Goal: Task Accomplishment & Management: Use online tool/utility

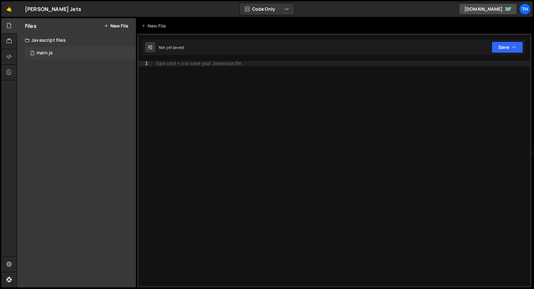
click at [79, 58] on div "1 main.js 0" at bounding box center [80, 53] width 111 height 13
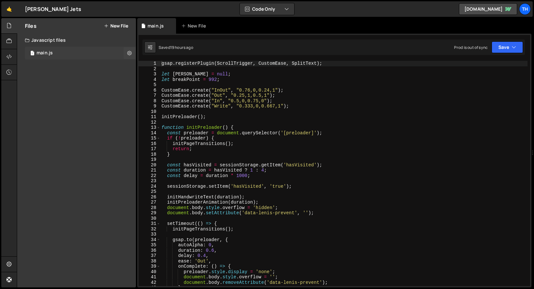
click at [75, 59] on div "1 main.js 0" at bounding box center [80, 53] width 111 height 13
click at [159, 127] on span at bounding box center [159, 127] width 4 height 5
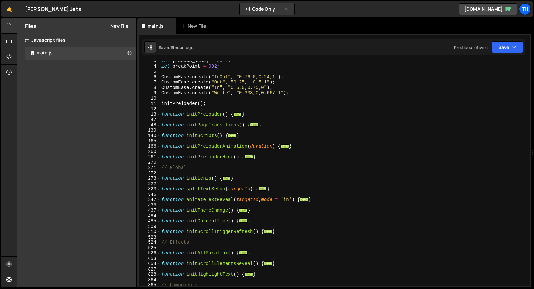
scroll to position [73, 0]
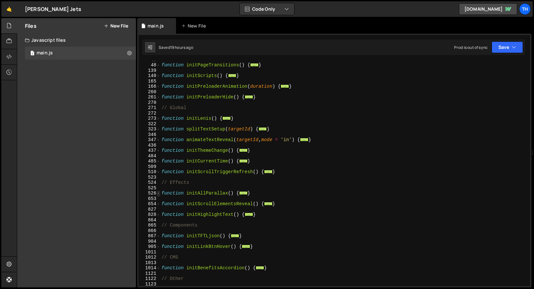
click at [160, 193] on span at bounding box center [159, 193] width 4 height 5
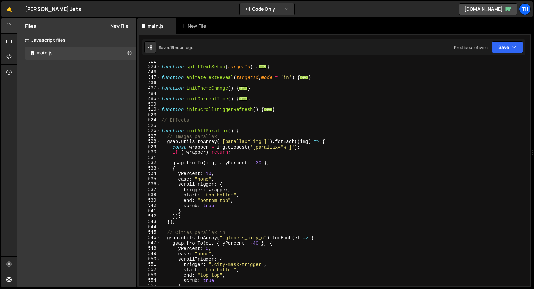
scroll to position [195, 0]
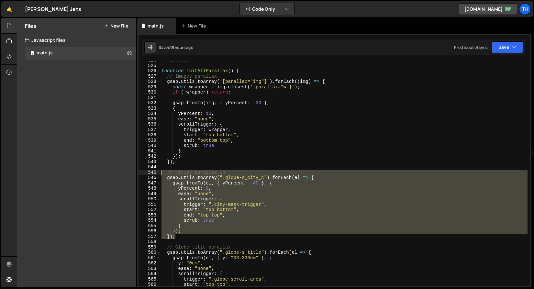
drag, startPoint x: 182, startPoint y: 237, endPoint x: 93, endPoint y: 171, distance: 110.6
click at [93, 171] on div "Files New File Javascript files 1 main.js 0 CSS files Copy share link Edit File…" at bounding box center [275, 152] width 517 height 269
type textarea "// Cities parallax in gsap.utils.toArray(".globe-s_city_c").forEach(el => {"
click at [177, 169] on div "// Effects function initAllParallax ( ) { // Images parallax gsap . utils . toA…" at bounding box center [343, 176] width 367 height 236
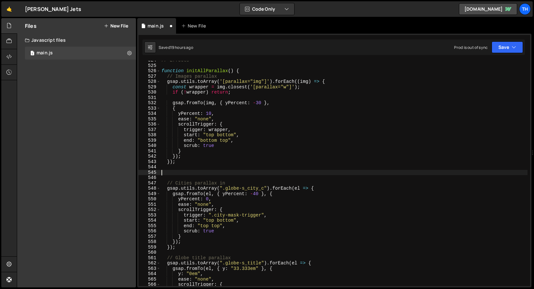
paste textarea "});"
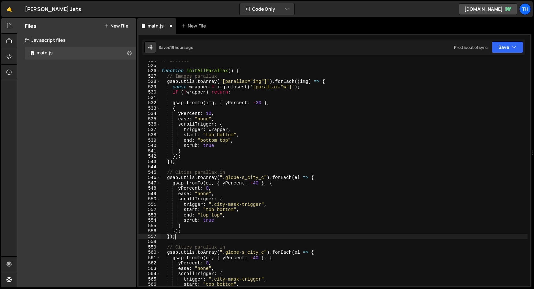
click at [176, 174] on div "// Effects function initAllParallax ( ) { // Images parallax gsap . utils . toA…" at bounding box center [343, 176] width 367 height 236
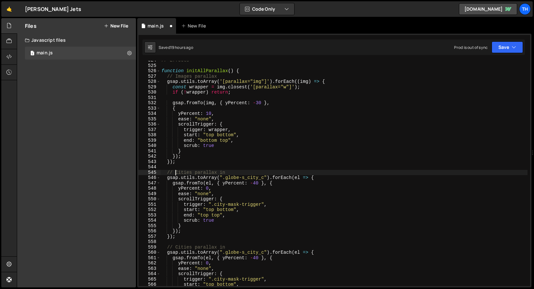
click at [176, 174] on div "// Effects function initAllParallax ( ) { // Images parallax gsap . utils . toA…" at bounding box center [343, 176] width 367 height 236
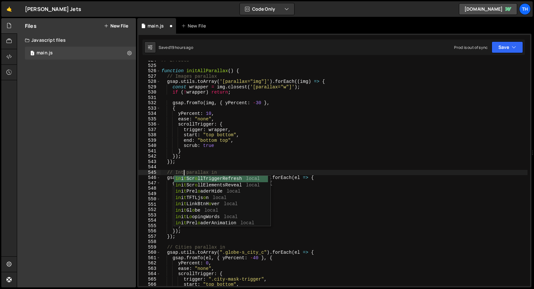
type textarea "// Intro parallax in"
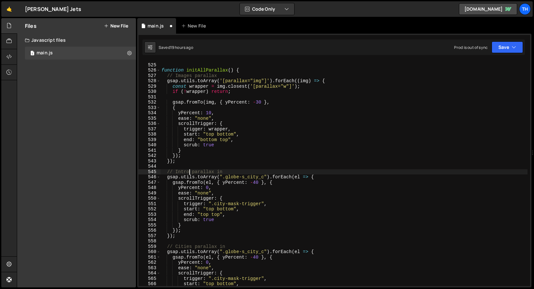
scroll to position [197, 0]
click at [188, 164] on div "// Effects function initAllParallax ( ) { // Images parallax gsap . utils . toA…" at bounding box center [343, 174] width 367 height 236
click at [220, 171] on div "// Effects function initAllParallax ( ) { // Images parallax gsap . utils . toA…" at bounding box center [343, 174] width 367 height 236
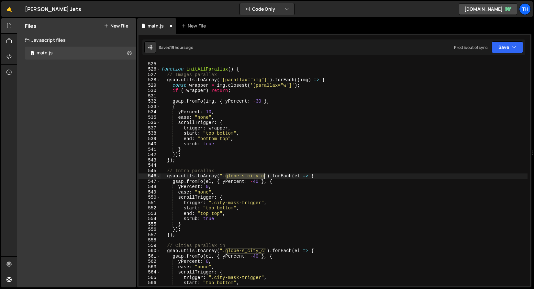
drag, startPoint x: 226, startPoint y: 176, endPoint x: 264, endPoint y: 175, distance: 37.5
click at [264, 175] on div "// Effects function initAllParallax ( ) { // Images parallax gsap . utils . toA…" at bounding box center [343, 174] width 367 height 236
paste textarea "hero-w_bg"
click at [231, 182] on div "// Effects function initAllParallax ( ) { // Images parallax gsap . utils . toA…" at bounding box center [343, 174] width 367 height 236
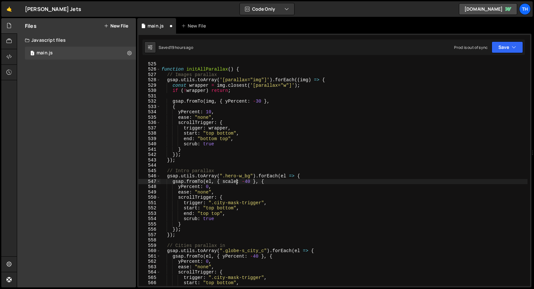
scroll to position [0, 5]
click at [198, 186] on div "// Effects function initAllParallax ( ) { // Images parallax gsap . utils . toA…" at bounding box center [343, 174] width 367 height 236
click at [198, 185] on div "// Effects function initAllParallax ( ) { // Images parallax gsap . utils . toA…" at bounding box center [343, 174] width 367 height 236
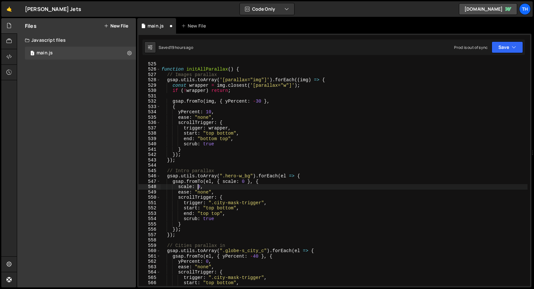
click at [198, 185] on div "// Effects function initAllParallax ( ) { // Images parallax gsap . utils . toA…" at bounding box center [343, 174] width 367 height 236
click at [236, 182] on div "// Effects function initAllParallax ( ) { // Images parallax gsap . utils . toA…" at bounding box center [343, 174] width 367 height 236
click at [211, 210] on div "// Effects function initAllParallax ( ) { // Images parallax gsap . utils . toA…" at bounding box center [343, 174] width 367 height 236
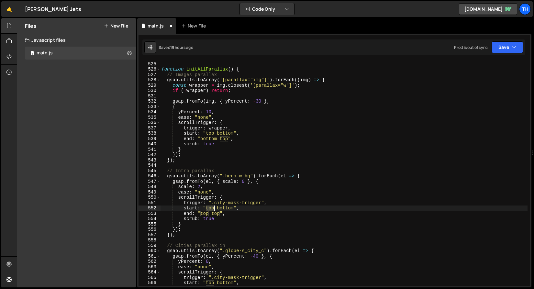
click at [211, 210] on div "// Effects function initAllParallax ( ) { // Images parallax gsap . utils . toA…" at bounding box center [343, 174] width 367 height 236
click at [217, 209] on div "// Effects function initAllParallax ( ) { // Images parallax gsap . utils . toA…" at bounding box center [343, 174] width 367 height 236
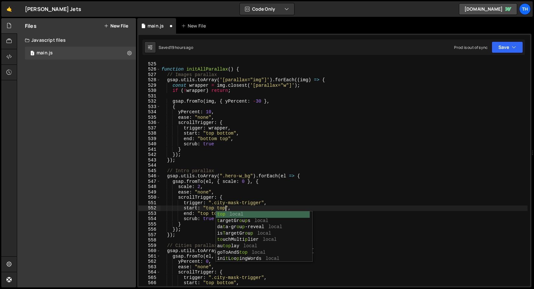
scroll to position [0, 4]
click at [239, 183] on div "// Effects function initAllParallax ( ) { // Images parallax gsap . utils . toA…" at bounding box center [343, 174] width 367 height 236
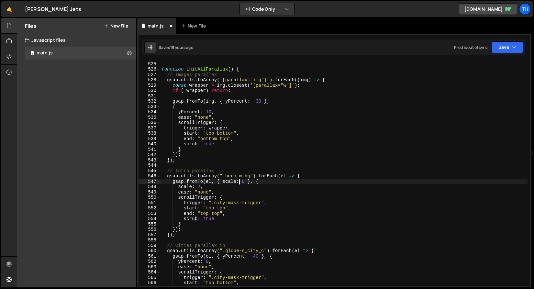
click at [203, 215] on div "// Effects function initAllParallax ( ) { // Images parallax gsap . utils . toA…" at bounding box center [343, 174] width 367 height 236
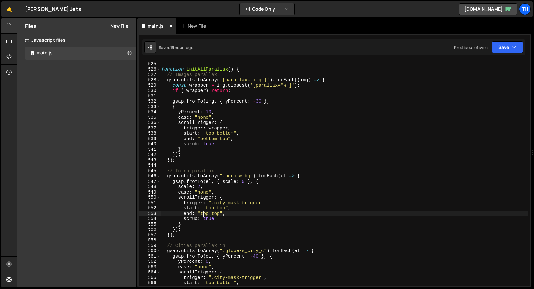
click at [203, 215] on div "// Effects function initAllParallax ( ) { // Images parallax gsap . utils . toA…" at bounding box center [343, 174] width 367 height 236
click at [207, 213] on div "// Effects function initAllParallax ( ) { // Images parallax gsap . utils . toA…" at bounding box center [343, 174] width 367 height 236
click at [225, 211] on div "// Effects function initAllParallax ( ) { // Images parallax gsap . utils . toA…" at bounding box center [343, 174] width 367 height 236
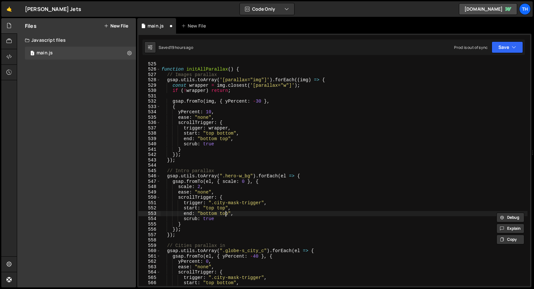
click at [225, 211] on div "// Effects function initAllParallax ( ) { // Images parallax gsap . utils . toA…" at bounding box center [343, 174] width 367 height 236
paste textarea "bottom"
click at [225, 210] on div "// Effects function initAllParallax ( ) { // Images parallax gsap . utils . toA…" at bounding box center [343, 174] width 367 height 236
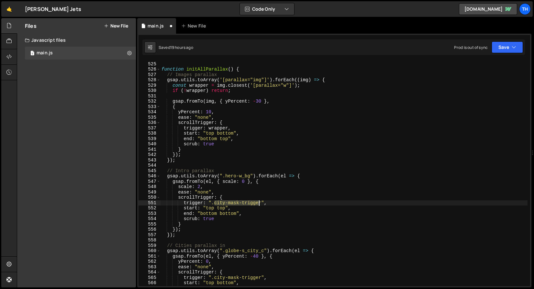
drag, startPoint x: 215, startPoint y: 203, endPoint x: 261, endPoint y: 202, distance: 45.9
click at [261, 202] on div "// Effects function initAllParallax ( ) { // Images parallax gsap . utils . toA…" at bounding box center [343, 174] width 367 height 236
paste textarea "intro_scroll-area"
click at [502, 48] on button "Save" at bounding box center [506, 47] width 31 height 12
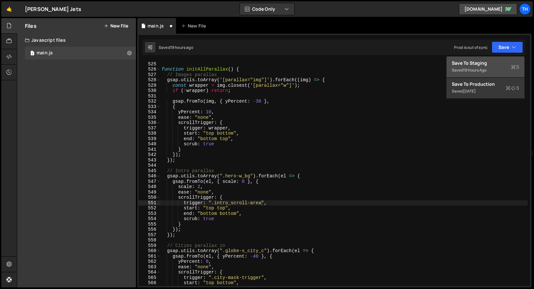
click at [503, 60] on div "Save to Staging S" at bounding box center [485, 63] width 67 height 6
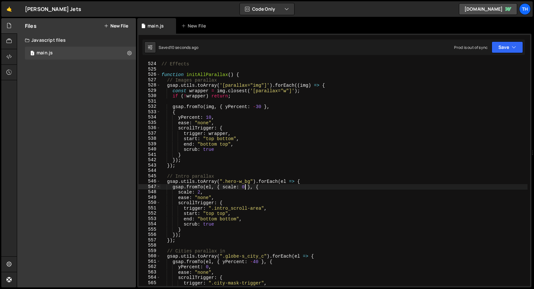
click at [243, 188] on div "// Effects function initAllParallax ( ) { // Images parallax gsap . utils . toA…" at bounding box center [343, 174] width 367 height 236
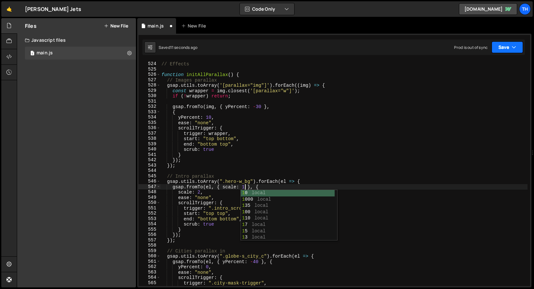
click at [504, 46] on button "Save" at bounding box center [506, 47] width 31 height 12
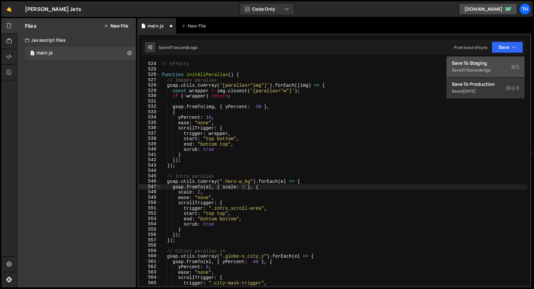
click at [490, 71] on div "11 seconds ago" at bounding box center [476, 69] width 27 height 5
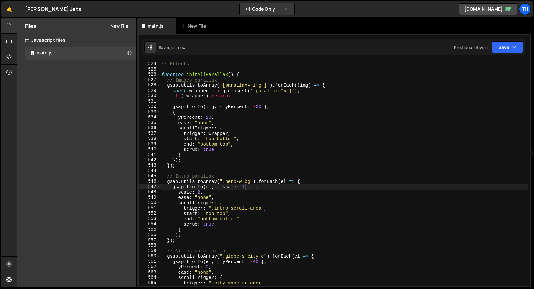
scroll to position [0, 3]
click at [199, 190] on div "// Effects function initAllParallax ( ) { // Images parallax gsap . utils . toA…" at bounding box center [343, 174] width 367 height 236
click at [199, 194] on div "// Effects function initAllParallax ( ) { // Images parallax gsap . utils . toA…" at bounding box center [343, 174] width 367 height 236
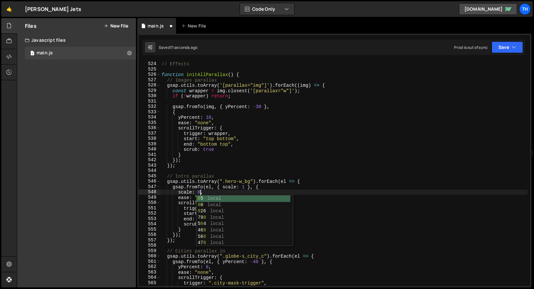
click at [275, 179] on div "// Effects function initAllParallax ( ) { // Images parallax gsap . utils . toA…" at bounding box center [343, 174] width 367 height 236
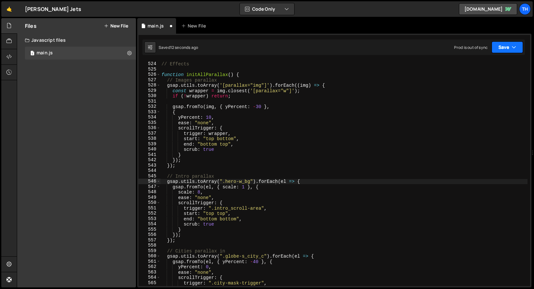
drag, startPoint x: 506, startPoint y: 48, endPoint x: 503, endPoint y: 57, distance: 9.5
click at [506, 48] on button "Save" at bounding box center [506, 47] width 31 height 12
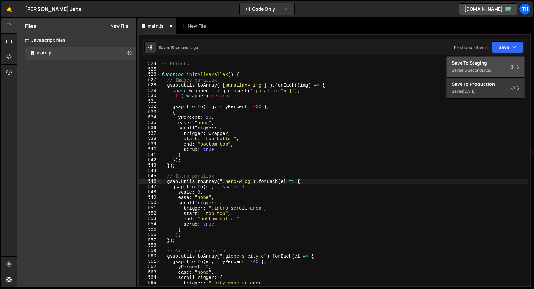
click at [502, 58] on button "Save to Staging S Saved 13 seconds ago" at bounding box center [485, 67] width 78 height 21
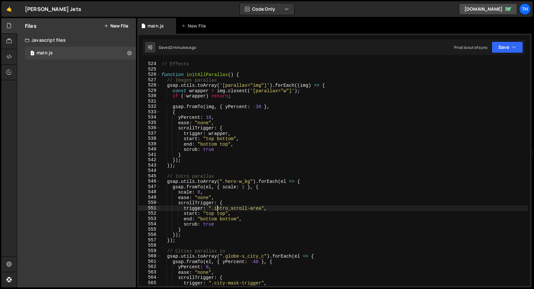
click at [217, 208] on div "// Effects function initAllParallax ( ) { // Images parallax gsap . utils . toA…" at bounding box center [343, 174] width 367 height 236
click at [258, 210] on div "// Effects function initAllParallax ( ) { // Images parallax gsap . utils . toA…" at bounding box center [343, 174] width 367 height 236
drag, startPoint x: 261, startPoint y: 210, endPoint x: 214, endPoint y: 208, distance: 46.6
click at [214, 208] on div "// Effects function initAllParallax ( ) { // Images parallax gsap . utils . toA…" at bounding box center [343, 174] width 367 height 236
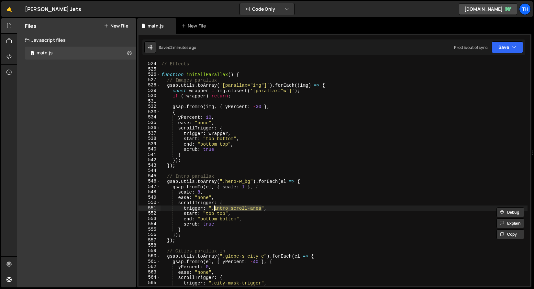
paste textarea "he"
click at [497, 40] on div "Saved 2 minutes ago Prod is out of sync Upgrade to Edit Save Save to Staging S …" at bounding box center [333, 47] width 382 height 16
click at [497, 48] on button "Save" at bounding box center [506, 47] width 31 height 12
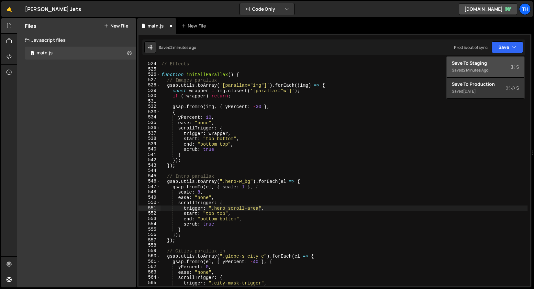
click at [495, 64] on div "Save to Staging S" at bounding box center [485, 63] width 67 height 6
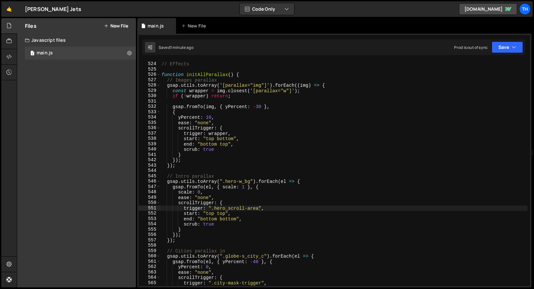
click at [157, 147] on div "540" at bounding box center [149, 149] width 22 height 5
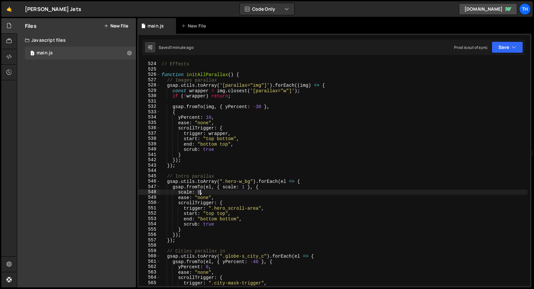
click at [199, 193] on div "// Effects function initAllParallax ( ) { // Images parallax gsap . utils . toA…" at bounding box center [343, 174] width 367 height 236
type textarea "scale: 6,"
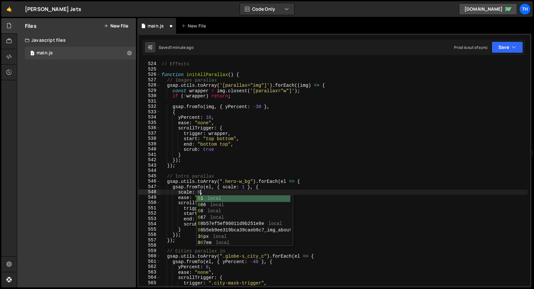
click at [245, 169] on div "// Effects function initAllParallax ( ) { // Images parallax gsap . utils . toA…" at bounding box center [343, 174] width 367 height 236
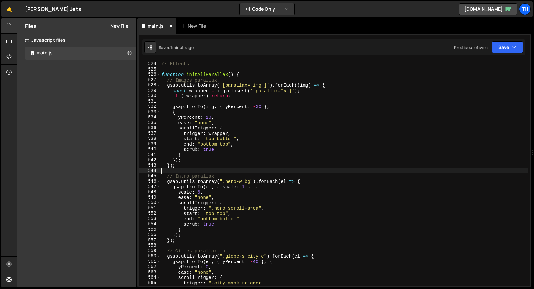
scroll to position [0, 0]
click at [507, 44] on button "Save" at bounding box center [506, 47] width 31 height 12
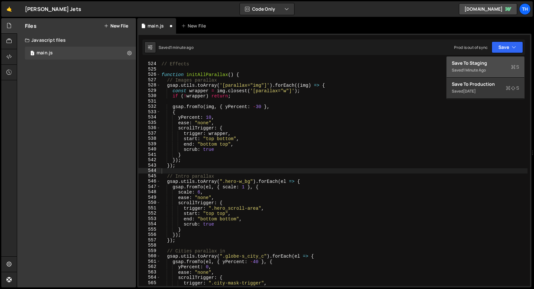
click at [496, 61] on div "Save to Staging S" at bounding box center [485, 63] width 67 height 6
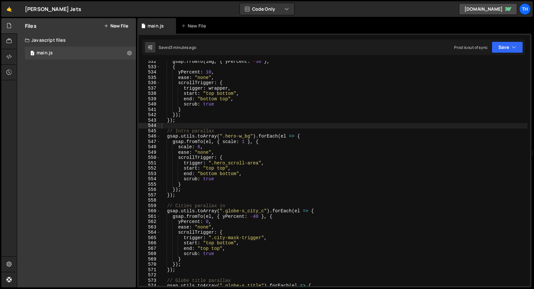
scroll to position [2842, 0]
click at [199, 126] on div "gsap . fromTo ( img , { yPercent : - 30 } , { yPercent : 10 , ease : "none" , s…" at bounding box center [343, 177] width 367 height 236
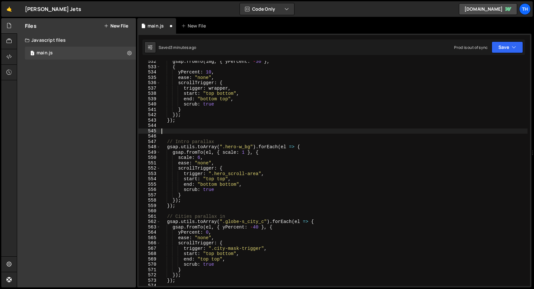
paste textarea "});"
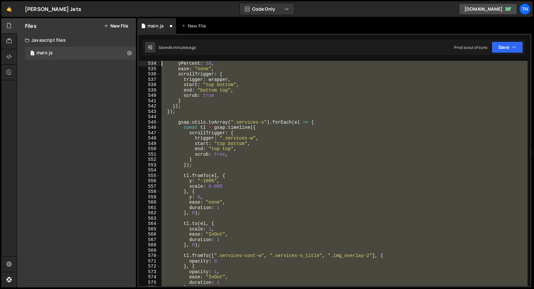
scroll to position [2829, 0]
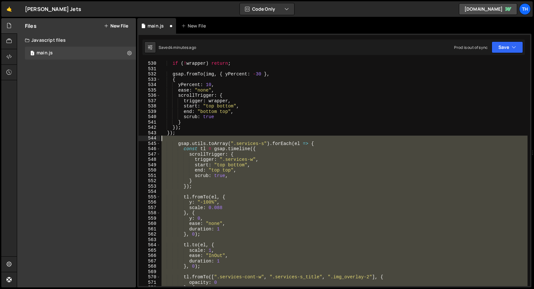
drag, startPoint x: 196, startPoint y: 253, endPoint x: 136, endPoint y: 139, distance: 128.6
click at [136, 139] on div "Files New File Javascript files 1 main.js 0 CSS files Copy share link Edit File…" at bounding box center [275, 152] width 517 height 269
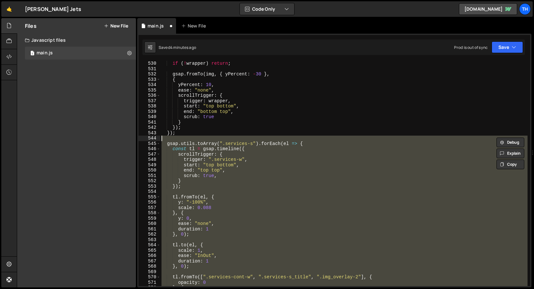
click at [205, 164] on div "if ( ! wrapper ) return ; gsap . fromTo ( img , { yPercent : - 30 } , { yPercen…" at bounding box center [343, 173] width 367 height 225
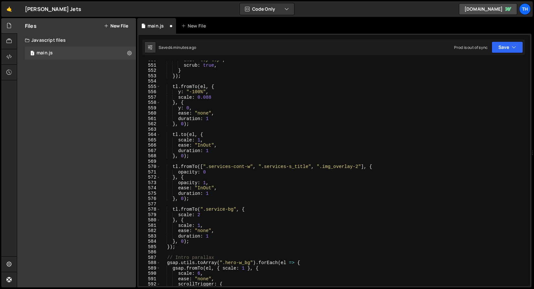
scroll to position [2999, 0]
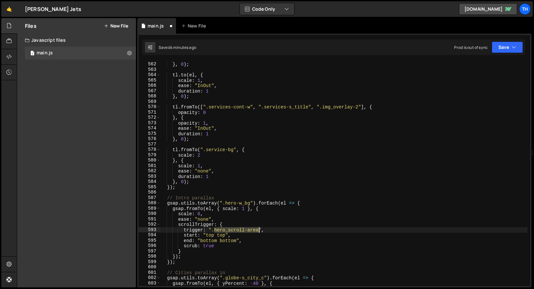
drag, startPoint x: 215, startPoint y: 229, endPoint x: 258, endPoint y: 229, distance: 43.7
click at [258, 229] on div "duration : 1 } , 0 ) ; tl . to ( el , { scale : 1 , ease : "InOut" , duration :…" at bounding box center [343, 174] width 367 height 236
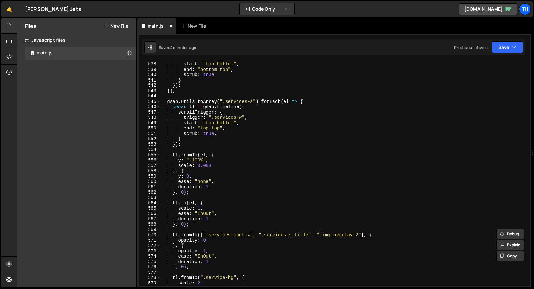
scroll to position [2871, 0]
drag, startPoint x: 226, startPoint y: 101, endPoint x: 254, endPoint y: 103, distance: 28.2
click at [254, 103] on div "trigger : wrapper , start : "top bottom" , end : "bottom top" , scrub : true } …" at bounding box center [343, 174] width 367 height 236
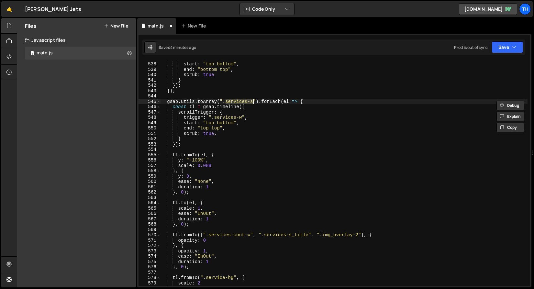
paste textarea "hero_scroll-area"
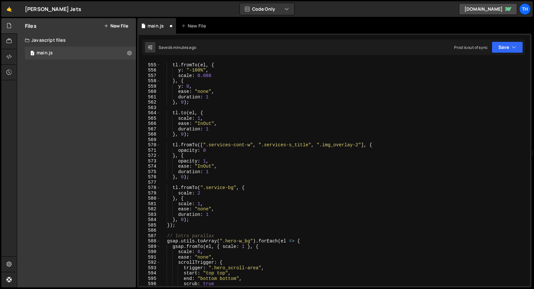
scroll to position [2986, 0]
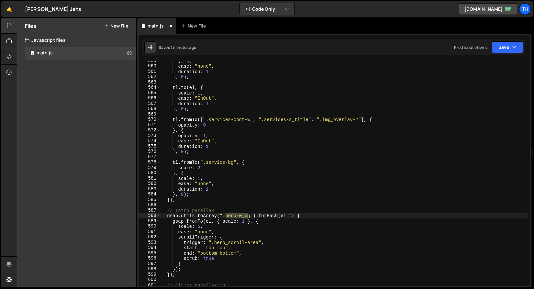
drag, startPoint x: 224, startPoint y: 217, endPoint x: 249, endPoint y: 215, distance: 24.6
click at [249, 215] on div "y : 0 , ease : "none" , duration : 1 } , 0 ) ; tl . to ( el , { scale : 1 , eas…" at bounding box center [343, 176] width 367 height 236
drag, startPoint x: 252, startPoint y: 216, endPoint x: 225, endPoint y: 216, distance: 27.2
click at [225, 216] on div "y : 0 , ease : "none" , duration : 1 } , 0 ) ; tl . to ( el , { scale : 1 , eas…" at bounding box center [343, 176] width 367 height 236
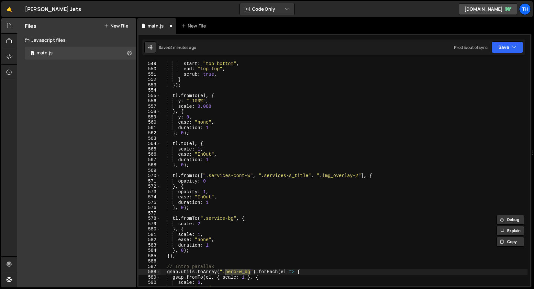
scroll to position [2890, 0]
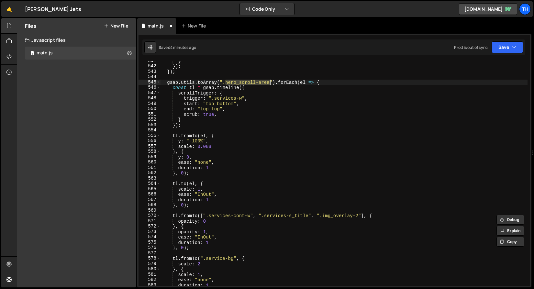
drag, startPoint x: 226, startPoint y: 82, endPoint x: 269, endPoint y: 82, distance: 42.7
click at [269, 82] on div "} }) ; }) ; gsap . utils . toArray ( ".hero_scroll-area" ) . forEach ( el => { …" at bounding box center [343, 176] width 367 height 236
paste textarea "-w_bg"
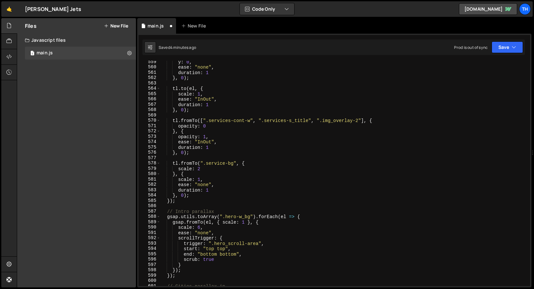
scroll to position [2985, 0]
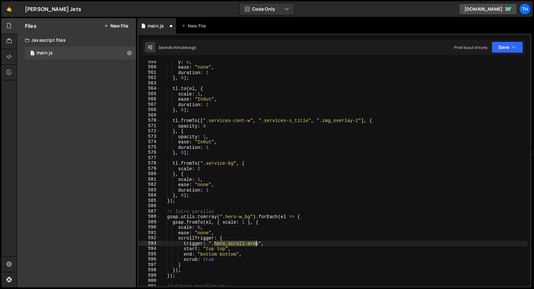
drag, startPoint x: 214, startPoint y: 243, endPoint x: 258, endPoint y: 243, distance: 43.0
click at [258, 243] on div "y : 0 , ease : "none" , duration : 1 } , 0 ) ; tl . to ( el , { scale : 1 , eas…" at bounding box center [343, 177] width 367 height 236
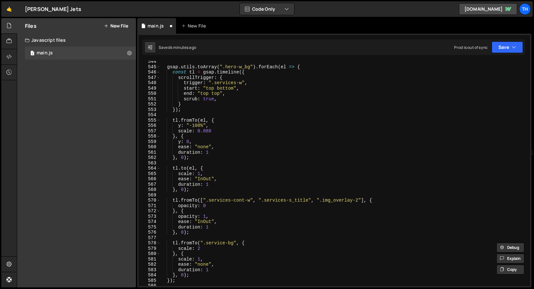
scroll to position [2868, 0]
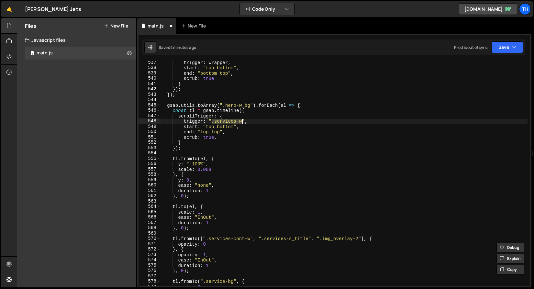
drag, startPoint x: 213, startPoint y: 119, endPoint x: 242, endPoint y: 120, distance: 28.8
click at [242, 120] on div "trigger : wrapper , start : "top bottom" , end : "bottom top" , scrub : true } …" at bounding box center [343, 178] width 367 height 236
click at [218, 120] on div "trigger : wrapper , start : "top bottom" , end : "bottom top" , scrub : true } …" at bounding box center [343, 173] width 367 height 225
drag, startPoint x: 215, startPoint y: 120, endPoint x: 242, endPoint y: 121, distance: 26.5
click at [242, 121] on div "trigger : wrapper , start : "top bottom" , end : "bottom top" , scrub : true } …" at bounding box center [343, 178] width 367 height 236
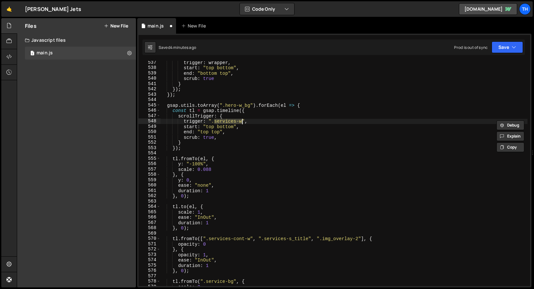
paste textarea "hero_scroll-area"
click at [221, 135] on div "trigger : wrapper , start : "top bottom" , end : "bottom top" , scrub : true } …" at bounding box center [343, 178] width 367 height 236
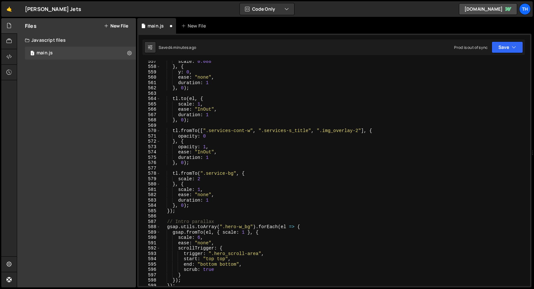
scroll to position [2988, 0]
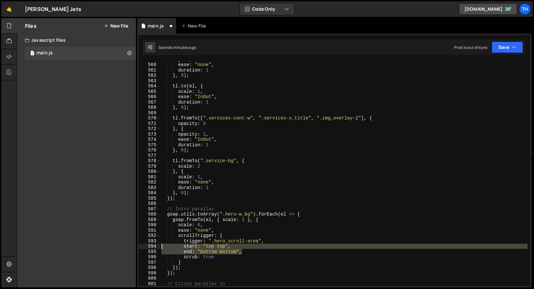
drag, startPoint x: 248, startPoint y: 252, endPoint x: 144, endPoint y: 245, distance: 104.5
click at [144, 245] on div "scrub: true, 559 560 561 562 563 564 565 566 567 568 569 570 571 572 573 574 57…" at bounding box center [333, 173] width 391 height 225
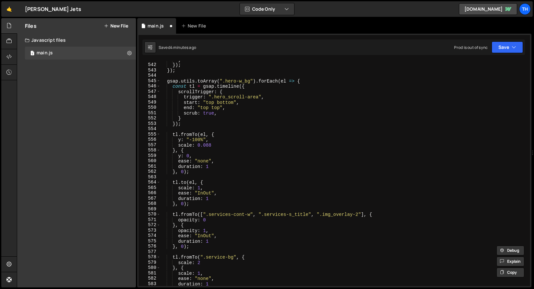
scroll to position [2872, 0]
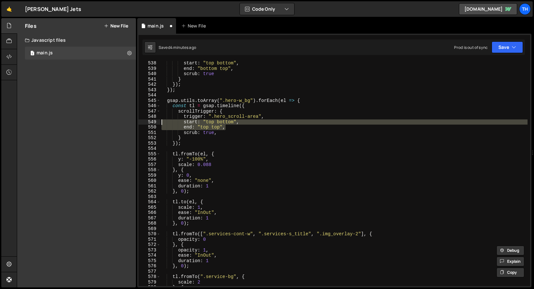
drag, startPoint x: 211, startPoint y: 125, endPoint x: 130, endPoint y: 119, distance: 81.1
click at [130, 119] on div "Files New File Javascript files 1 main.js 0 CSS files Copy share link Edit File…" at bounding box center [275, 152] width 517 height 269
paste textarea "end: "bottom bottom"
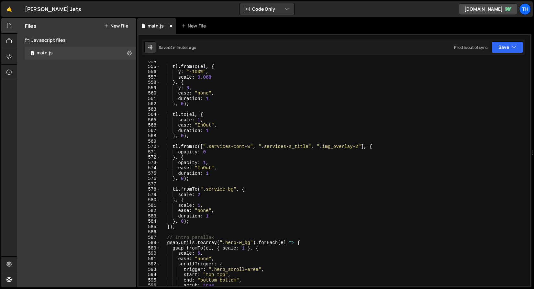
scroll to position [3019, 0]
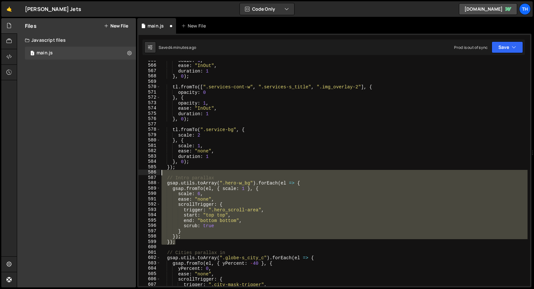
drag, startPoint x: 184, startPoint y: 242, endPoint x: 142, endPoint y: 172, distance: 82.0
click at [142, 172] on div "end: "bottom bottom", 565 566 567 568 569 570 571 572 573 574 575 576 577 578 5…" at bounding box center [333, 173] width 391 height 225
type textarea "// Intro parallax"
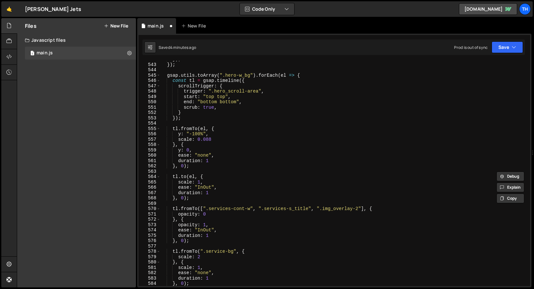
scroll to position [2897, 0]
click at [177, 134] on div "}) ; }) ; gsap . utils . toArray ( ".hero-w_bg" ) . forEach ( el => { const tl …" at bounding box center [343, 175] width 367 height 236
type textarea "y: "-100%","
click at [177, 134] on div "}) ; }) ; gsap . utils . toArray ( ".hero-w_bg" ) . forEach ( el => { const tl …" at bounding box center [343, 175] width 367 height 236
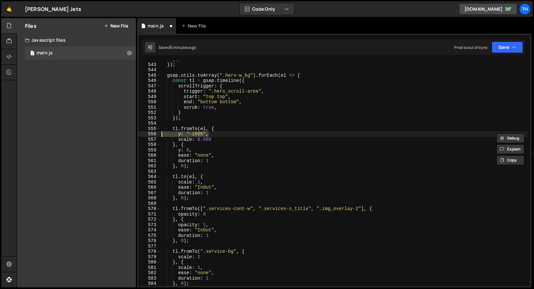
drag, startPoint x: 214, startPoint y: 136, endPoint x: 143, endPoint y: 134, distance: 70.9
click at [143, 134] on div "y: "-100%", 542 543 544 545 546 547 548 549 550 551 552 553 554 555 556 557 558…" at bounding box center [333, 173] width 391 height 225
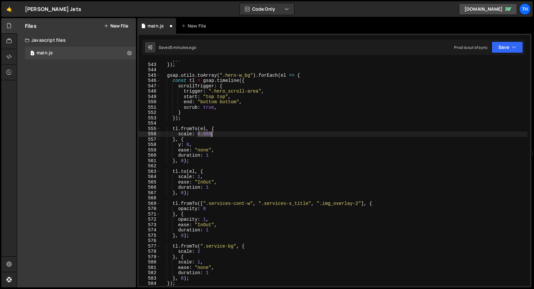
drag, startPoint x: 198, startPoint y: 133, endPoint x: 210, endPoint y: 134, distance: 12.6
click at [210, 134] on div "}) ; }) ; gsap . utils . toArray ( ".hero-w_bg" ) . forEach ( el => { const tl …" at bounding box center [343, 175] width 367 height 236
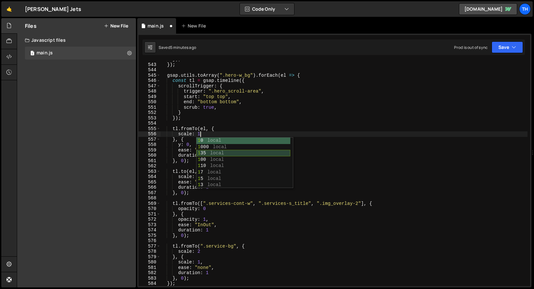
scroll to position [0, 2]
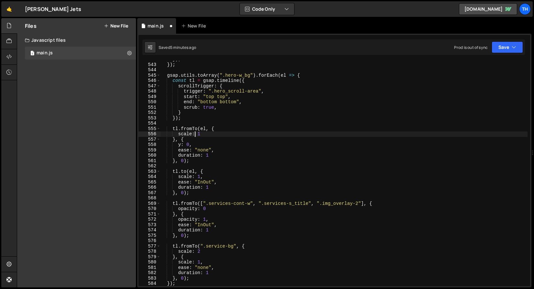
click at [194, 135] on div "}) ; }) ; gsap . utils . toArray ( ".hero-w_bg" ) . forEach ( el => { const tl …" at bounding box center [343, 175] width 367 height 236
click at [179, 144] on div "}) ; }) ; gsap . utils . toArray ( ".hero-w_bg" ) . forEach ( el => { const tl …" at bounding box center [343, 175] width 367 height 236
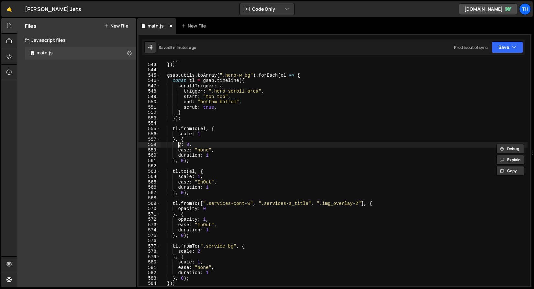
click at [196, 136] on div "}) ; }) ; gsap . utils . toArray ( ".hero-w_bg" ) . forEach ( el => { const tl …" at bounding box center [343, 175] width 367 height 236
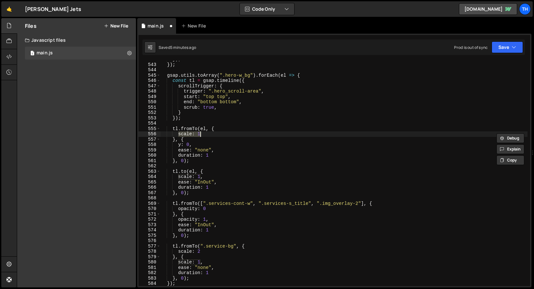
drag, startPoint x: 177, startPoint y: 135, endPoint x: 201, endPoint y: 134, distance: 24.0
click at [201, 134] on div "}) ; }) ; gsap . utils . toArray ( ".hero-w_bg" ) . forEach ( el => { const tl …" at bounding box center [343, 175] width 367 height 236
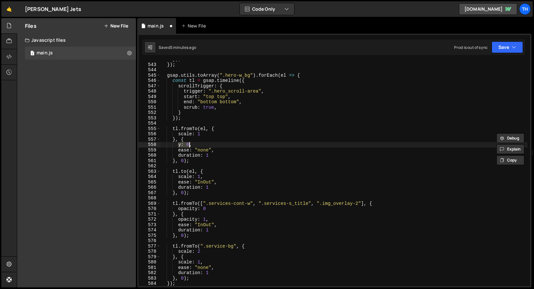
drag, startPoint x: 179, startPoint y: 145, endPoint x: 188, endPoint y: 144, distance: 9.4
click at [188, 144] on div "}) ; }) ; gsap . utils . toArray ( ".hero-w_bg" ) . forEach ( el => { const tl …" at bounding box center [343, 175] width 367 height 236
paste textarea "scale: 1"
click at [168, 152] on div "}) ; }) ; gsap . utils . toArray ( ".hero-w_bg" ) . forEach ( el => { const tl …" at bounding box center [343, 175] width 367 height 236
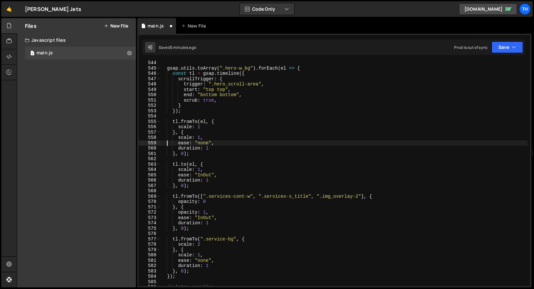
scroll to position [2907, 0]
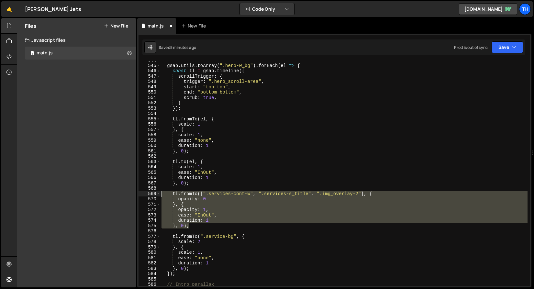
drag, startPoint x: 201, startPoint y: 227, endPoint x: 138, endPoint y: 193, distance: 72.1
click at [138, 193] on div "1 Type cmd + s to save your Javascript file. הההההההההההההההההההההההההההההההההה…" at bounding box center [334, 161] width 394 height 254
type textarea "tl.fromTo([".services-cont-w", ".services-s_title", ".img_overlay-2"], { opacit…"
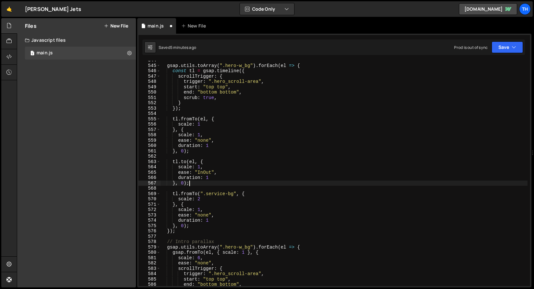
scroll to position [2963, 0]
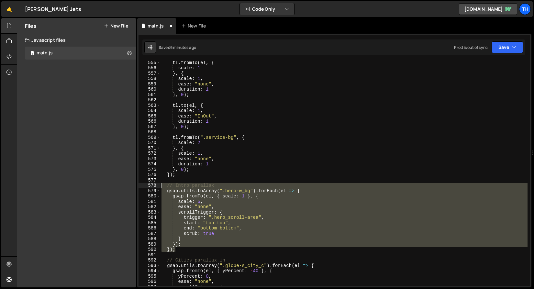
drag, startPoint x: 178, startPoint y: 245, endPoint x: 143, endPoint y: 186, distance: 68.2
click at [143, 186] on div "}, 0); 555 556 557 558 559 560 561 562 563 564 565 566 567 568 569 570 571 572 …" at bounding box center [333, 173] width 391 height 225
type textarea "// Intro parallax gsap.utils.toArray(".hero-w_bg").forEach(el => {"
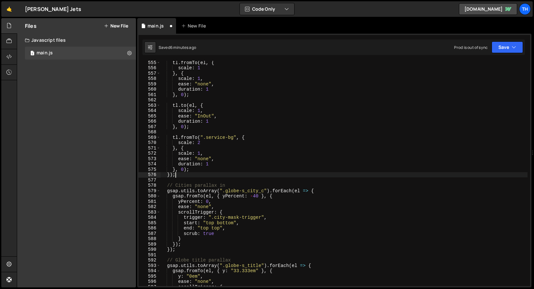
scroll to position [2924, 0]
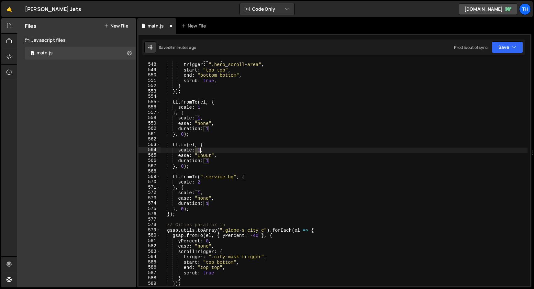
drag, startPoint x: 196, startPoint y: 151, endPoint x: 201, endPoint y: 151, distance: 4.9
click at [201, 151] on div "scrollTrigger : { trigger : ".hero_scroll-area" , start : "top top" , end : "bo…" at bounding box center [343, 175] width 367 height 236
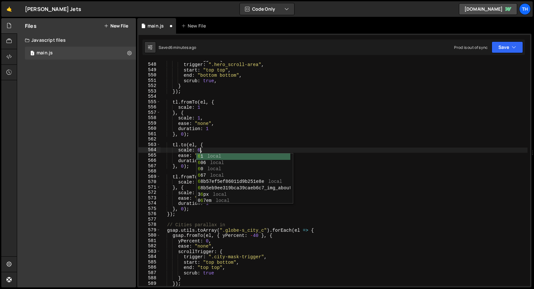
click at [255, 100] on div "scrollTrigger : { trigger : ".hero_scroll-area" , start : "top top" , end : "bo…" at bounding box center [343, 175] width 367 height 236
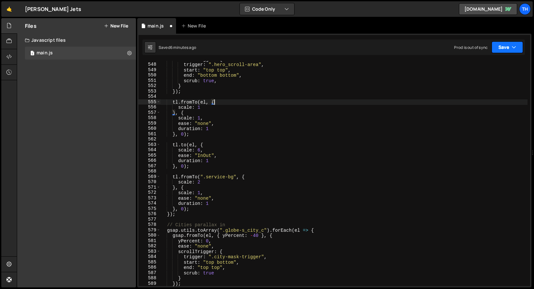
click at [507, 45] on button "Save" at bounding box center [506, 47] width 31 height 12
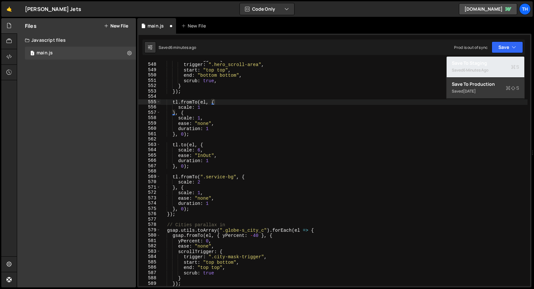
click at [503, 67] on div "Saved 6 minutes ago" at bounding box center [485, 70] width 67 height 8
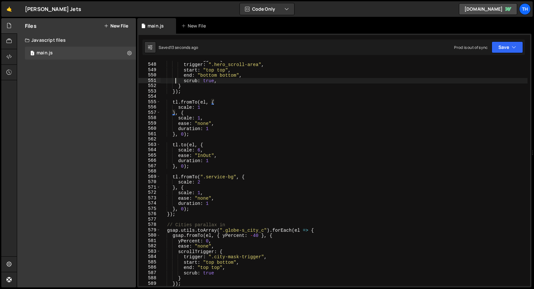
click at [176, 78] on div "scrollTrigger : { trigger : ".hero_scroll-area" , start : "top top" , end : "bo…" at bounding box center [343, 175] width 367 height 236
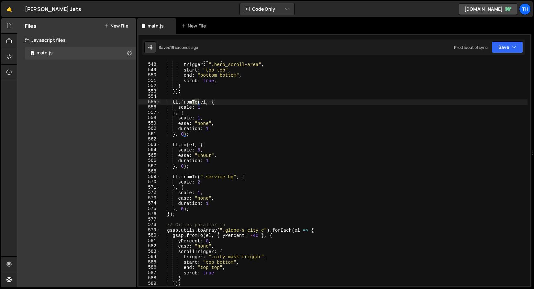
drag, startPoint x: 193, startPoint y: 101, endPoint x: 197, endPoint y: 101, distance: 4.2
click at [197, 101] on div "scrollTrigger : { trigger : ".hero_scroll-area" , start : "top top" , end : "bo…" at bounding box center [343, 175] width 367 height 236
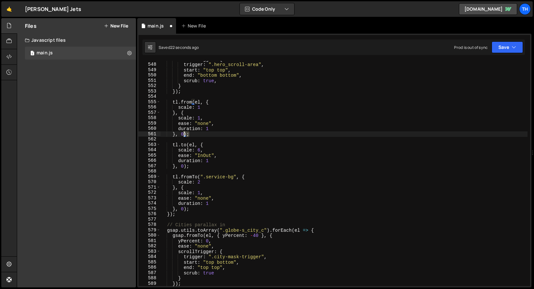
drag, startPoint x: 198, startPoint y: 137, endPoint x: 183, endPoint y: 136, distance: 14.2
click at [183, 136] on div "scrollTrigger : { trigger : ".hero_scroll-area" , start : "top top" , end : "bo…" at bounding box center [343, 175] width 367 height 236
type textarea "}, 0);"
click at [179, 137] on div "scrollTrigger : { trigger : ".hero_scroll-area" , start : "top top" , end : "bo…" at bounding box center [343, 175] width 367 height 236
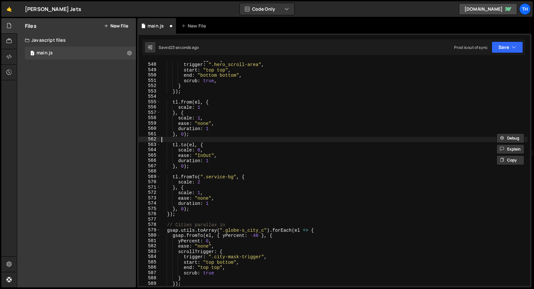
scroll to position [0, 0]
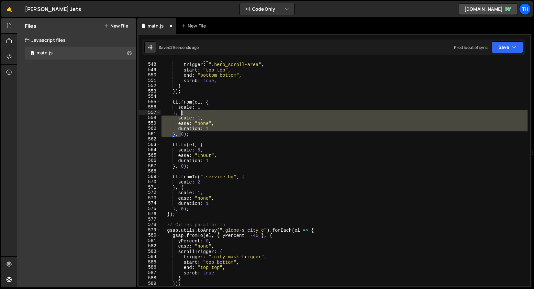
drag, startPoint x: 180, startPoint y: 135, endPoint x: 181, endPoint y: 118, distance: 16.9
click at [181, 114] on div "scrollTrigger : { trigger : ".hero_scroll-area" , start : "top top" , end : "bo…" at bounding box center [343, 175] width 367 height 236
type textarea "}, 0);"
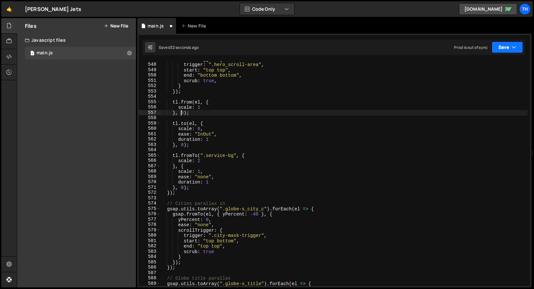
drag, startPoint x: 512, startPoint y: 45, endPoint x: 509, endPoint y: 46, distance: 4.1
click at [509, 45] on button "Save" at bounding box center [506, 47] width 31 height 12
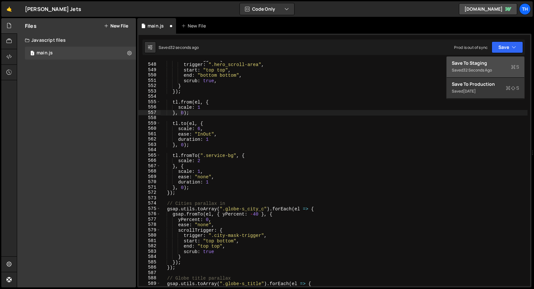
click at [494, 63] on div "Save to Staging S" at bounding box center [485, 63] width 67 height 6
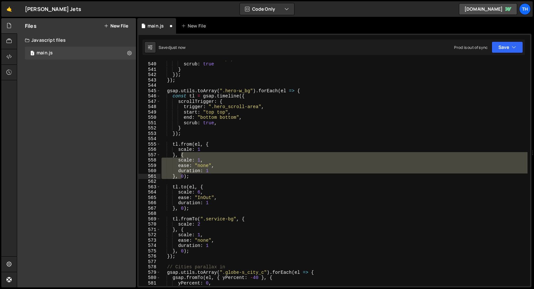
scroll to position [2882, 0]
click at [194, 140] on div "end : "bottom top" , scrub : true } }) ; }) ; gsap . utils . toArray ( ".hero-w…" at bounding box center [343, 174] width 367 height 236
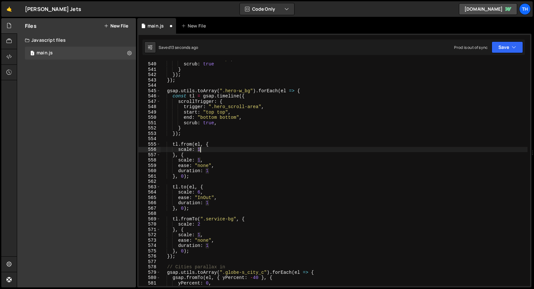
click at [200, 149] on div "end : "bottom top" , scrub : true } }) ; }) ; gsap . utils . toArray ( ".hero-w…" at bounding box center [343, 174] width 367 height 236
click at [206, 125] on div "end : "bottom top" , scrub : true } }) ; }) ; gsap . utils . toArray ( ".hero-w…" at bounding box center [343, 174] width 367 height 236
click at [198, 149] on div "end : "bottom top" , scrub : true } }) ; }) ; gsap . utils . toArray ( ".hero-w…" at bounding box center [343, 174] width 367 height 236
click at [502, 51] on button "Save" at bounding box center [506, 47] width 31 height 12
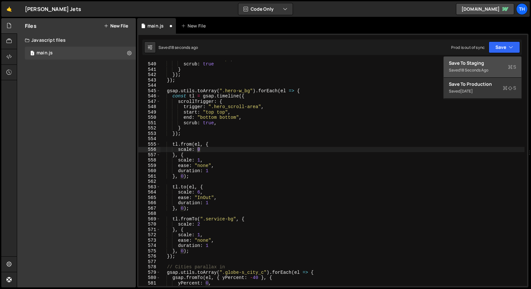
click at [498, 64] on div "Save to Staging S" at bounding box center [482, 63] width 67 height 6
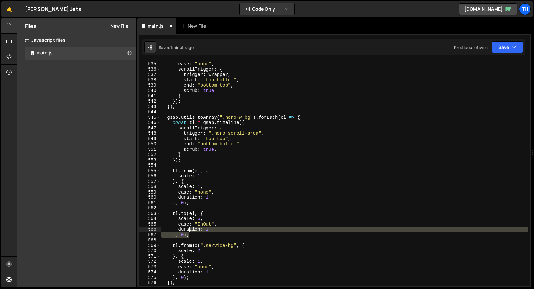
scroll to position [0, 2]
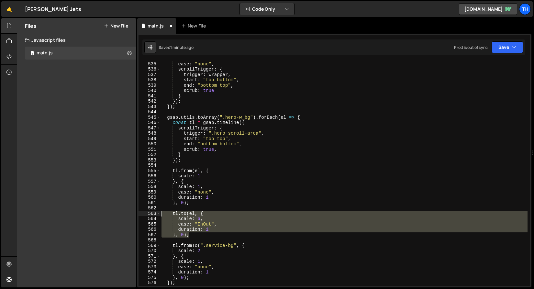
drag, startPoint x: 198, startPoint y: 234, endPoint x: 140, endPoint y: 214, distance: 61.7
click at [140, 214] on div "}, 0); 534 535 536 537 538 539 540 541 542 543 544 545 546 547 548 549 550 551 …" at bounding box center [333, 173] width 391 height 225
type textarea "tl.to(el, { scale: 6,"
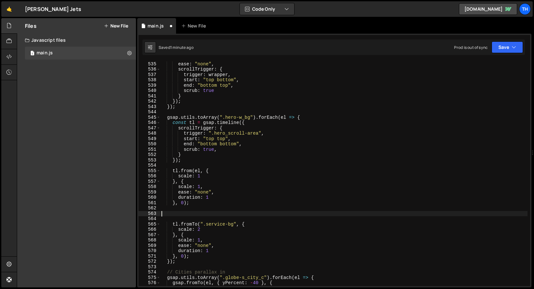
type textarea "duration: 1 }, 0);"
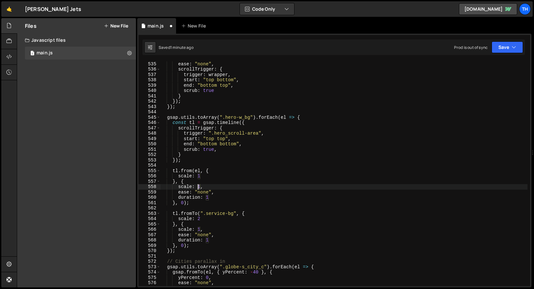
click at [199, 186] on div "yPercent : 10 , ease : "none" , scrollTrigger : { trigger : wrapper , start : "…" at bounding box center [343, 174] width 367 height 236
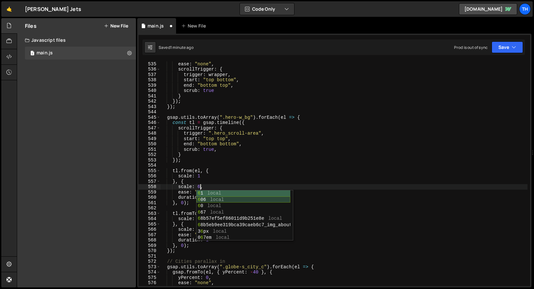
scroll to position [0, 3]
click at [235, 173] on div "yPercent : 10 , ease : "none" , scrollTrigger : { trigger : wrapper , start : "…" at bounding box center [343, 174] width 367 height 236
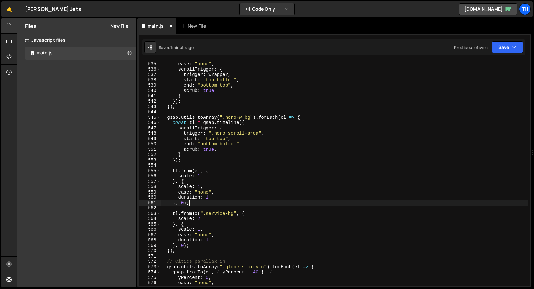
scroll to position [0, 2]
click at [509, 48] on button "Save" at bounding box center [506, 47] width 31 height 12
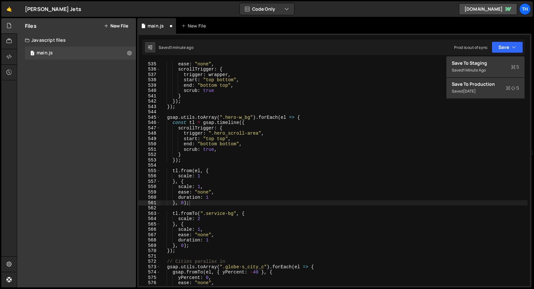
click at [183, 182] on div "yPercent : 10 , ease : "none" , scrollTrigger : { trigger : wrapper , start : "…" at bounding box center [343, 174] width 367 height 236
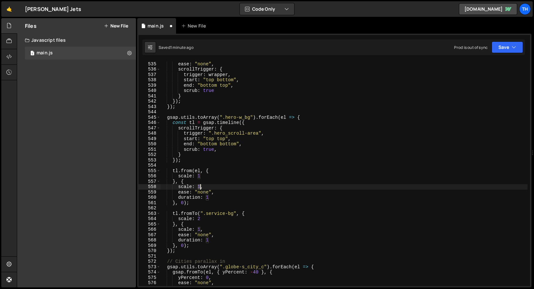
click at [200, 187] on div "yPercent : 10 , ease : "none" , scrollTrigger : { trigger : wrapper , start : "…" at bounding box center [343, 174] width 367 height 236
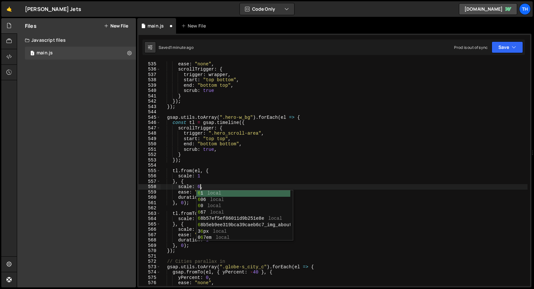
scroll to position [0, 3]
click at [192, 170] on div "yPercent : 10 , ease : "none" , scrollTrigger : { trigger : wrapper , start : "…" at bounding box center [343, 174] width 367 height 236
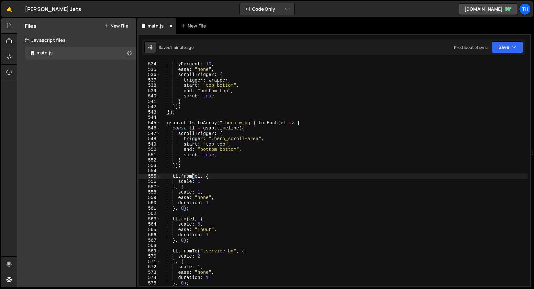
scroll to position [2850, 0]
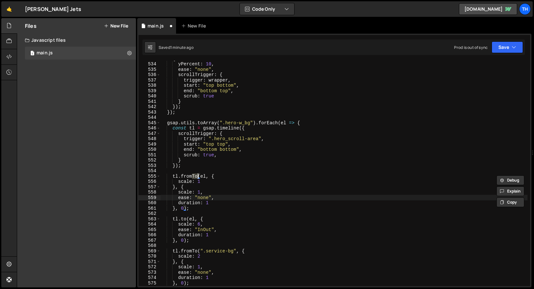
click at [223, 199] on div "{ yPercent : 10 , ease : "none" , scrollTrigger : { trigger : wrapper , start :…" at bounding box center [343, 174] width 367 height 236
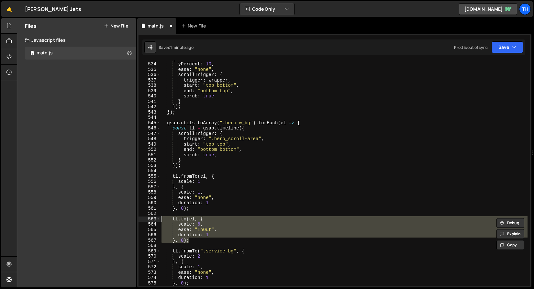
type textarea "tl.to(el, {"
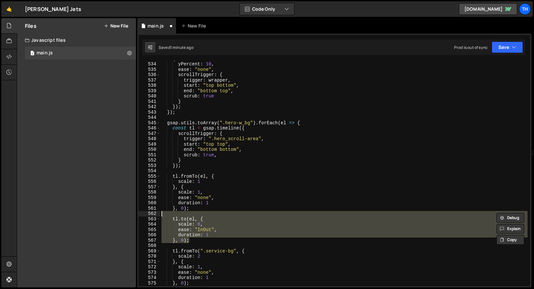
drag, startPoint x: 199, startPoint y: 240, endPoint x: 137, endPoint y: 214, distance: 66.5
click at [137, 214] on div "1 Type cmd + s to save your Javascript file. הההההההההההההההההההההההההההההההההה…" at bounding box center [334, 161] width 394 height 254
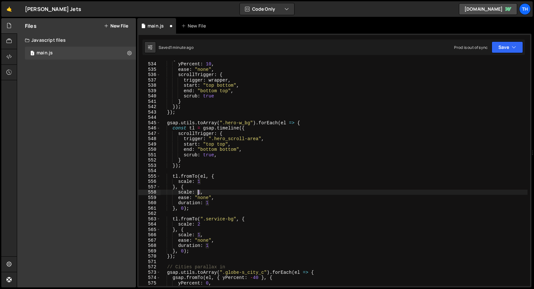
click at [199, 192] on div "{ yPercent : 10 , ease : "none" , scrollTrigger : { trigger : wrapper , start :…" at bounding box center [343, 174] width 367 height 236
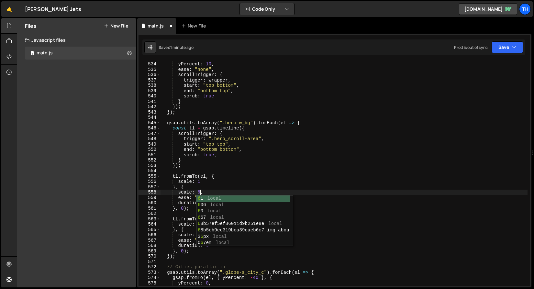
click at [247, 180] on div "{ yPercent : 10 , ease : "none" , scrollTrigger : { trigger : wrapper , start :…" at bounding box center [343, 174] width 367 height 236
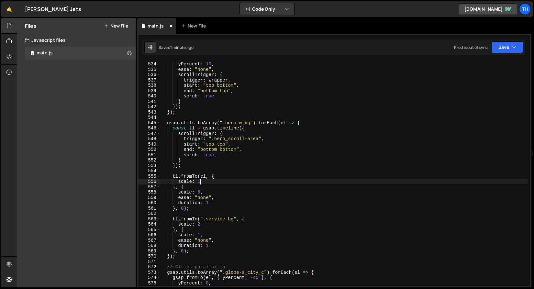
scroll to position [0, 2]
click at [514, 50] on icon "button" at bounding box center [513, 47] width 5 height 6
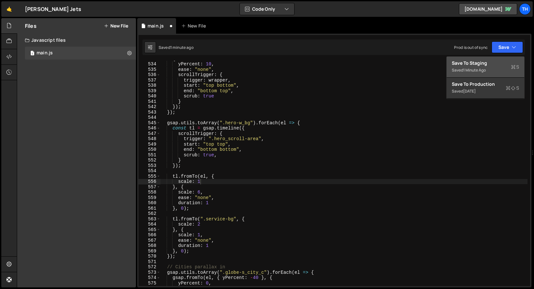
click at [496, 72] on div "Saved 1 minute ago" at bounding box center [485, 70] width 67 height 8
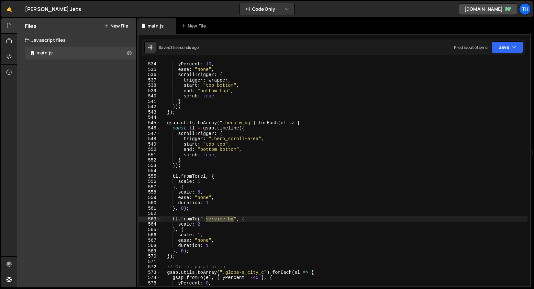
drag, startPoint x: 206, startPoint y: 219, endPoint x: 233, endPoint y: 217, distance: 26.6
click at [233, 217] on div "{ yPercent : 10 , ease : "none" , scrollTrigger : { trigger : wrapper , start :…" at bounding box center [343, 174] width 367 height 236
paste textarea "hero-s_title-l"
click at [200, 225] on div "{ yPercent : 10 , ease : "none" , scrollTrigger : { trigger : wrapper , start :…" at bounding box center [343, 174] width 367 height 236
type textarea "scale: 1"
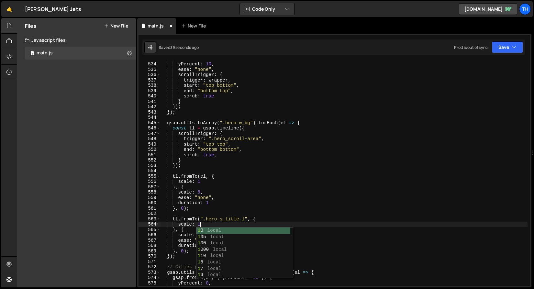
click at [186, 214] on div "{ yPercent : 10 , ease : "none" , scrollTrigger : { trigger : wrapper , start :…" at bounding box center [343, 174] width 367 height 236
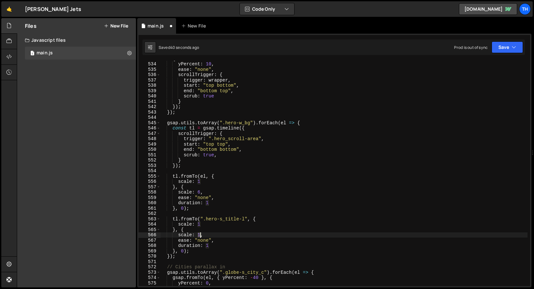
click at [201, 235] on div "{ yPercent : 10 , ease : "none" , scrollTrigger : { trigger : wrapper , start :…" at bounding box center [343, 174] width 367 height 236
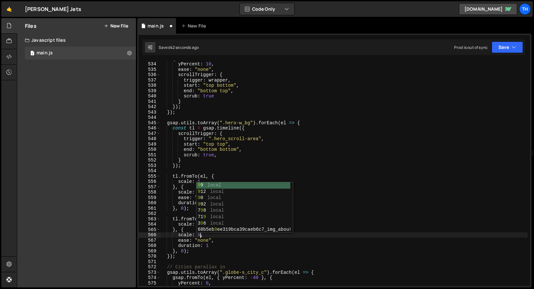
click at [183, 228] on div "{ yPercent : 10 , ease : "none" , scrollTrigger : { trigger : wrapper , start :…" at bounding box center [343, 174] width 367 height 236
type textarea "}, {"
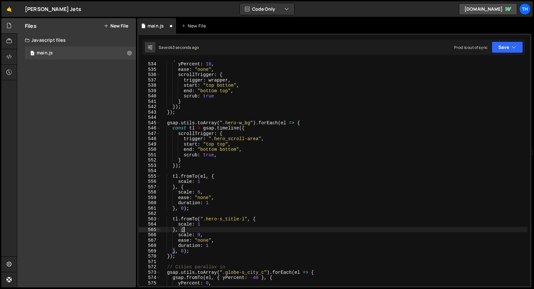
click at [203, 227] on div "{ yPercent : 10 , ease : "none" , scrollTrigger : { trigger : wrapper , start :…" at bounding box center [343, 174] width 367 height 236
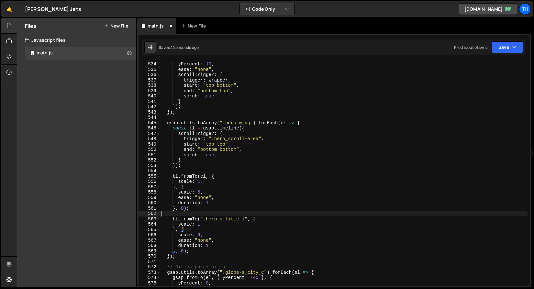
click at [211, 212] on div "{ yPercent : 10 , ease : "none" , scrollTrigger : { trigger : wrapper , start :…" at bounding box center [343, 174] width 367 height 236
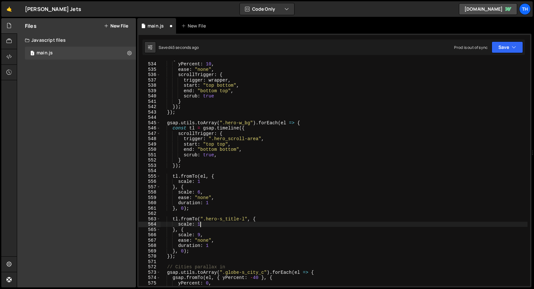
click at [208, 225] on div "{ yPercent : 10 , ease : "none" , scrollTrigger : { trigger : wrapper , start :…" at bounding box center [343, 174] width 367 height 236
type textarea "scale: 1,"
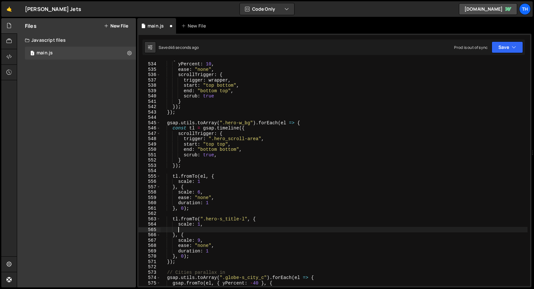
scroll to position [0, 1]
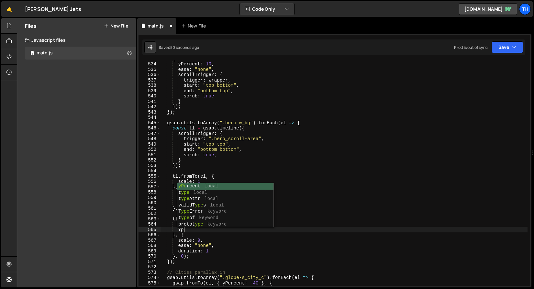
type textarea "Y"
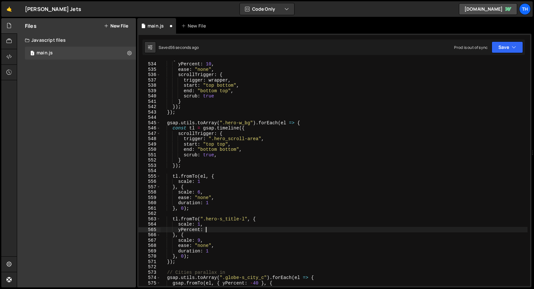
scroll to position [0, 3]
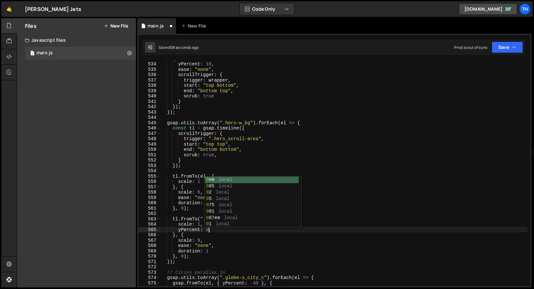
click at [211, 242] on div "{ yPercent : 10 , ease : "none" , scrollTrigger : { trigger : wrapper , start :…" at bounding box center [343, 174] width 367 height 236
type textarea "scale: 9,"
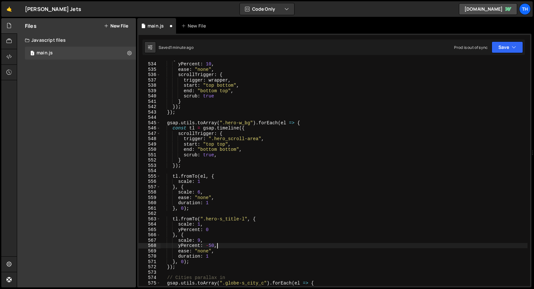
scroll to position [0, 4]
click at [502, 52] on button "Save" at bounding box center [506, 47] width 31 height 12
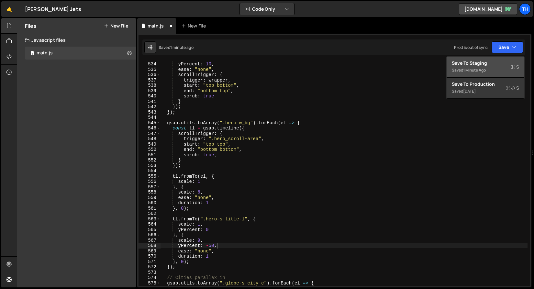
click at [497, 66] on div "Saved 1 minute ago" at bounding box center [485, 70] width 67 height 8
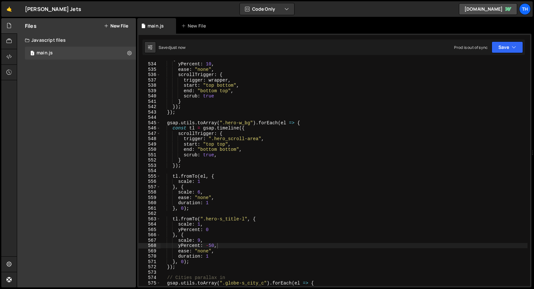
click at [199, 205] on div "{ yPercent : 10 , ease : "none" , scrollTrigger : { trigger : wrapper , start :…" at bounding box center [343, 174] width 367 height 236
click at [179, 245] on div "{ yPercent : 10 , ease : "none" , scrollTrigger : { trigger : wrapper , start :…" at bounding box center [343, 174] width 367 height 236
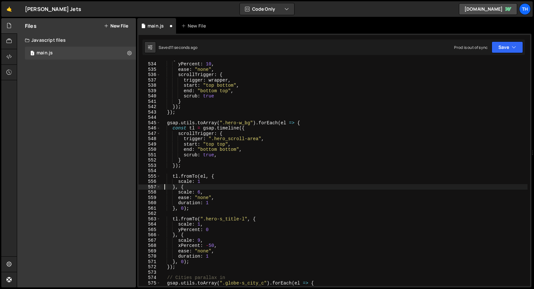
click at [166, 187] on div "{ yPercent : 10 , ease : "none" , scrollTrigger : { trigger : wrapper , start :…" at bounding box center [343, 174] width 367 height 236
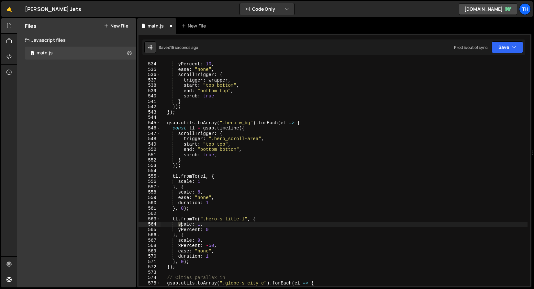
click at [180, 224] on div "{ yPercent : 10 , ease : "none" , scrollTrigger : { trigger : wrapper , start :…" at bounding box center [343, 174] width 367 height 236
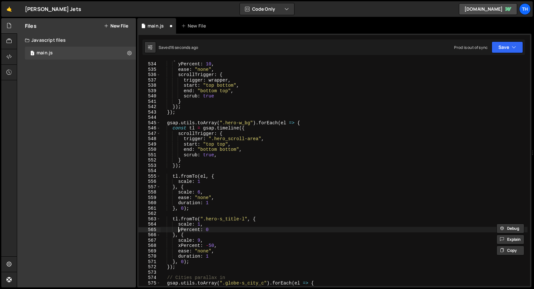
click at [178, 228] on div "{ yPercent : 10 , ease : "none" , scrollTrigger : { trigger : wrapper , start :…" at bounding box center [343, 174] width 367 height 236
click at [180, 230] on div "{ yPercent : 10 , ease : "none" , scrollTrigger : { trigger : wrapper , start :…" at bounding box center [343, 174] width 367 height 236
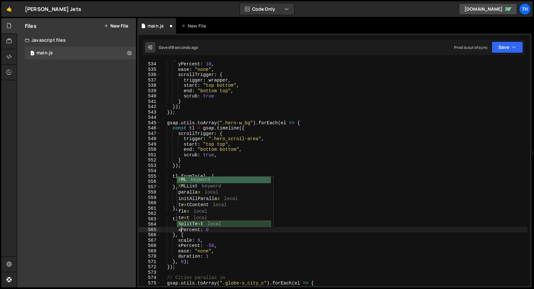
click at [177, 222] on div "X ML keyword X MLList keyword paralla x local initAllParalla x local te x tCont…" at bounding box center [224, 208] width 94 height 63
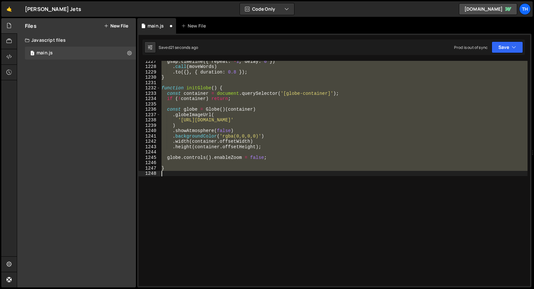
scroll to position [2919, 0]
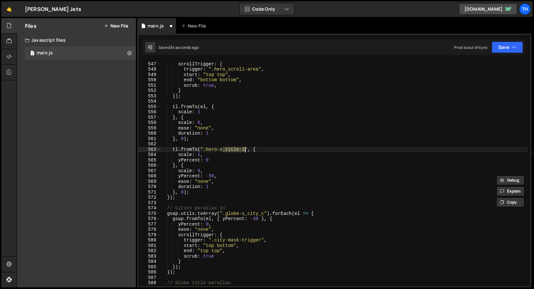
drag, startPoint x: 223, startPoint y: 149, endPoint x: 245, endPoint y: 148, distance: 22.1
click at [245, 148] on div "const tl = gsap . timeline ({ scrollTrigger : { trigger : ".hero_scroll-area" ,…" at bounding box center [343, 174] width 367 height 236
click at [210, 172] on div "const tl = gsap . timeline ({ scrollTrigger : { trigger : ".hero_scroll-area" ,…" at bounding box center [343, 174] width 367 height 236
drag, startPoint x: 215, startPoint y: 160, endPoint x: 159, endPoint y: 160, distance: 56.3
click at [159, 160] on div "scale: 9, 546 547 548 549 550 551 552 553 554 555 556 557 558 559 560 561 562 5…" at bounding box center [333, 173] width 391 height 225
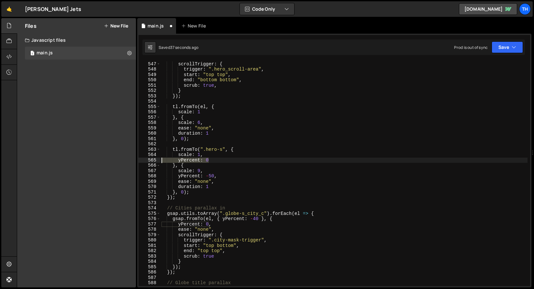
type textarea "yPercent: 0"
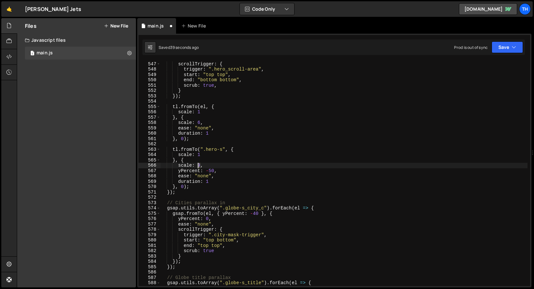
click at [198, 166] on div "const tl = gsap . timeline ({ scrollTrigger : { trigger : ".hero_scroll-area" ,…" at bounding box center [343, 174] width 367 height 236
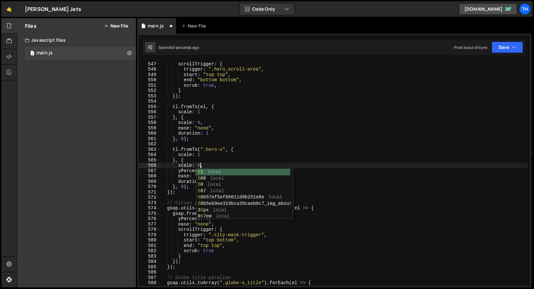
click at [217, 154] on div "const tl = gsap . timeline ({ scrollTrigger : { trigger : ".hero_scroll-area" ,…" at bounding box center [343, 174] width 367 height 236
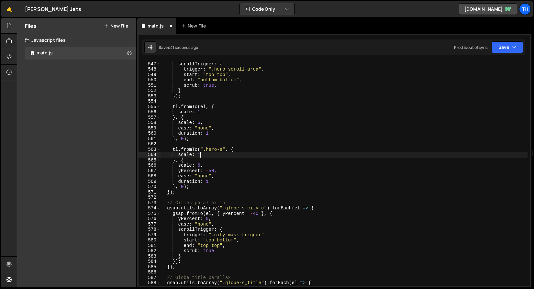
scroll to position [0, 2]
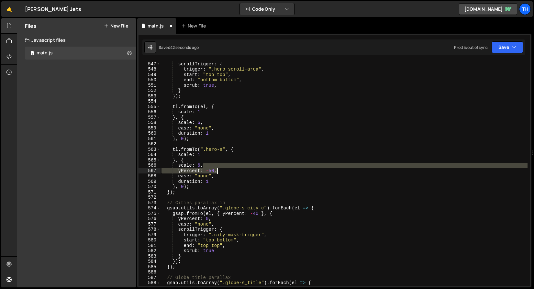
drag, startPoint x: 204, startPoint y: 165, endPoint x: 228, endPoint y: 164, distance: 23.7
click at [225, 170] on div "const tl = gsap . timeline ({ scrollTrigger : { trigger : ".hero_scroll-area" ,…" at bounding box center [343, 174] width 367 height 236
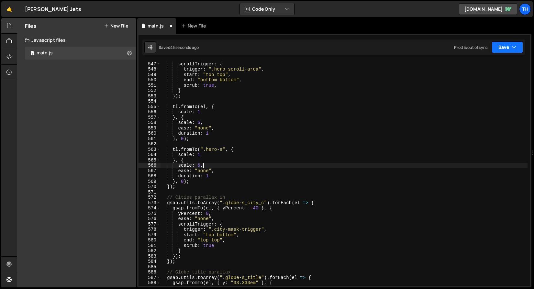
drag, startPoint x: 501, startPoint y: 49, endPoint x: 491, endPoint y: 66, distance: 19.3
click at [501, 49] on button "Save" at bounding box center [506, 47] width 31 height 12
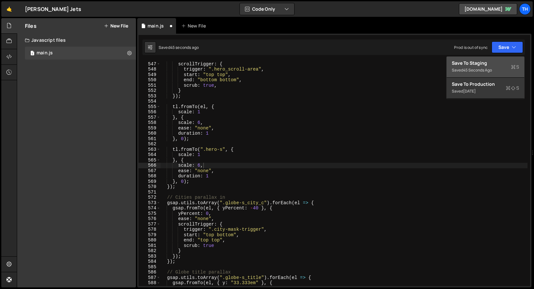
click at [489, 69] on div "45 seconds ago" at bounding box center [477, 69] width 29 height 5
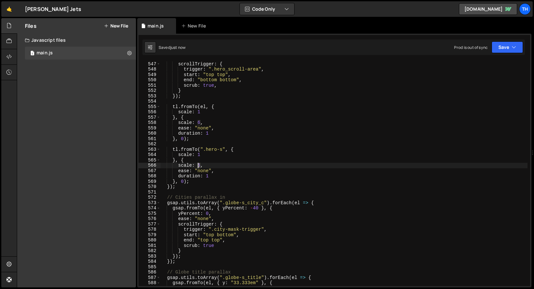
click at [199, 164] on div "const tl = gsap . timeline ({ scrollTrigger : { trigger : ".hero_scroll-area" ,…" at bounding box center [343, 174] width 367 height 236
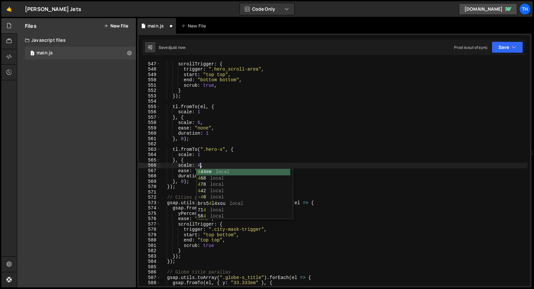
scroll to position [0, 3]
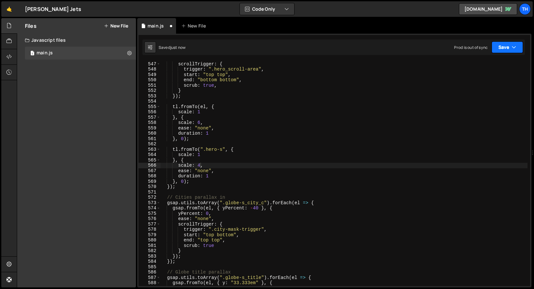
drag, startPoint x: 504, startPoint y: 46, endPoint x: 500, endPoint y: 52, distance: 7.3
click at [504, 46] on button "Save" at bounding box center [506, 47] width 31 height 12
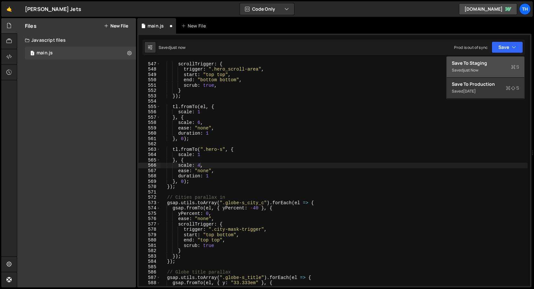
click at [498, 57] on button "Save to Staging S Saved just now" at bounding box center [485, 67] width 78 height 21
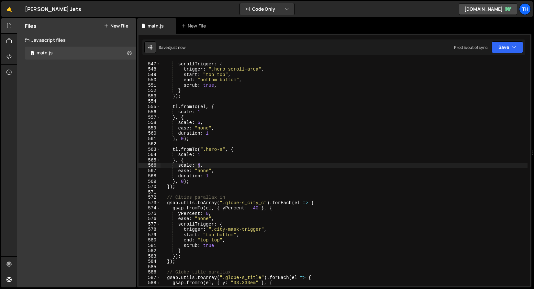
click at [199, 164] on div "const tl = gsap . timeline ({ scrollTrigger : { trigger : ".hero_scroll-area" ,…" at bounding box center [343, 174] width 367 height 236
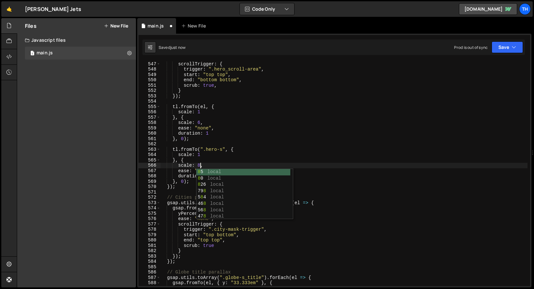
click at [290, 129] on div "const tl = gsap . timeline ({ scrollTrigger : { trigger : ".hero_scroll-area" ,…" at bounding box center [343, 174] width 367 height 236
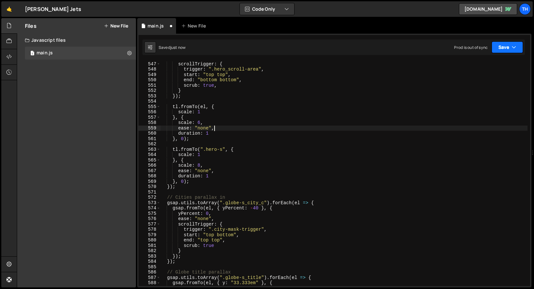
click at [494, 49] on button "Save" at bounding box center [506, 47] width 31 height 12
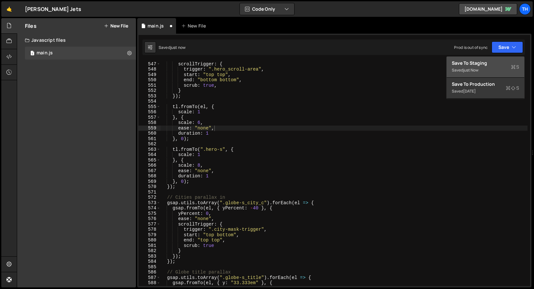
click at [490, 65] on div "Save to Staging S" at bounding box center [485, 63] width 67 height 6
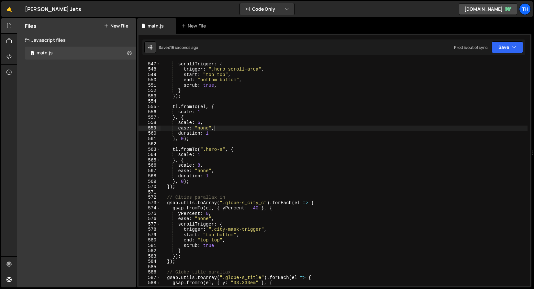
scroll to position [0, 2]
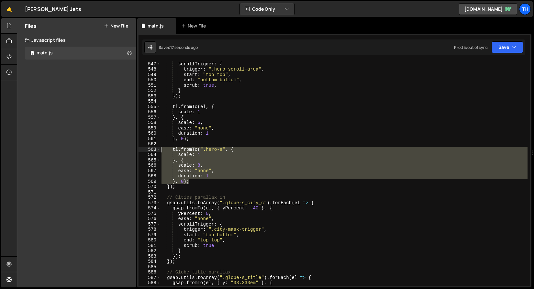
drag, startPoint x: 209, startPoint y: 179, endPoint x: 115, endPoint y: 149, distance: 98.1
click at [115, 149] on div "Files New File Javascript files 1 main.js 0 CSS files Copy share link Edit File…" at bounding box center [275, 152] width 517 height 269
type textarea "}, 0);"
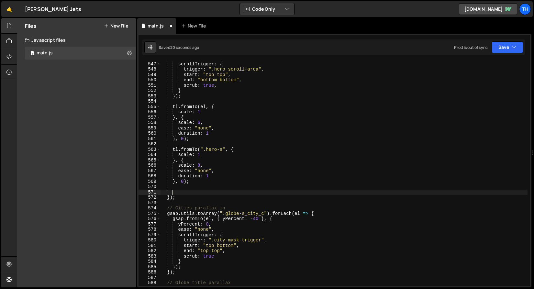
scroll to position [0, 0]
paste textarea "}, 0);"
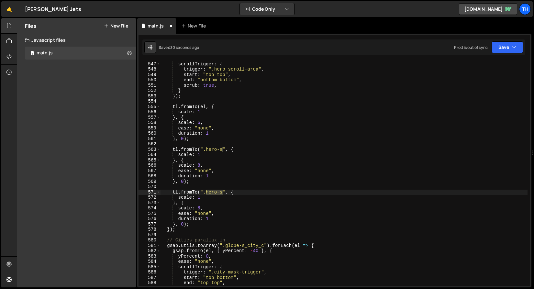
drag, startPoint x: 206, startPoint y: 191, endPoint x: 223, endPoint y: 192, distance: 16.6
click at [223, 192] on div "const tl = gsap . timeline ({ scrollTrigger : { trigger : ".hero_scroll-area" ,…" at bounding box center [343, 174] width 367 height 236
paste textarea "_title-l"
click at [183, 194] on div "const tl = gsap . timeline ({ scrollTrigger : { trigger : ".hero_scroll-area" ,…" at bounding box center [343, 174] width 367 height 236
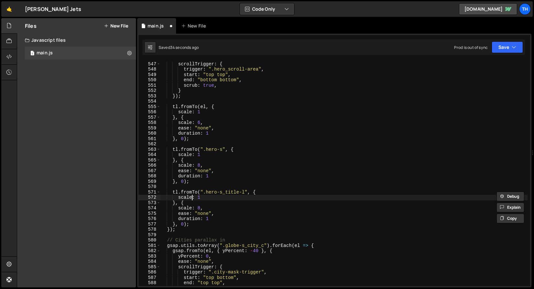
click at [191, 197] on div "const tl = gsap . timeline ({ scrollTrigger : { trigger : ".hero_scroll-area" ,…" at bounding box center [343, 174] width 367 height 236
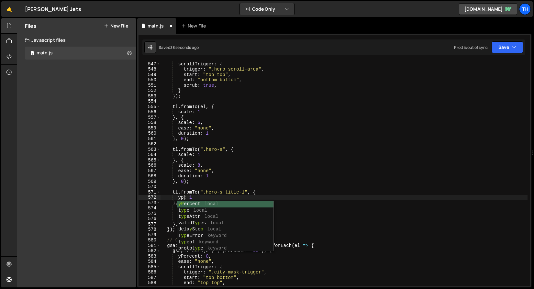
scroll to position [0, 2]
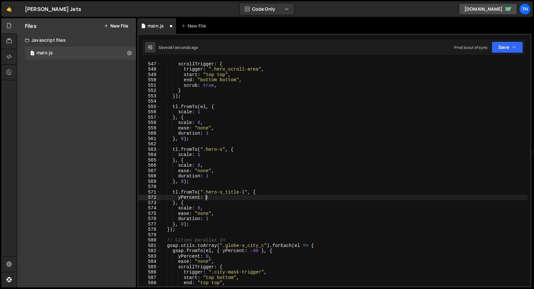
click at [208, 198] on div "const tl = gsap . timeline ({ scrollTrigger : { trigger : ".hero_scroll-area" ,…" at bounding box center [343, 174] width 367 height 236
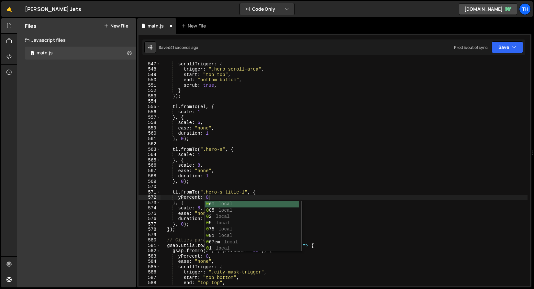
scroll to position [0, 3]
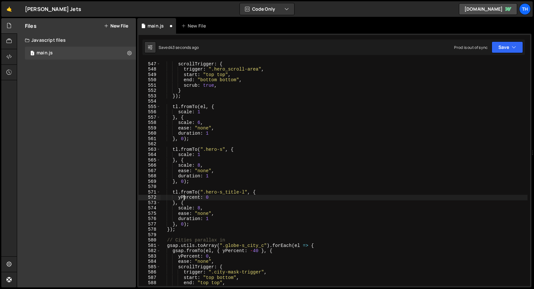
click at [184, 196] on div "const tl = gsap . timeline ({ scrollTrigger : { trigger : ".hero_scroll-area" ,…" at bounding box center [343, 174] width 367 height 236
click at [196, 205] on div "const tl = gsap . timeline ({ scrollTrigger : { trigger : ".hero_scroll-area" ,…" at bounding box center [343, 174] width 367 height 236
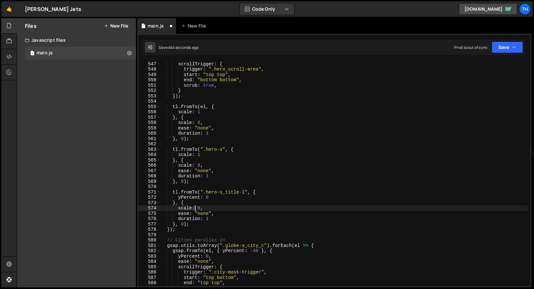
scroll to position [0, 3]
click at [186, 208] on div "const tl = gsap . timeline ({ scrollTrigger : { trigger : ".hero_scroll-area" ,…" at bounding box center [343, 174] width 367 height 236
paste textarea "yPercent"
click at [208, 208] on div "const tl = gsap . timeline ({ scrollTrigger : { trigger : ".hero_scroll-area" ,…" at bounding box center [343, 174] width 367 height 236
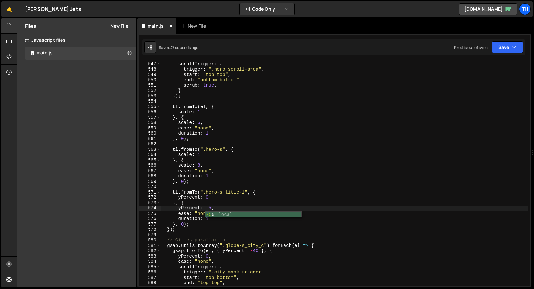
scroll to position [0, 4]
click at [516, 46] on icon "button" at bounding box center [513, 47] width 5 height 6
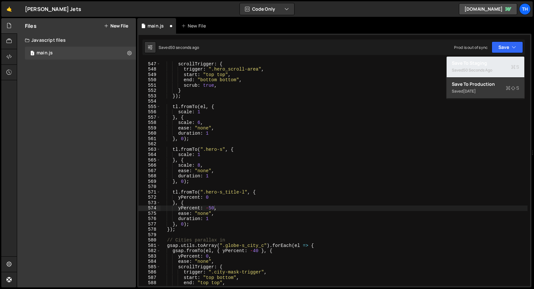
click at [505, 69] on div "Saved 50 seconds ago" at bounding box center [485, 70] width 67 height 8
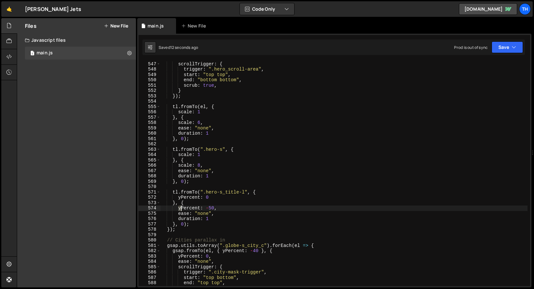
click at [180, 209] on div "const tl = gsap . timeline ({ scrollTrigger : { trigger : ".hero_scroll-area" ,…" at bounding box center [343, 174] width 367 height 236
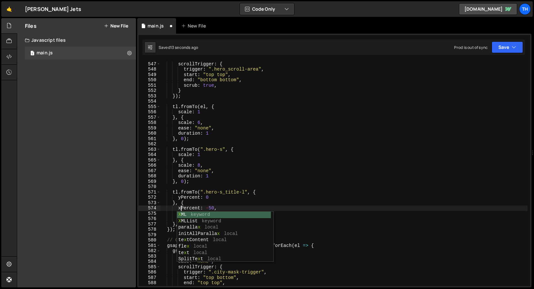
scroll to position [0, 1]
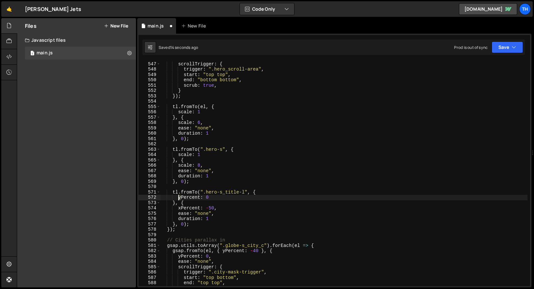
click at [179, 197] on div "const tl = gsap . timeline ({ scrollTrigger : { trigger : ".hero_scroll-area" ,…" at bounding box center [343, 174] width 367 height 236
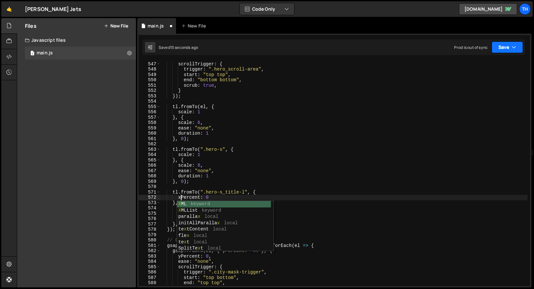
click at [508, 42] on button "Save" at bounding box center [506, 47] width 31 height 12
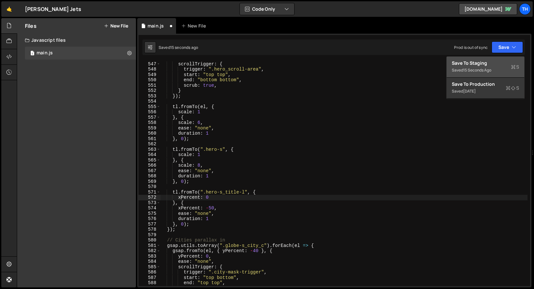
click at [497, 58] on button "Save to Staging S Saved 15 seconds ago" at bounding box center [485, 67] width 78 height 21
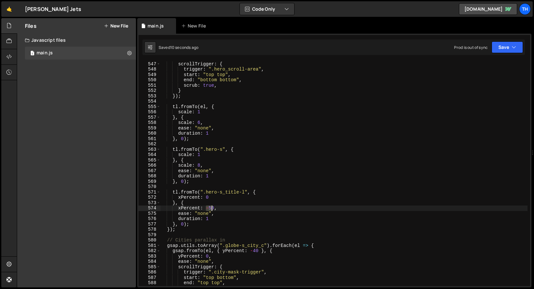
drag, startPoint x: 207, startPoint y: 207, endPoint x: 213, endPoint y: 207, distance: 5.8
click at [213, 207] on div "const tl = gsap . timeline ({ scrollTrigger : { trigger : ".hero_scroll-area" ,…" at bounding box center [343, 174] width 367 height 236
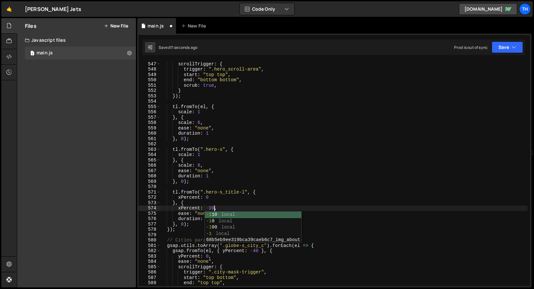
scroll to position [0, 4]
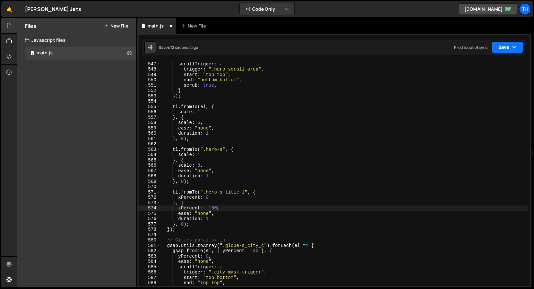
click at [504, 50] on button "Save" at bounding box center [506, 47] width 31 height 12
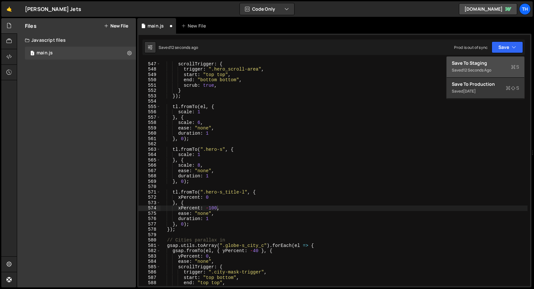
click at [490, 70] on div "12 seconds ago" at bounding box center [477, 69] width 28 height 5
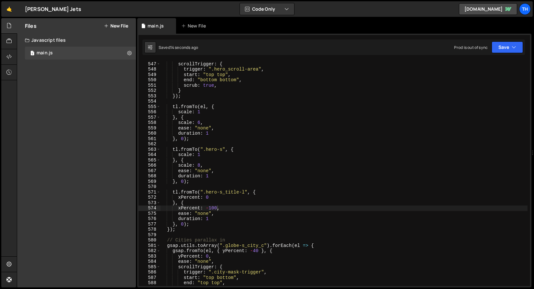
click at [186, 225] on div "const tl = gsap . timeline ({ scrollTrigger : { trigger : ".hero_scroll-area" ,…" at bounding box center [343, 174] width 367 height 236
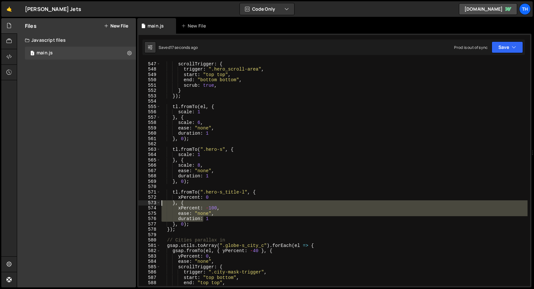
drag, startPoint x: 203, startPoint y: 220, endPoint x: 132, endPoint y: 203, distance: 73.7
click at [132, 203] on div "Files New File Javascript files 1 main.js 0 CSS files Copy share link Edit File…" at bounding box center [275, 152] width 517 height 269
click at [195, 218] on div "const tl = gsap . timeline ({ scrollTrigger : { trigger : ".hero_scroll-area" ,…" at bounding box center [343, 173] width 367 height 225
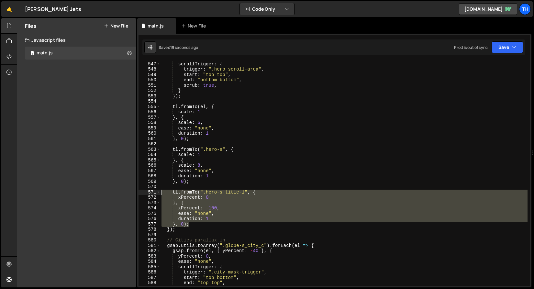
drag, startPoint x: 196, startPoint y: 224, endPoint x: 131, endPoint y: 192, distance: 72.8
click at [131, 192] on div "Files New File Javascript files 1 main.js 0 CSS files Copy share link Edit File…" at bounding box center [275, 152] width 517 height 269
click at [192, 209] on div "const tl = gsap . timeline ({ scrollTrigger : { trigger : ".hero_scroll-area" ,…" at bounding box center [343, 173] width 367 height 225
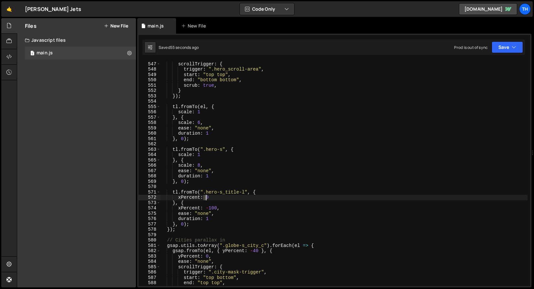
drag, startPoint x: 204, startPoint y: 197, endPoint x: 209, endPoint y: 197, distance: 5.2
click at [209, 197] on div "const tl = gsap . timeline ({ scrollTrigger : { trigger : ".hero_scroll-area" ,…" at bounding box center [343, 174] width 367 height 236
click at [207, 197] on div "const tl = gsap . timeline ({ scrollTrigger : { trigger : ".hero_scroll-area" ,…" at bounding box center [343, 173] width 367 height 225
drag, startPoint x: 206, startPoint y: 196, endPoint x: 211, endPoint y: 197, distance: 4.4
click at [210, 197] on div "const tl = gsap . timeline ({ scrollTrigger : { trigger : ".hero_scroll-area" ,…" at bounding box center [343, 174] width 367 height 236
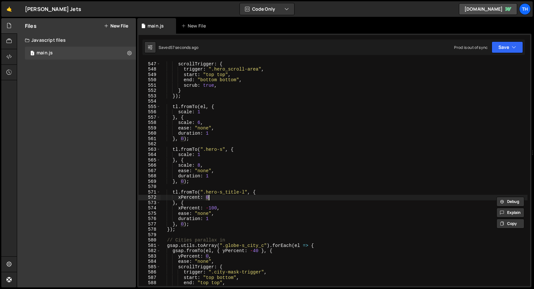
paste textarea ""0vw""
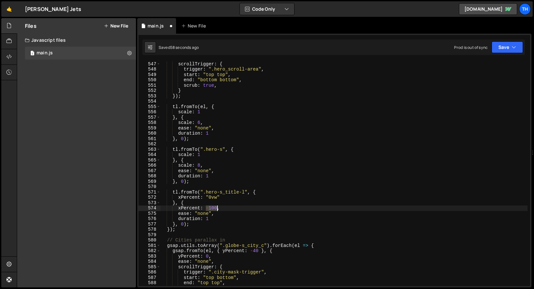
drag, startPoint x: 207, startPoint y: 207, endPoint x: 217, endPoint y: 208, distance: 10.0
click at [217, 208] on div "const tl = gsap . timeline ({ scrollTrigger : { trigger : ".hero_scroll-area" ,…" at bounding box center [343, 174] width 367 height 236
paste textarea ""0vw""
click at [211, 210] on div "const tl = gsap . timeline ({ scrollTrigger : { trigger : ".hero_scroll-area" ,…" at bounding box center [343, 174] width 367 height 236
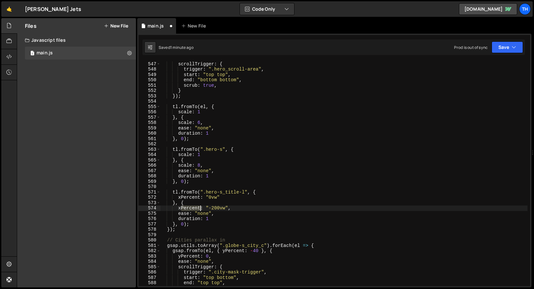
drag, startPoint x: 181, startPoint y: 208, endPoint x: 200, endPoint y: 209, distance: 19.4
click at [200, 209] on div "const tl = gsap . timeline ({ scrollTrigger : { trigger : ".hero_scroll-area" ,…" at bounding box center [343, 174] width 367 height 236
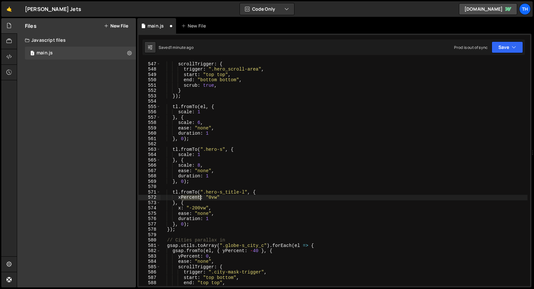
drag, startPoint x: 181, startPoint y: 199, endPoint x: 200, endPoint y: 198, distance: 19.5
click at [200, 198] on div "const tl = gsap . timeline ({ scrollTrigger : { trigger : ".hero_scroll-area" ,…" at bounding box center [343, 174] width 367 height 236
click at [509, 50] on button "Save" at bounding box center [506, 47] width 31 height 12
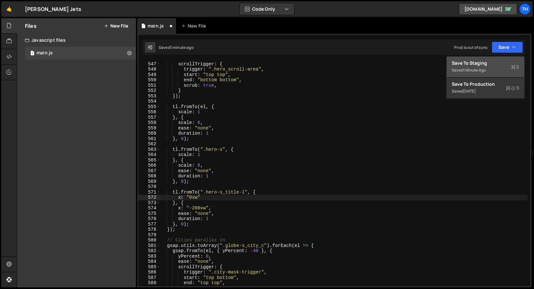
click at [508, 60] on button "Save to Staging S Saved 1 minute ago" at bounding box center [485, 67] width 78 height 21
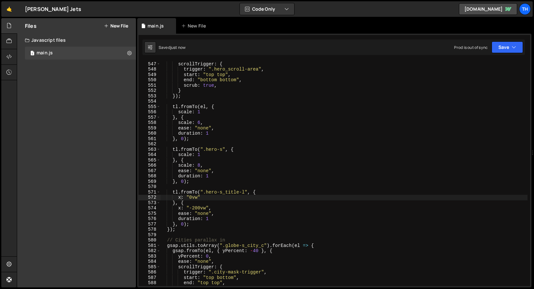
click at [194, 207] on div "const tl = gsap . timeline ({ scrollTrigger : { trigger : ".hero_scroll-area" ,…" at bounding box center [343, 174] width 367 height 236
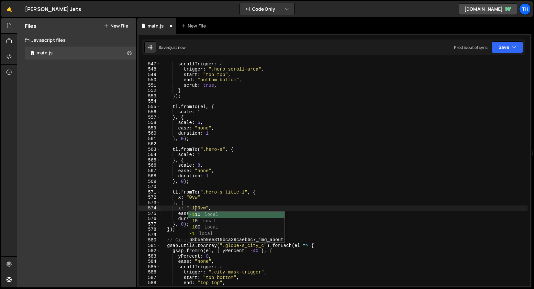
click at [231, 191] on div "const tl = gsap . timeline ({ scrollTrigger : { trigger : ".hero_scroll-area" ,…" at bounding box center [343, 174] width 367 height 236
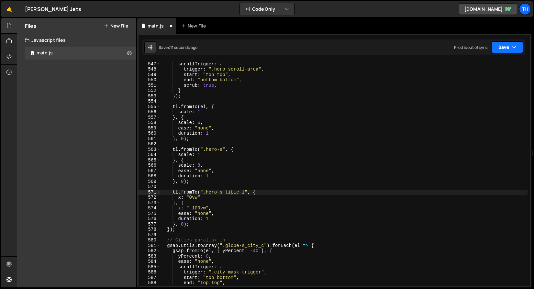
click at [493, 47] on button "Save" at bounding box center [506, 47] width 31 height 12
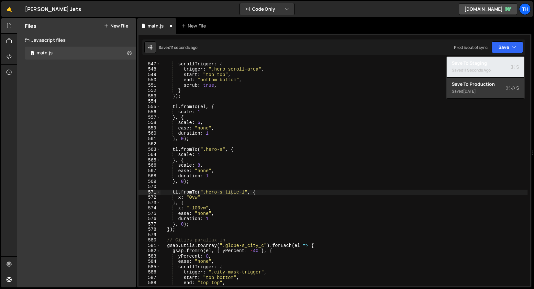
click at [491, 60] on div "Save to Staging S" at bounding box center [485, 63] width 67 height 6
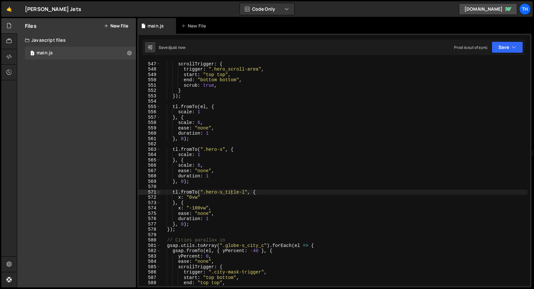
click at [188, 153] on div "const tl = gsap . timeline ({ scrollTrigger : { trigger : ".hero_scroll-area" ,…" at bounding box center [343, 174] width 367 height 236
drag, startPoint x: 206, startPoint y: 192, endPoint x: 246, endPoint y: 192, distance: 39.5
click at [246, 192] on div "const tl = gsap . timeline ({ scrollTrigger : { trigger : ".hero_scroll-area" ,…" at bounding box center [343, 174] width 367 height 236
click at [172, 202] on div "const tl = gsap . timeline ({ scrollTrigger : { trigger : ".hero_scroll-area" ,…" at bounding box center [343, 174] width 367 height 236
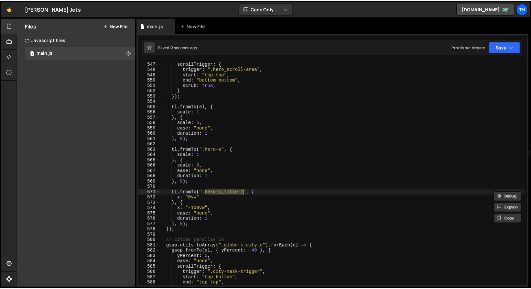
scroll to position [0, 1]
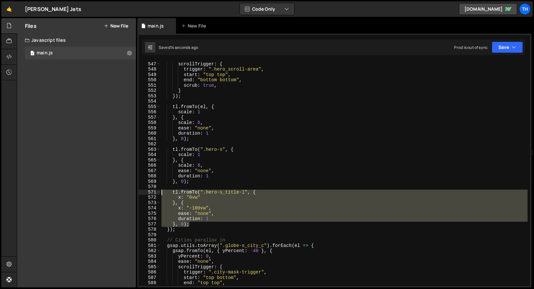
drag, startPoint x: 160, startPoint y: 218, endPoint x: 130, endPoint y: 192, distance: 40.1
click at [130, 192] on div "Files New File Javascript files 1 main.js 0 CSS files Copy share link Edit File…" at bounding box center [275, 152] width 517 height 269
click at [199, 213] on div "const tl = gsap . timeline ({ scrollTrigger : { trigger : ".hero_scroll-area" ,…" at bounding box center [343, 173] width 367 height 225
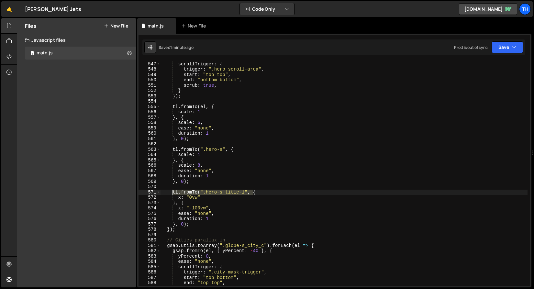
drag, startPoint x: 253, startPoint y: 192, endPoint x: 172, endPoint y: 192, distance: 80.9
click at [172, 192] on div "const tl = gsap . timeline ({ scrollTrigger : { trigger : ".hero_scroll-area" ,…" at bounding box center [343, 174] width 367 height 236
paste textarea "[hero-s_left]"
click at [227, 223] on div "const tl = gsap . timeline ({ scrollTrigger : { trigger : ".hero_scroll-area" ,…" at bounding box center [343, 174] width 367 height 236
drag, startPoint x: 205, startPoint y: 191, endPoint x: 236, endPoint y: 191, distance: 30.7
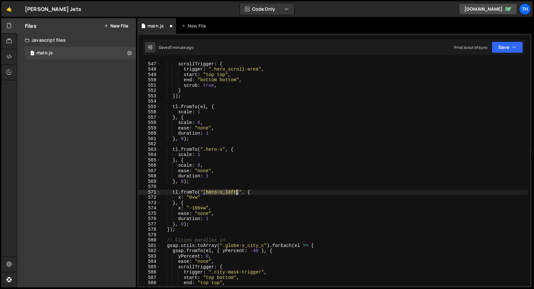
click at [236, 191] on div "const tl = gsap . timeline ({ scrollTrigger : { trigger : ".hero_scroll-area" ,…" at bounding box center [343, 174] width 367 height 236
type textarea "tl.fromTo("[hero-s_left]", {"
click at [516, 44] on icon "button" at bounding box center [513, 47] width 5 height 6
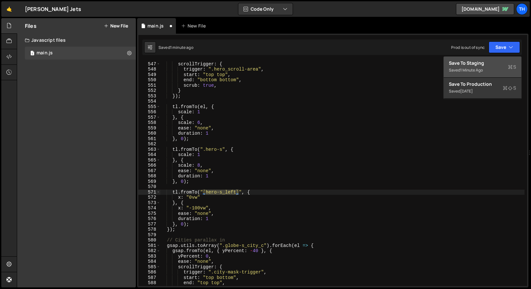
click at [505, 66] on div "Save to Staging S" at bounding box center [482, 63] width 67 height 6
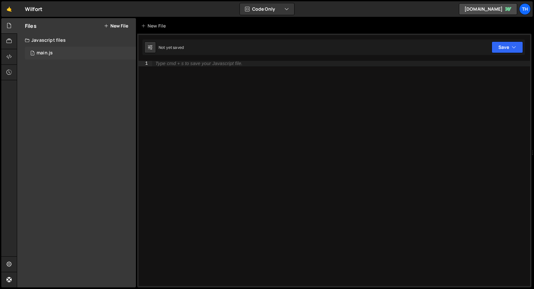
click at [64, 53] on div "1 main.js 0" at bounding box center [80, 53] width 111 height 13
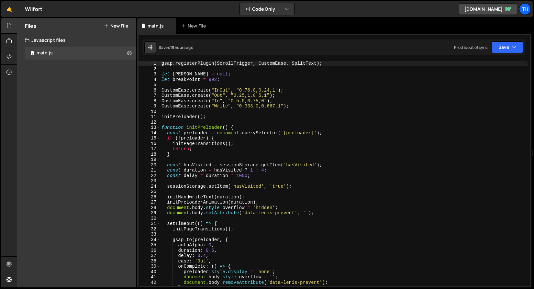
click at [155, 129] on div "13" at bounding box center [149, 127] width 22 height 5
click at [157, 127] on span at bounding box center [159, 127] width 4 height 5
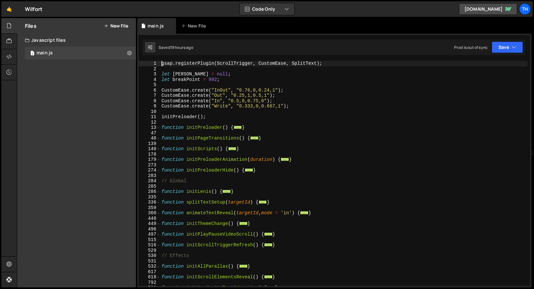
scroll to position [87, 0]
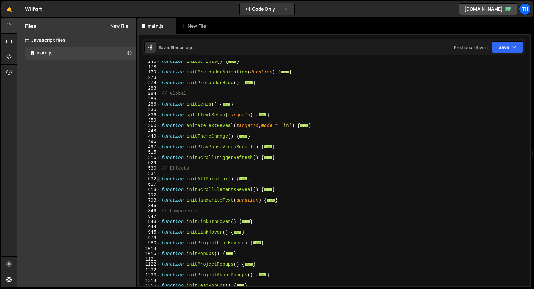
click at [159, 180] on span at bounding box center [159, 178] width 4 height 5
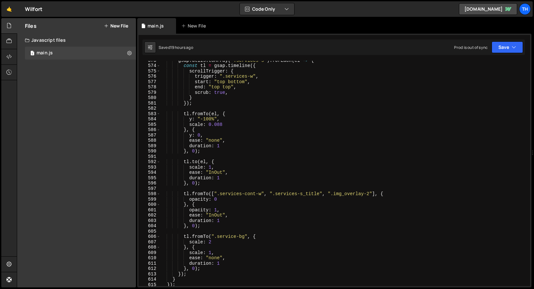
scroll to position [363, 0]
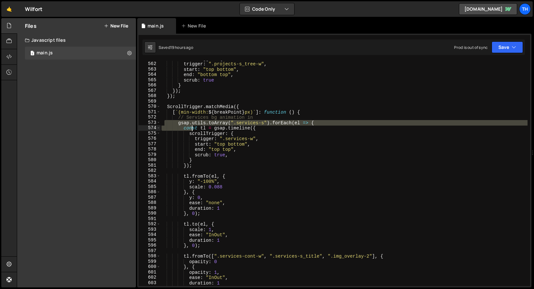
drag, startPoint x: 163, startPoint y: 124, endPoint x: 194, endPoint y: 130, distance: 32.1
click at [194, 130] on div "scrollTrigger : { trigger : ".projects-s_tree-w" , start : "top bottom" , end :…" at bounding box center [343, 174] width 367 height 236
click at [159, 123] on span at bounding box center [159, 122] width 4 height 5
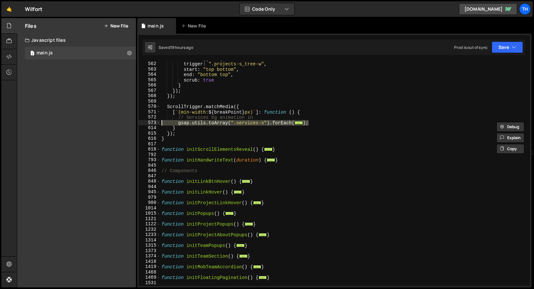
drag, startPoint x: 315, startPoint y: 124, endPoint x: 143, endPoint y: 121, distance: 172.8
click at [143, 121] on div "gsap.utils.toArray(".services-s").forEach(el => { const tl = gsap.timeline({ 56…" at bounding box center [333, 173] width 391 height 225
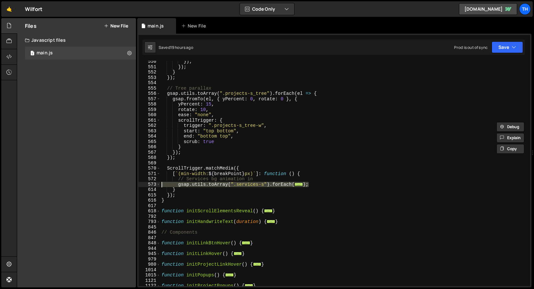
scroll to position [301, 0]
click at [160, 184] on div "573" at bounding box center [149, 184] width 22 height 5
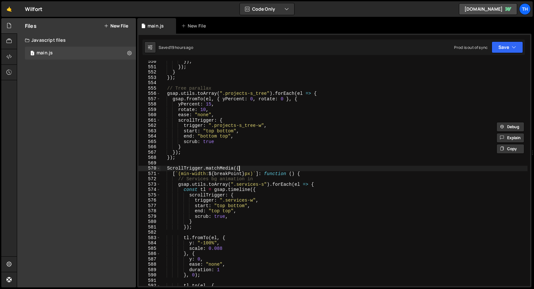
click at [281, 168] on div "}) ; }) ; } }) ; // Tree parallax gsap . utils . toArray ( ".projects-s_tree" )…" at bounding box center [343, 177] width 367 height 236
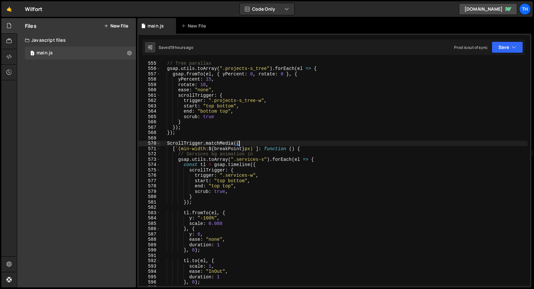
scroll to position [326, 0]
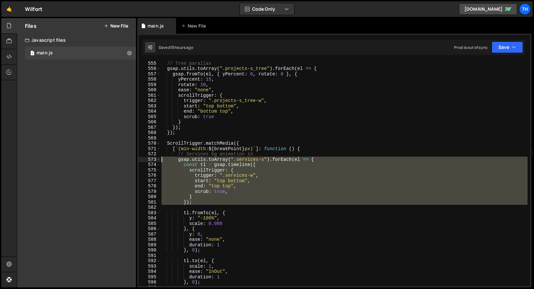
drag, startPoint x: 197, startPoint y: 208, endPoint x: 113, endPoint y: 160, distance: 97.1
click at [113, 160] on div "Files New File Javascript files 1 main.js 0 CSS files Copy share link Edit File…" at bounding box center [275, 152] width 517 height 269
type textarea "gsap.utils.toArray(".services-s").forEach(el => { const tl = gsap.timeline({"
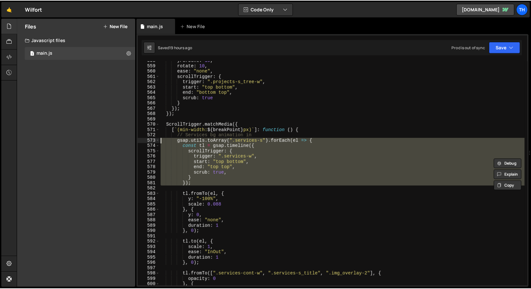
scroll to position [345, 0]
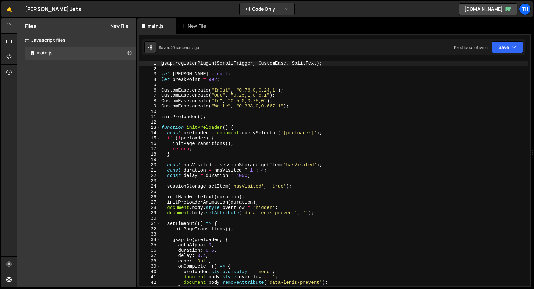
click at [160, 128] on div "gsap . registerPlugin ( ScrollTrigger , CustomEase , SplitText ) ; let lenis = …" at bounding box center [343, 179] width 367 height 236
click at [159, 128] on span at bounding box center [159, 127] width 4 height 5
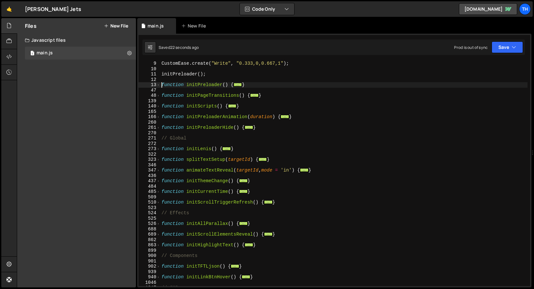
scroll to position [67, 0]
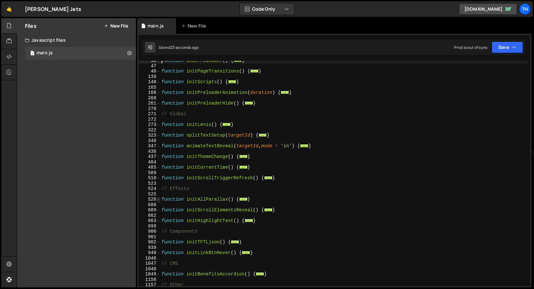
click at [158, 199] on span at bounding box center [159, 199] width 4 height 5
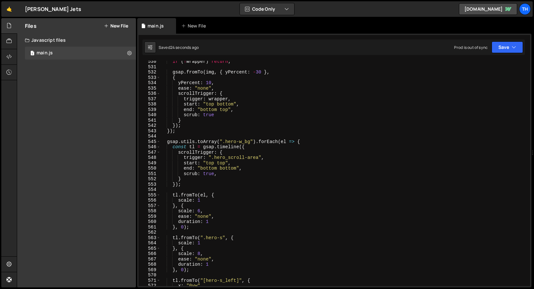
scroll to position [311, 0]
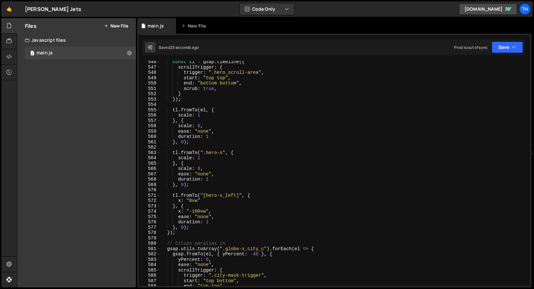
click at [193, 211] on div "const tl = gsap . timeline ({ scrollTrigger : { trigger : ".hero_scroll-area" ,…" at bounding box center [343, 177] width 367 height 236
click at [192, 183] on div "const tl = gsap . timeline ({ scrollTrigger : { trigger : ".hero_scroll-area" ,…" at bounding box center [343, 177] width 367 height 236
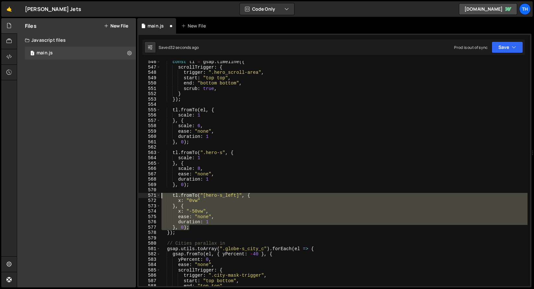
drag, startPoint x: 198, startPoint y: 226, endPoint x: 137, endPoint y: 195, distance: 68.7
click at [137, 195] on div "Files New File Javascript files 1 main.js 0 CSS files Copy share link Edit File…" at bounding box center [275, 152] width 517 height 269
type textarea "}, 0);"
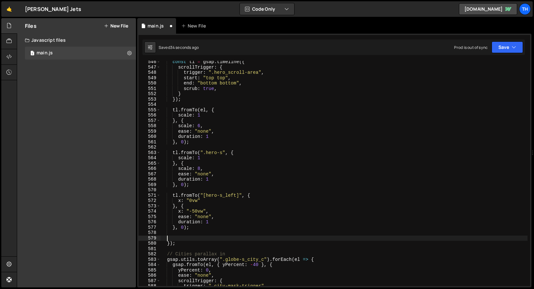
scroll to position [0, 0]
paste textarea "}, 0);"
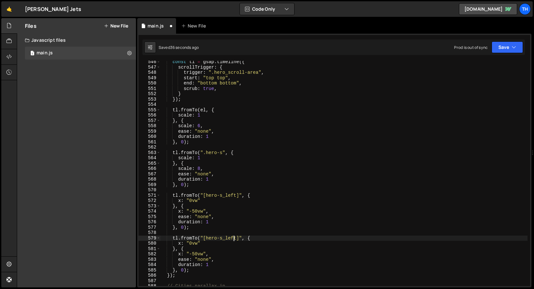
click at [234, 237] on div "const tl = gsap . timeline ({ scrollTrigger : { trigger : ".hero_scroll-area" ,…" at bounding box center [343, 177] width 367 height 236
type textarea "tl.fromTo("[hero-s_left]", {"
click at [234, 237] on div "const tl = gsap . timeline ({ scrollTrigger : { trigger : ".hero_scroll-area" ,…" at bounding box center [343, 177] width 367 height 236
click at [226, 235] on div "const tl = gsap . timeline ({ scrollTrigger : { trigger : ".hero_scroll-area" ,…" at bounding box center [343, 177] width 367 height 236
drag, startPoint x: 227, startPoint y: 238, endPoint x: 236, endPoint y: 238, distance: 9.7
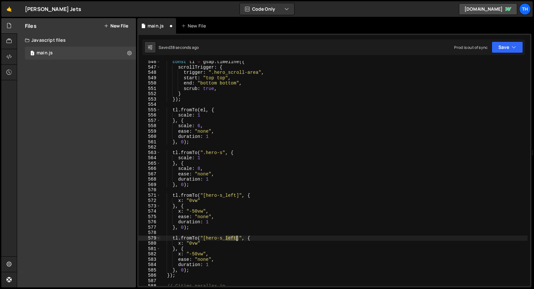
click at [236, 238] on div "const tl = gsap . timeline ({ scrollTrigger : { trigger : ".hero_scroll-area" ,…" at bounding box center [343, 177] width 367 height 236
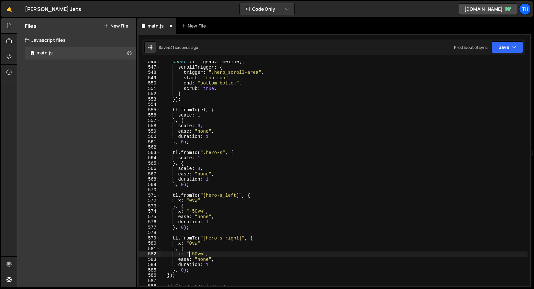
click at [191, 254] on div "const tl = gsap . timeline ({ scrollTrigger : { trigger : ".hero_scroll-area" ,…" at bounding box center [343, 177] width 367 height 236
type textarea "x: "50vw","
click at [501, 46] on button "Save" at bounding box center [506, 47] width 31 height 12
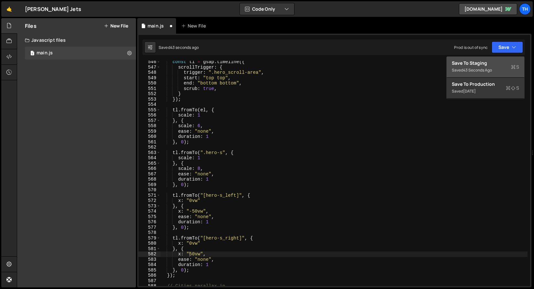
click at [491, 65] on div "Save to Staging S" at bounding box center [485, 63] width 67 height 6
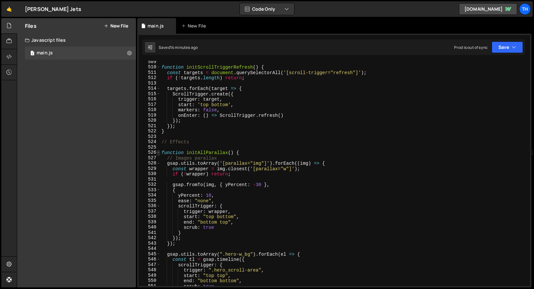
click at [159, 152] on span at bounding box center [159, 152] width 4 height 5
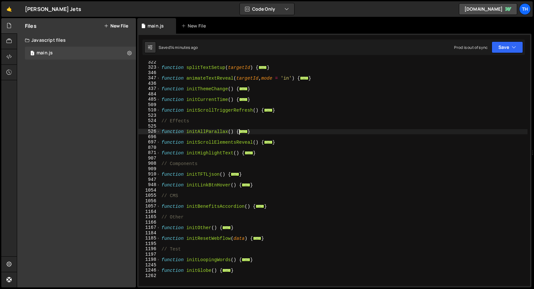
scroll to position [135, 0]
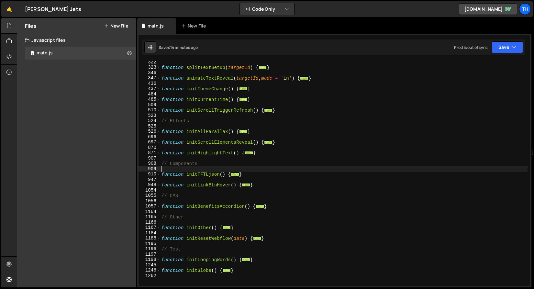
click at [187, 170] on div "function splitTextSetup ( targetId ) { ... } function animateTextReveal ( targe…" at bounding box center [343, 178] width 367 height 236
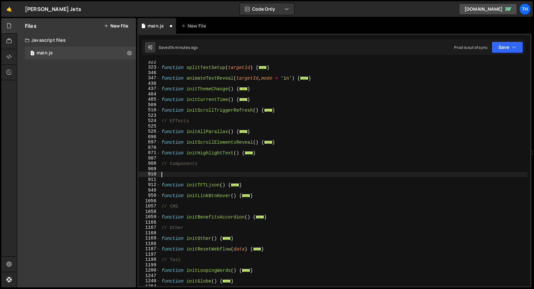
paste textarea "}"
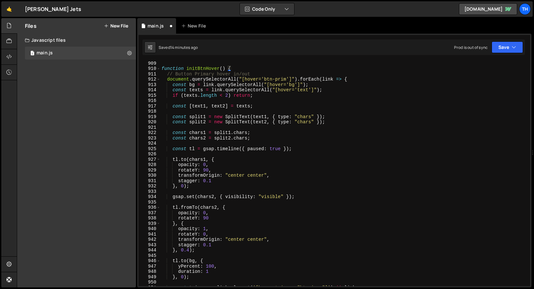
scroll to position [238, 0]
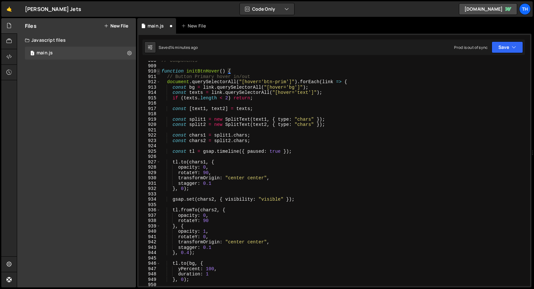
click at [158, 72] on span at bounding box center [159, 71] width 4 height 5
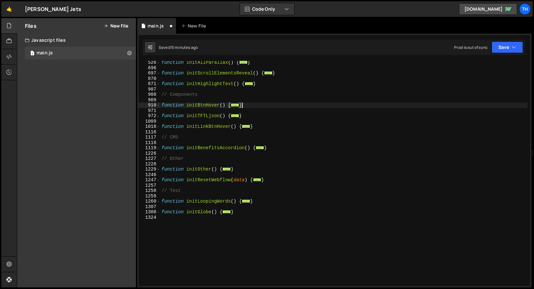
scroll to position [203, 0]
drag, startPoint x: 256, startPoint y: 128, endPoint x: 138, endPoint y: 125, distance: 117.8
click at [138, 125] on div "} 526 696 697 870 871 907 908 909 910 971 972 1009 1010 1116 1117 1118 1119 122…" at bounding box center [333, 173] width 391 height 225
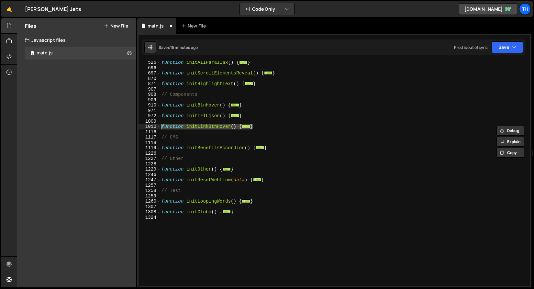
click at [171, 138] on div "function initAllParallax ( ) { ... } function initScrollElementsReveal ( ) { ..…" at bounding box center [343, 178] width 367 height 236
type textarea "// CMS"
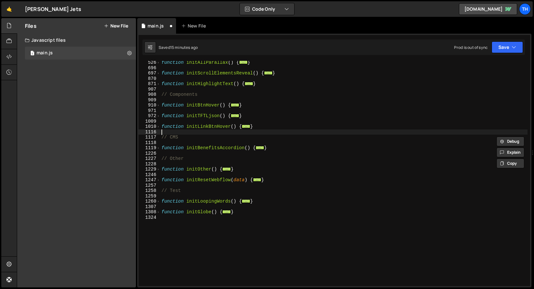
click at [171, 134] on div "function initAllParallax ( ) { ... } function initScrollElementsReveal ( ) { ..…" at bounding box center [343, 178] width 367 height 236
click at [159, 126] on span at bounding box center [159, 126] width 4 height 5
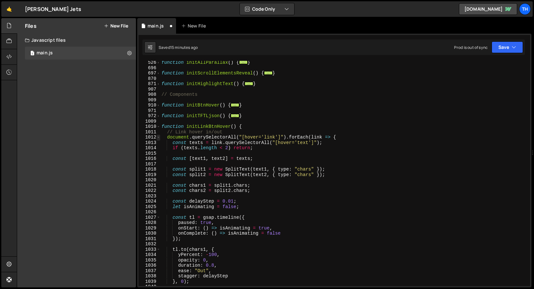
click at [157, 136] on span at bounding box center [159, 137] width 4 height 5
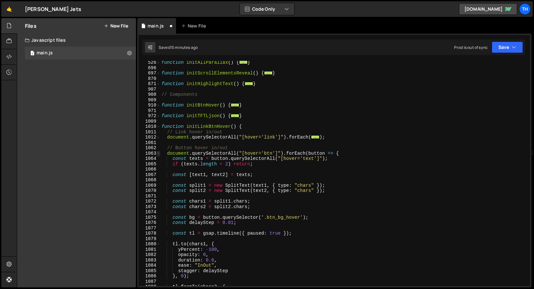
click at [158, 152] on span at bounding box center [159, 153] width 4 height 5
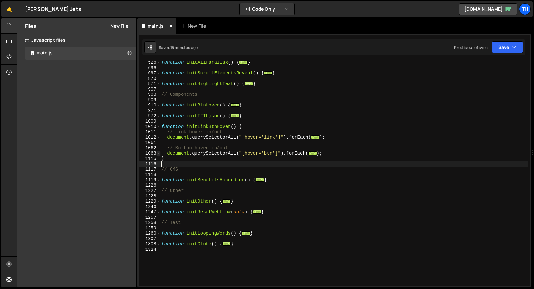
click at [158, 152] on span at bounding box center [159, 153] width 4 height 5
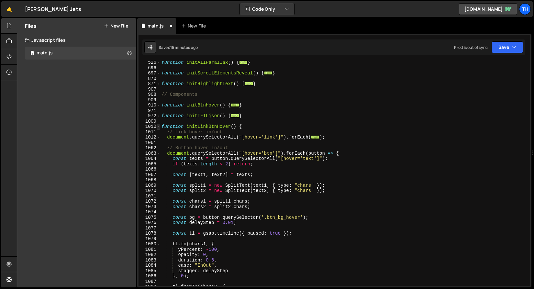
click at [159, 127] on span at bounding box center [159, 126] width 4 height 5
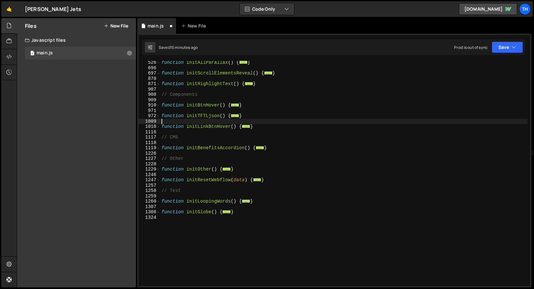
drag, startPoint x: 262, startPoint y: 124, endPoint x: 238, endPoint y: 124, distance: 23.9
click at [238, 124] on div "function initAllParallax ( ) { ... } function initScrollElementsReveal ( ) { ..…" at bounding box center [343, 178] width 367 height 236
type textarea "function initLinkBtnHover() {"
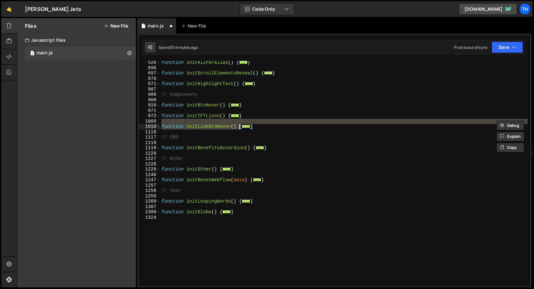
click at [238, 120] on div at bounding box center [238, 120] width 0 height 0
click at [269, 124] on div "function initAllParallax ( ) { ... } function initScrollElementsReveal ( ) { ..…" at bounding box center [343, 173] width 367 height 225
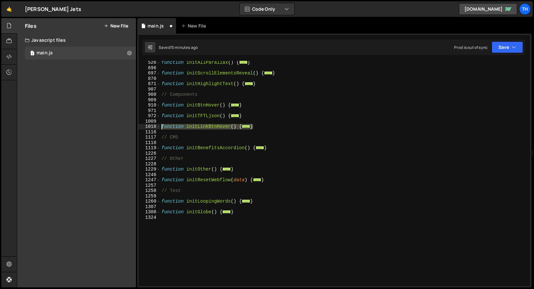
drag, startPoint x: 260, startPoint y: 127, endPoint x: 150, endPoint y: 127, distance: 110.3
click at [150, 127] on div "526 696 697 870 871 907 908 909 910 971 972 1009 1010 1116 1117 1118 1119 1226 …" at bounding box center [333, 173] width 391 height 225
type textarea "function initLinkBtnHover() { // Link hover in/out"
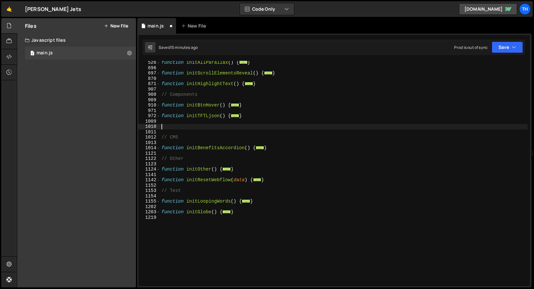
click at [183, 101] on div "function initAllParallax ( ) { ... } function initScrollElementsReveal ( ) { ..…" at bounding box center [343, 178] width 367 height 236
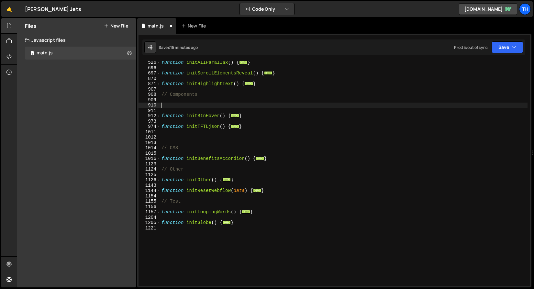
paste textarea "}"
type textarea "}"
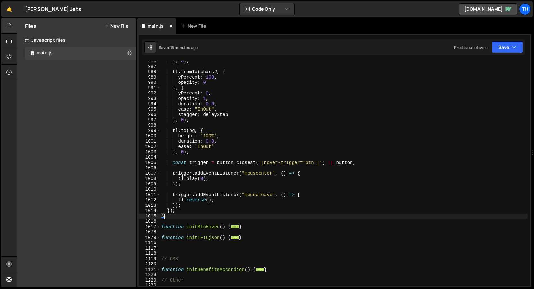
scroll to position [673, 0]
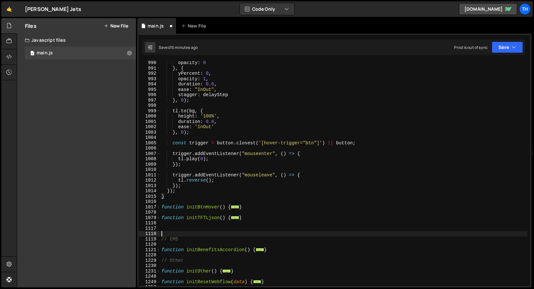
click at [171, 233] on div "opacity : 0 } , { yPercent : 0 , opacity : 1 , duration : 0.6 , ease : "InOut" …" at bounding box center [343, 178] width 367 height 236
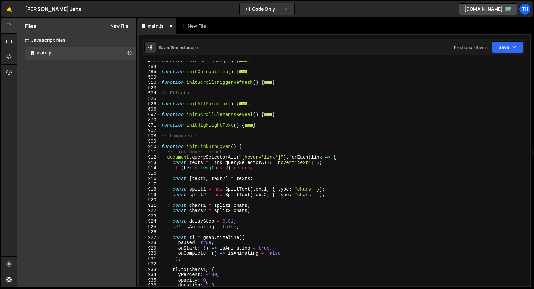
scroll to position [162, 0]
click at [159, 146] on span at bounding box center [159, 146] width 4 height 5
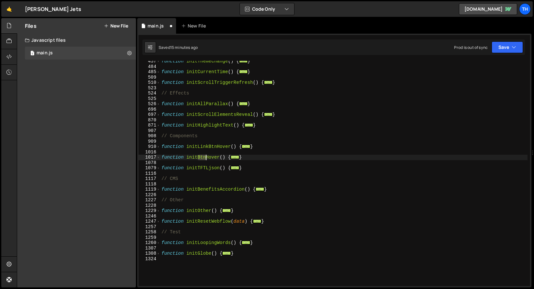
drag, startPoint x: 198, startPoint y: 157, endPoint x: 206, endPoint y: 158, distance: 7.5
click at [206, 158] on div "function initThemeChange ( ) { ... } function initCurrentTime ( ) { ... } funct…" at bounding box center [343, 177] width 367 height 236
type textarea "function initNavItemHover() {"
click at [214, 162] on div "function initThemeChange ( ) { ... } function initCurrentTime ( ) { ... } funct…" at bounding box center [343, 177] width 367 height 236
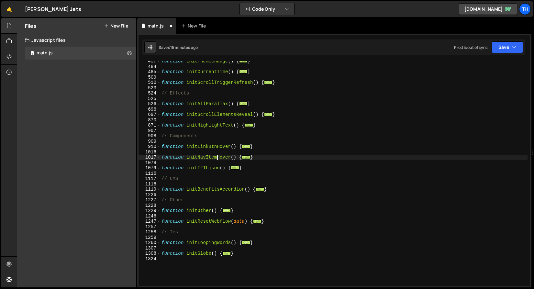
scroll to position [0, 0]
click at [216, 159] on div "function initThemeChange ( ) { ... } function initCurrentTime ( ) { ... } funct…" at bounding box center [343, 177] width 367 height 236
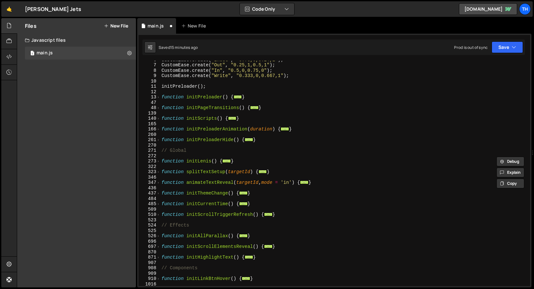
scroll to position [30, 0]
click at [158, 119] on span at bounding box center [159, 118] width 4 height 5
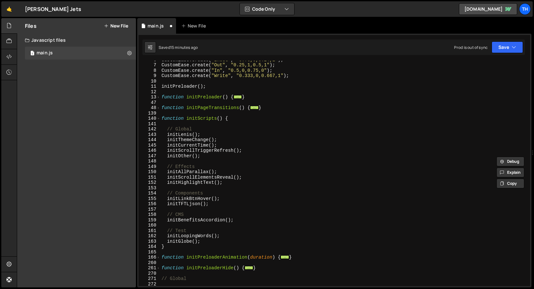
scroll to position [35, 0]
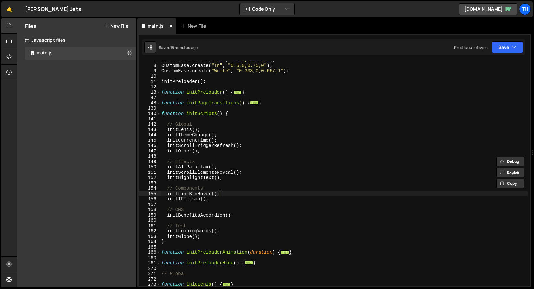
click at [231, 194] on div "CustomEase . create ( "Out" , "0.25,1,0.5,1" ) ; CustomEase . create ( "In" , "…" at bounding box center [343, 176] width 367 height 236
type textarea "initLinkBtnHover();"
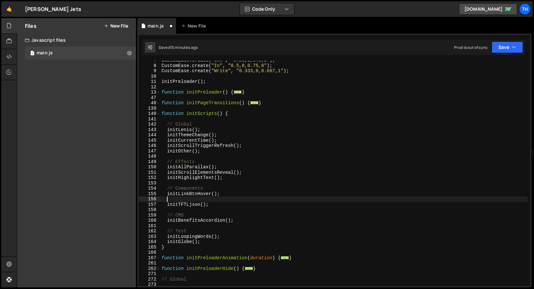
paste textarea "initNavItemHover"
drag, startPoint x: 212, startPoint y: 194, endPoint x: 220, endPoint y: 194, distance: 7.8
click at [220, 194] on div "CustomEase . create ( "Out" , "0.25,1,0.5,1" ) ; CustomEase . create ( "In" , "…" at bounding box center [343, 176] width 367 height 236
click at [218, 199] on div "CustomEase . create ( "Out" , "0.25,1,0.5,1" ) ; CustomEase . create ( "In" , "…" at bounding box center [343, 176] width 367 height 236
paste textarea "();"
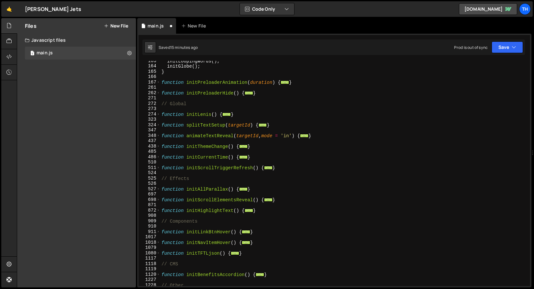
scroll to position [279, 0]
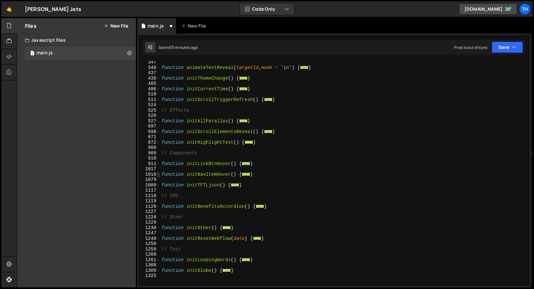
click at [159, 174] on span at bounding box center [159, 174] width 4 height 5
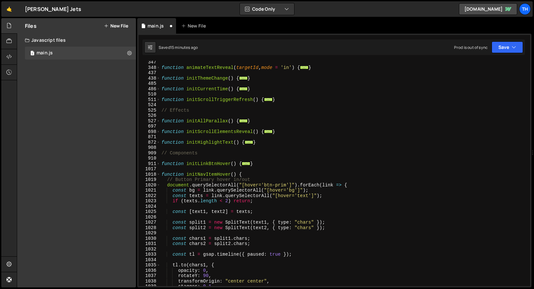
click at [264, 185] on div "function animateTextReveal ( targetId , mode = 'in' ) { ... } function initThem…" at bounding box center [343, 178] width 367 height 236
click at [265, 185] on div "function animateTextReveal ( targetId , mode = 'in' ) { ... } function initThem…" at bounding box center [343, 178] width 367 height 236
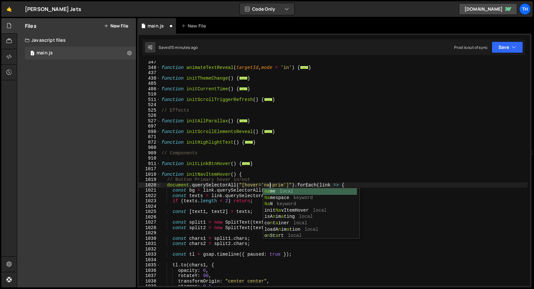
scroll to position [0, 7]
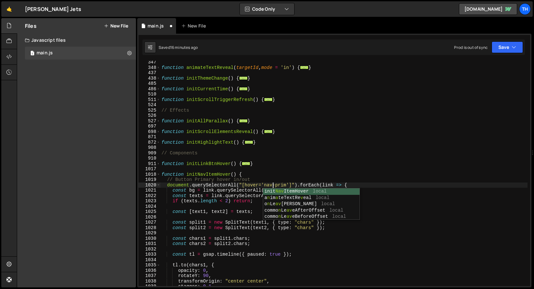
click at [280, 183] on div "function animateTextReveal ( targetId , mode = 'in' ) { ... } function initThem…" at bounding box center [343, 178] width 367 height 236
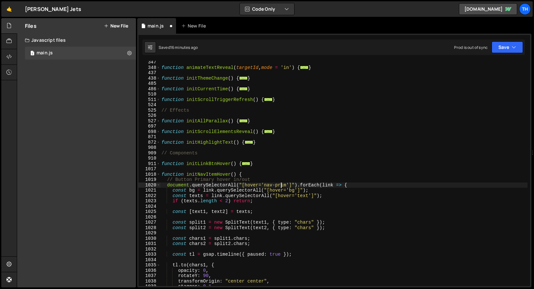
click at [280, 183] on div "function animateTextReveal ( targetId , mode = 'in' ) { ... } function initThem…" at bounding box center [343, 178] width 367 height 236
drag, startPoint x: 215, startPoint y: 180, endPoint x: 175, endPoint y: 180, distance: 39.5
click at [175, 179] on div "function animateTextReveal ( targetId , mode = 'in' ) { ... } function initThem…" at bounding box center [343, 178] width 367 height 236
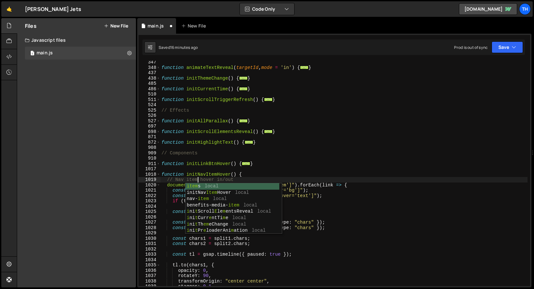
scroll to position [0, 2]
click at [295, 130] on div "function animateTextReveal ( targetId , mode = 'in' ) { ... } function initThem…" at bounding box center [343, 178] width 367 height 236
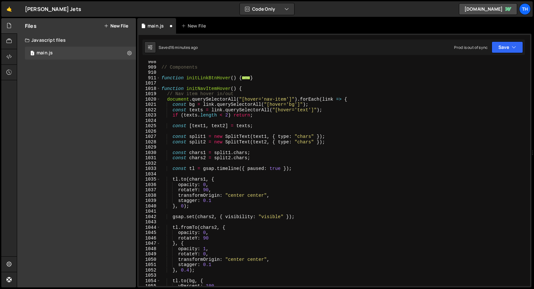
scroll to position [370, 0]
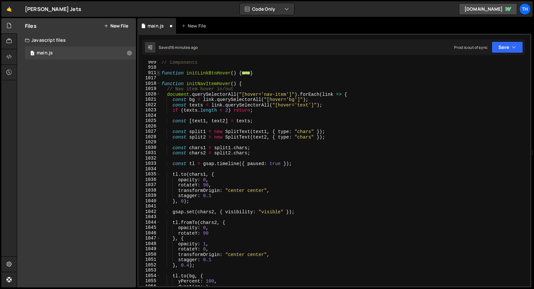
click at [159, 74] on span at bounding box center [159, 72] width 4 height 5
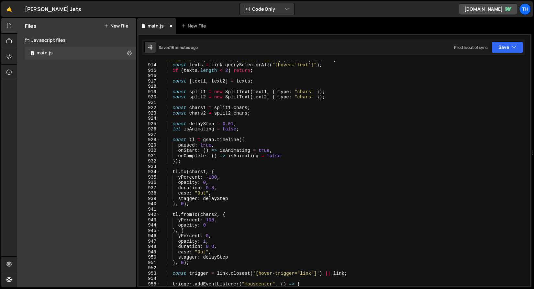
scroll to position [393, 0]
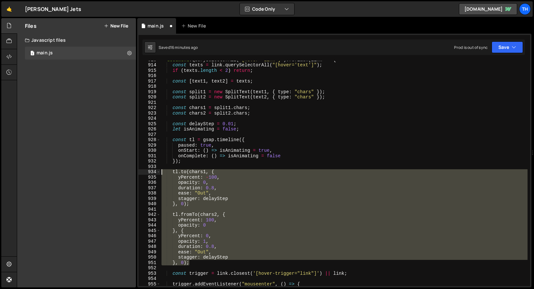
drag, startPoint x: 195, startPoint y: 264, endPoint x: 127, endPoint y: 170, distance: 116.1
click at [127, 170] on div "Files New File Javascript files 1 main.js 0 CSS files Copy share link Edit File…" at bounding box center [275, 152] width 517 height 269
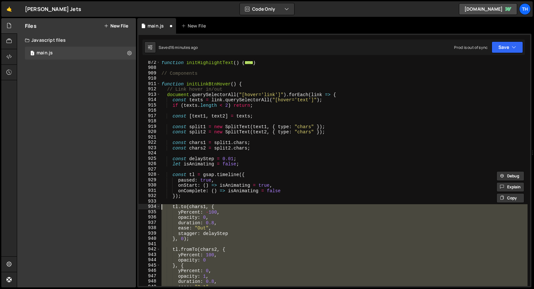
scroll to position [354, 0]
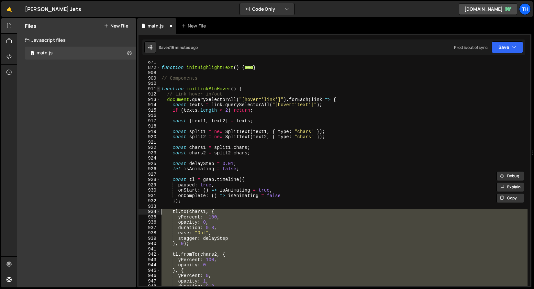
click at [158, 89] on span at bounding box center [159, 88] width 4 height 5
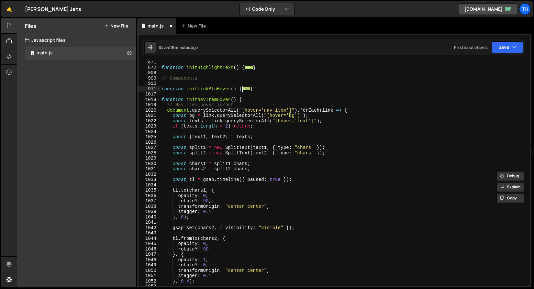
scroll to position [362, 0]
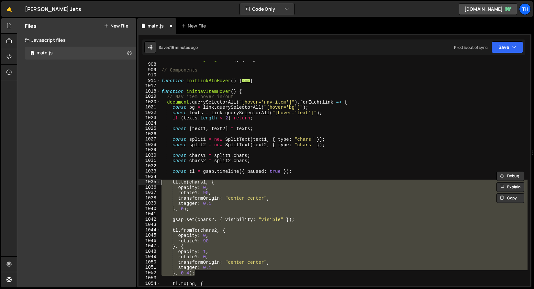
drag, startPoint x: 200, startPoint y: 272, endPoint x: 142, endPoint y: 180, distance: 108.0
click at [142, 180] on div "tl.to(chars1, { yPercent: -100, 872 908 909 910 911 1017 1018 1019 1020 1021 10…" at bounding box center [333, 173] width 391 height 225
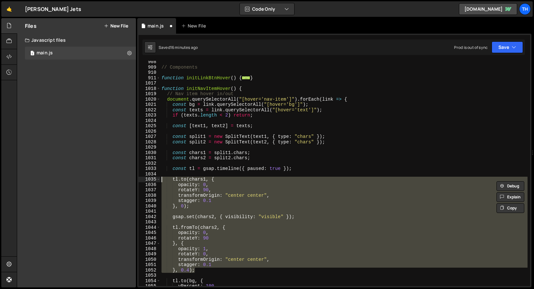
scroll to position [383, 0]
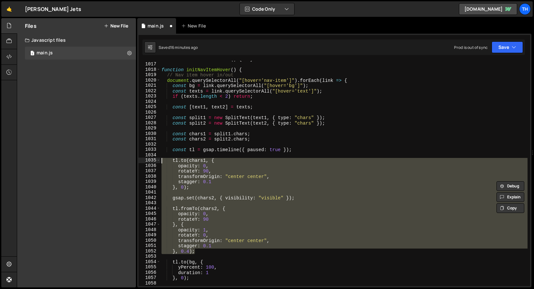
paste textarea "}, 0);"
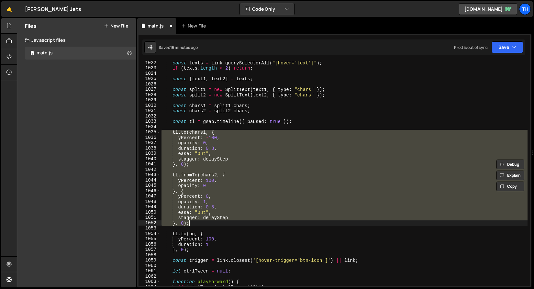
scroll to position [432, 0]
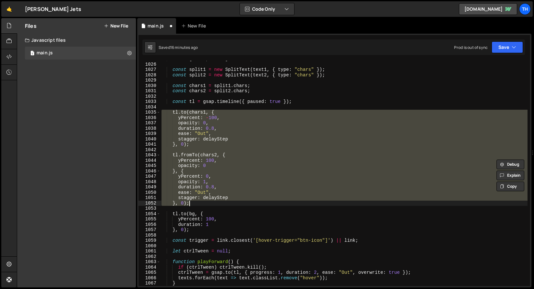
click at [212, 218] on div "const [ text1 , text2 ] = texts ; const split1 = new SplitText ( text1 , { type…" at bounding box center [343, 174] width 367 height 236
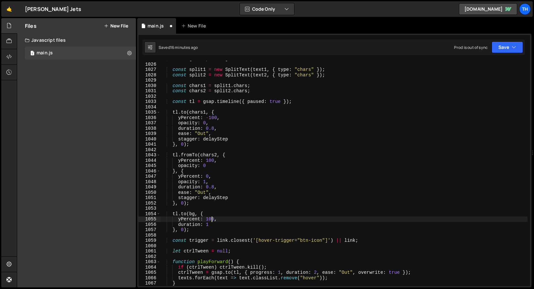
click at [212, 218] on div "const [ text1 , text2 ] = texts ; const split1 = new SplitText ( text1 , { type…" at bounding box center [343, 174] width 367 height 236
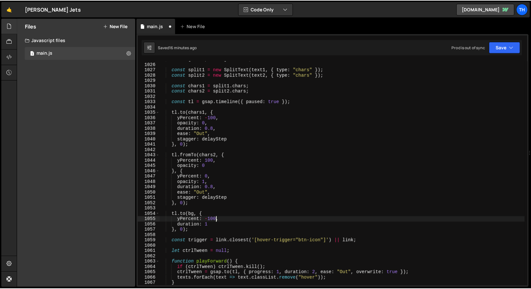
scroll to position [429, 0]
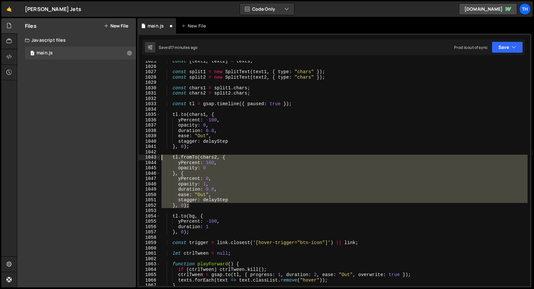
drag, startPoint x: 196, startPoint y: 207, endPoint x: 119, endPoint y: 158, distance: 91.6
click at [119, 158] on div "Files New File Javascript files 1 main.js 0 CSS files Copy share link Edit File…" at bounding box center [275, 152] width 517 height 269
click at [498, 47] on button "Save" at bounding box center [506, 47] width 31 height 12
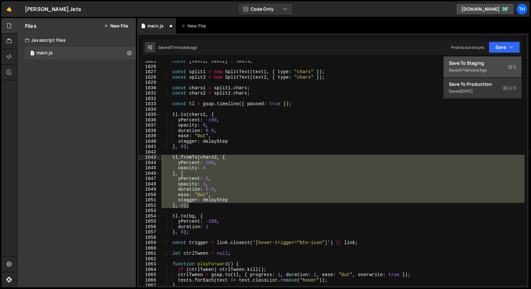
click at [495, 65] on div "Save to Staging S" at bounding box center [482, 63] width 67 height 6
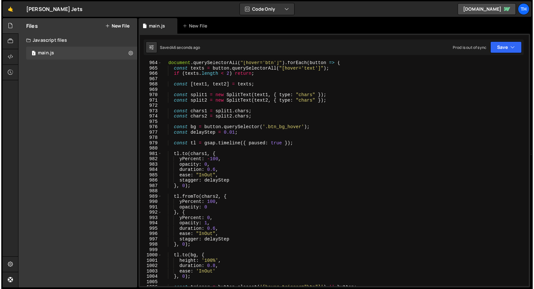
scroll to position [5147, 0]
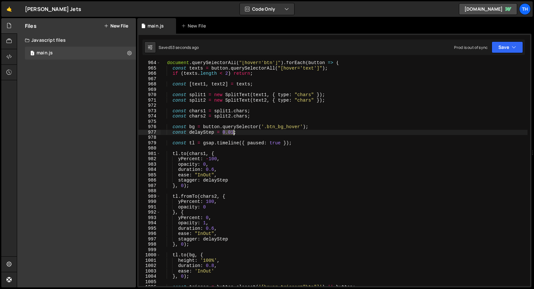
drag, startPoint x: 224, startPoint y: 130, endPoint x: 233, endPoint y: 131, distance: 9.1
click at [233, 131] on div "document . querySelectorAll ( "[hover='btn']" ) . forEach ( button => { const t…" at bounding box center [343, 178] width 367 height 236
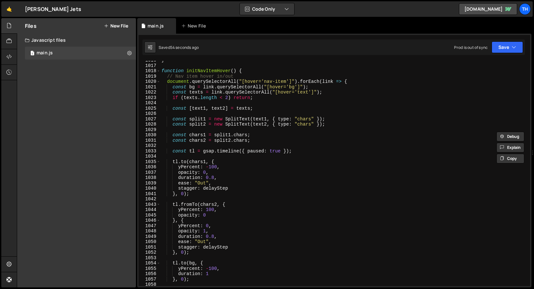
scroll to position [5427, 0]
drag, startPoint x: 212, startPoint y: 188, endPoint x: 233, endPoint y: 187, distance: 21.4
click at [233, 187] on div "} function initNavItemHover ( ) { // Nav item hover in/out document . querySele…" at bounding box center [343, 176] width 367 height 236
paste textarea "0.01"
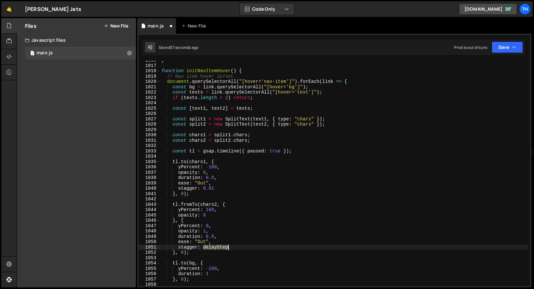
drag, startPoint x: 204, startPoint y: 247, endPoint x: 238, endPoint y: 244, distance: 34.2
click at [238, 244] on div "} function initNavItemHover ( ) { // Nav item hover in/out document . querySele…" at bounding box center [343, 176] width 367 height 236
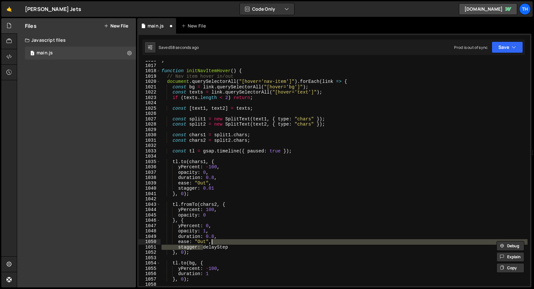
drag, startPoint x: 233, startPoint y: 247, endPoint x: 215, endPoint y: 248, distance: 17.5
click at [233, 247] on div "} function initNavItemHover ( ) { // Nav item hover in/out document . querySele…" at bounding box center [343, 176] width 367 height 236
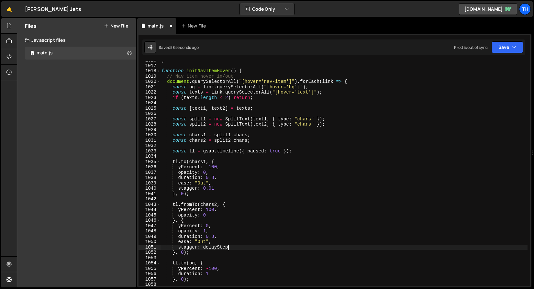
click at [211, 248] on div "} function initNavItemHover ( ) { // Nav item hover in/out document . querySele…" at bounding box center [343, 176] width 367 height 236
paste textarea "0.01"
click at [514, 48] on icon "button" at bounding box center [513, 47] width 5 height 6
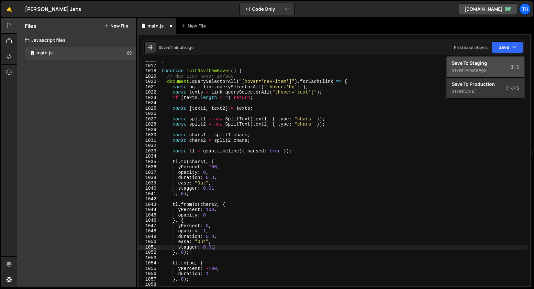
click at [506, 59] on button "Save to Staging S Saved 1 minute ago" at bounding box center [485, 67] width 78 height 21
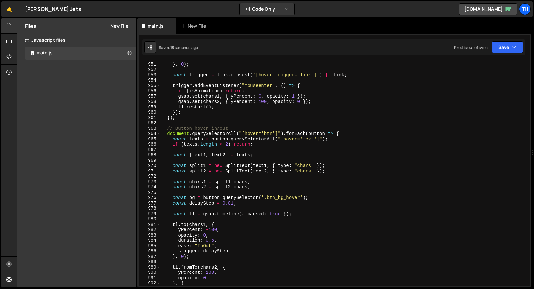
scroll to position [5076, 0]
click at [160, 134] on div "964" at bounding box center [149, 133] width 22 height 5
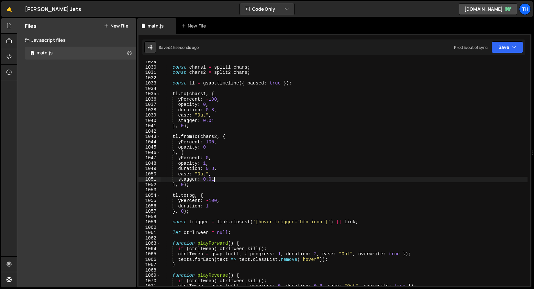
scroll to position [5222, 0]
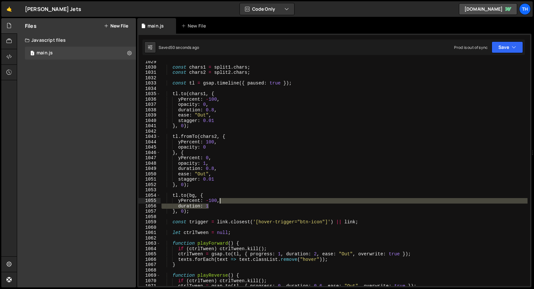
drag, startPoint x: 214, startPoint y: 205, endPoint x: 219, endPoint y: 201, distance: 6.4
click at [219, 201] on div "const chars1 = split1 . chars ; const chars2 = split2 . chars ; const tl = gsap…" at bounding box center [343, 177] width 367 height 236
click at [234, 204] on div "const chars1 = split1 . chars ; const chars2 = split2 . chars ; const tl = gsap…" at bounding box center [343, 173] width 367 height 225
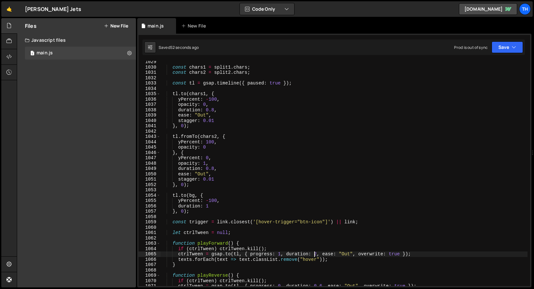
click at [317, 254] on div "const chars1 = split1 . chars ; const chars2 = split2 . chars ; const tl = gsap…" at bounding box center [343, 177] width 367 height 236
click at [265, 220] on div "const chars1 = split1 . chars ; const chars2 = split2 . chars ; const tl = gsap…" at bounding box center [343, 177] width 367 height 236
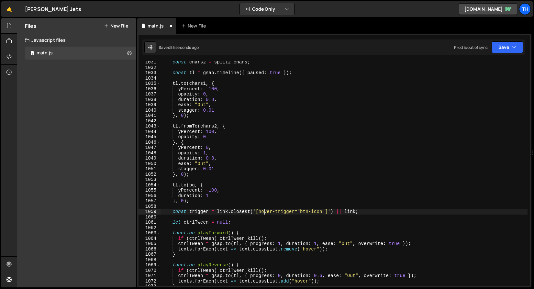
scroll to position [5245, 0]
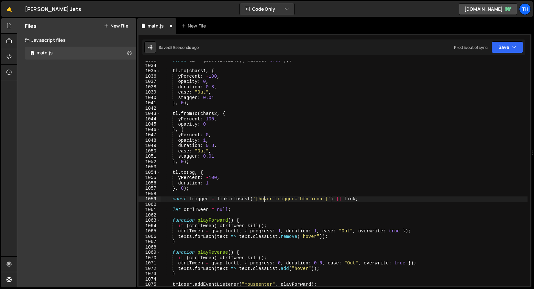
click at [510, 53] on div "Saved 59 seconds ago Prod is out of sync Upgrade to Edit Save Save to Staging S…" at bounding box center [333, 47] width 382 height 16
click at [503, 50] on button "Save" at bounding box center [506, 47] width 31 height 12
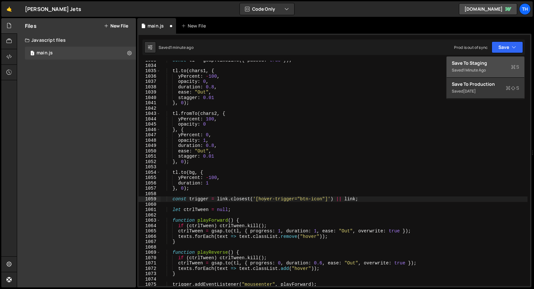
click at [496, 72] on div "Saved 1 minute ago" at bounding box center [485, 70] width 67 height 8
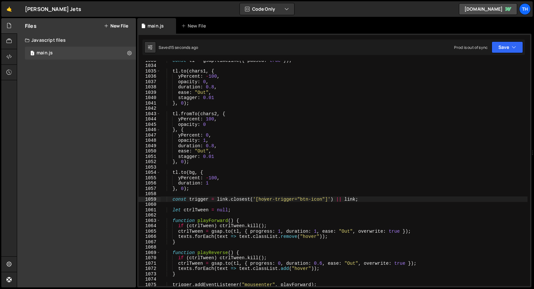
scroll to position [0, 4]
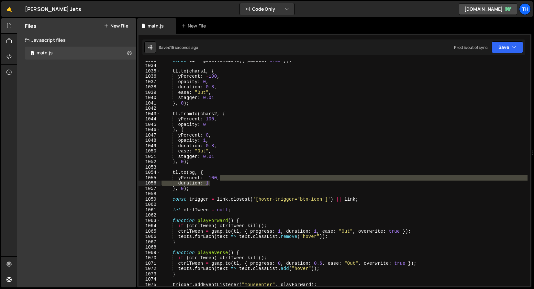
drag, startPoint x: 219, startPoint y: 177, endPoint x: 227, endPoint y: 181, distance: 9.3
click at [227, 181] on div "const tl = gsap . timeline ({ paused : true }) ; tl . to ( chars1 , { yPercent …" at bounding box center [343, 176] width 367 height 236
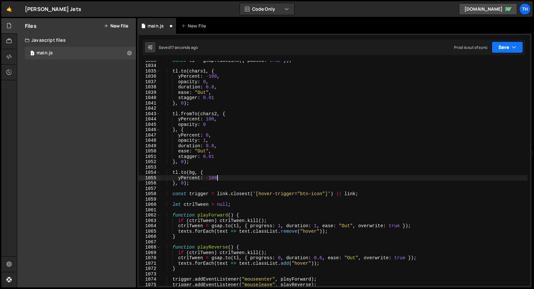
click at [520, 43] on button "Save" at bounding box center [506, 47] width 31 height 12
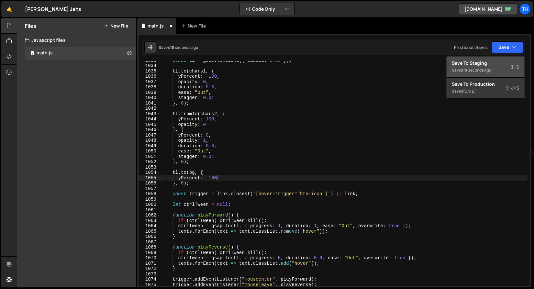
click at [500, 60] on div "Save to Staging S" at bounding box center [485, 63] width 67 height 6
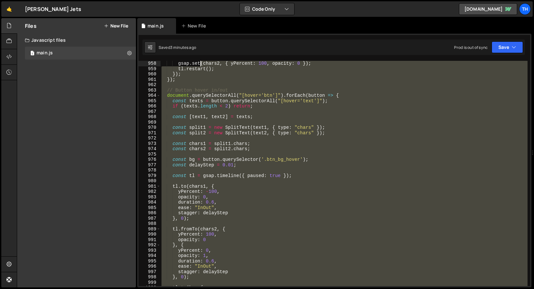
scroll to position [5108, 0]
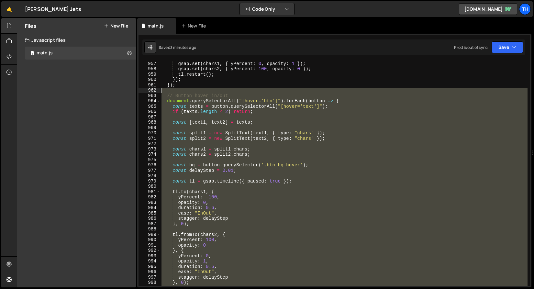
drag, startPoint x: 191, startPoint y: 265, endPoint x: 128, endPoint y: 91, distance: 184.6
click at [128, 91] on div "Files New File Javascript files 1 main.js 0 CSS files Copy share link Edit File…" at bounding box center [275, 152] width 517 height 269
type textarea "// Button hover in/out"
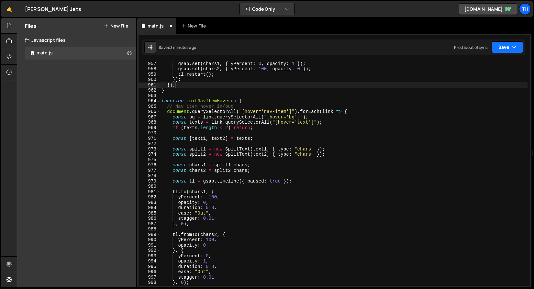
click at [503, 44] on button "Save" at bounding box center [506, 47] width 31 height 12
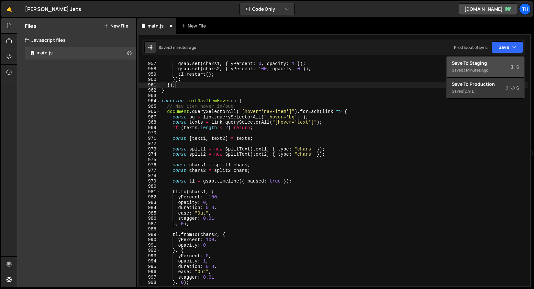
click at [486, 71] on div "3 minutes ago" at bounding box center [475, 69] width 25 height 5
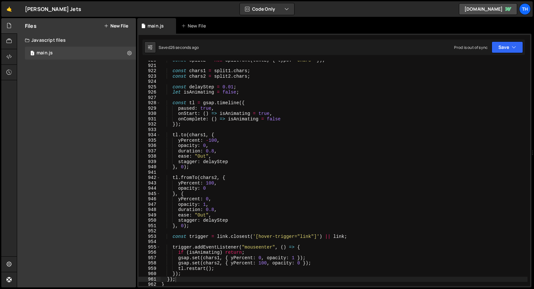
scroll to position [4851, 0]
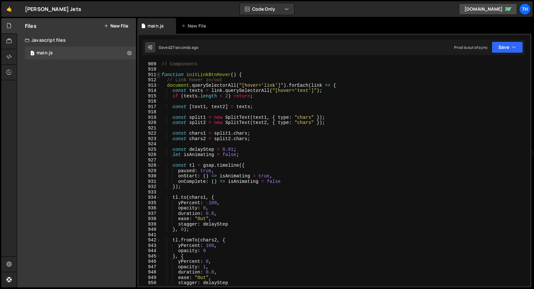
click at [158, 76] on span at bounding box center [159, 74] width 4 height 5
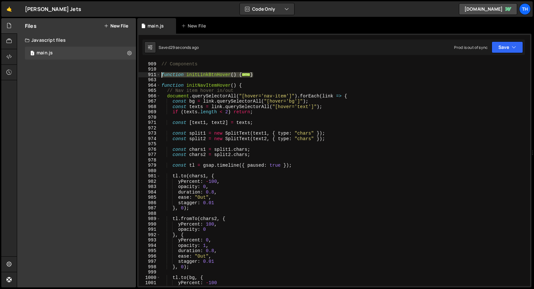
drag, startPoint x: 255, startPoint y: 72, endPoint x: 145, endPoint y: 84, distance: 110.9
click at [132, 74] on div "Files New File Javascript files 1 main.js 0 CSS files Copy share link Edit File…" at bounding box center [275, 152] width 517 height 269
click at [159, 86] on span at bounding box center [159, 85] width 4 height 5
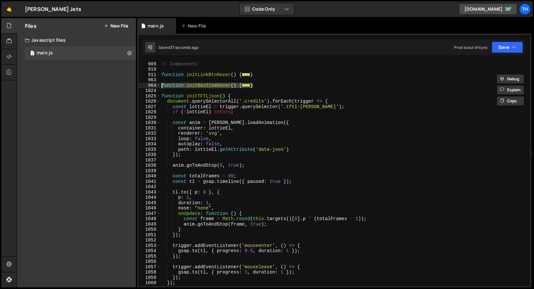
drag, startPoint x: 258, startPoint y: 86, endPoint x: 146, endPoint y: 86, distance: 111.9
click at [146, 86] on div "function initLinkBtnHover() { // Link hover in/out 908 909 910 911 963 964 1024…" at bounding box center [333, 173] width 391 height 225
type textarea "function initNavItemHover() { // Nav item hover in/out"
click at [177, 117] on div "// Components function initLinkBtnHover ( ) { ... } function initNavItemHover (…" at bounding box center [343, 174] width 367 height 236
click at [157, 84] on span at bounding box center [159, 85] width 4 height 5
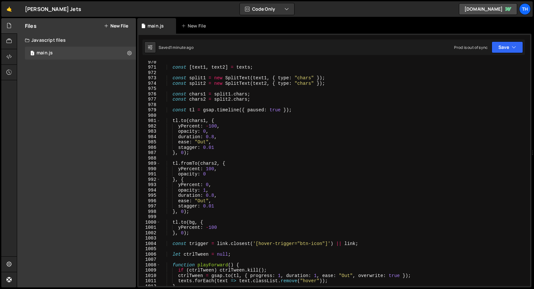
scroll to position [4910, 0]
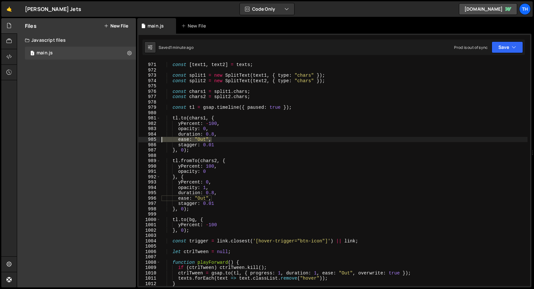
drag, startPoint x: 218, startPoint y: 139, endPoint x: 151, endPoint y: 138, distance: 66.3
click at [151, 138] on div "970 971 972 973 974 975 976 977 978 979 980 981 982 983 984 985 986 987 988 989…" at bounding box center [333, 173] width 391 height 225
type textarea "ease: "Out","
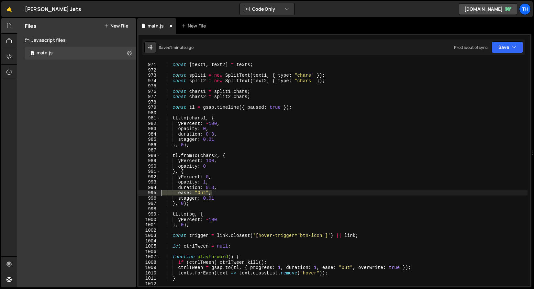
drag, startPoint x: 194, startPoint y: 192, endPoint x: 139, endPoint y: 192, distance: 54.4
click at [139, 192] on div "duration: 0.8, 970 971 972 973 974 975 976 977 978 979 980 981 982 983 984 985 …" at bounding box center [333, 173] width 391 height 225
type textarea "ease: "Out","
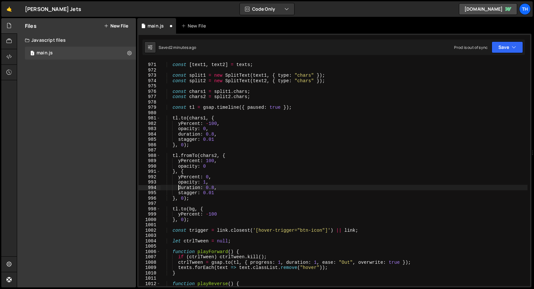
click at [178, 187] on div "const [ text1 , text2 ] = texts ; const split1 = new SplitText ( text1 , { type…" at bounding box center [343, 175] width 367 height 236
click at [179, 136] on div "const [ text1 , text2 ] = texts ; const split1 = new SplitText ( text1 , { type…" at bounding box center [343, 175] width 367 height 236
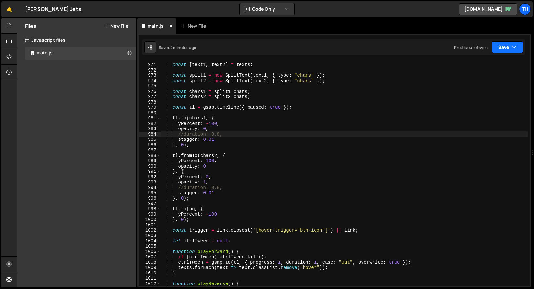
click at [514, 51] on button "Save" at bounding box center [506, 47] width 31 height 12
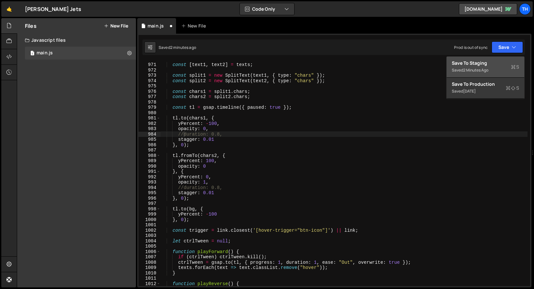
click at [506, 62] on div "Save to Staging S" at bounding box center [485, 63] width 67 height 6
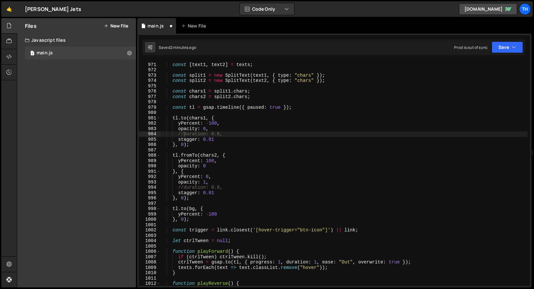
scroll to position [5182, 0]
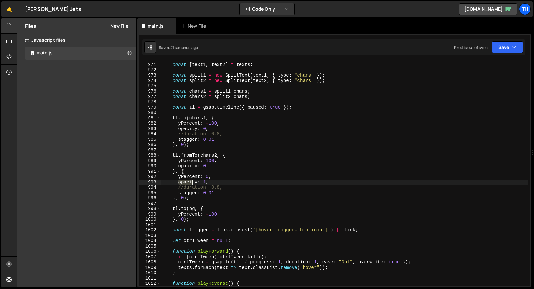
drag, startPoint x: 178, startPoint y: 181, endPoint x: 194, endPoint y: 183, distance: 16.3
click at [194, 183] on div "const [ text1 , text2 ] = texts ; const split1 = new SplitText ( text1 , { type…" at bounding box center [343, 175] width 367 height 236
click at [195, 185] on div "const [ text1 , text2 ] = texts ; const split1 = new SplitText ( text1 , { type…" at bounding box center [343, 173] width 367 height 225
click at [195, 185] on div "const [ text1 , text2 ] = texts ; const split1 = new SplitText ( text1 , { type…" at bounding box center [343, 175] width 367 height 236
click at [194, 187] on div "const [ text1 , text2 ] = texts ; const split1 = new SplitText ( text1 , { type…" at bounding box center [343, 175] width 367 height 236
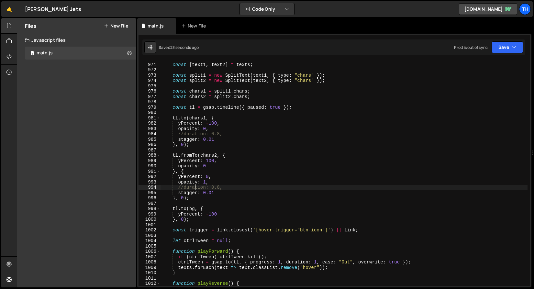
click at [194, 187] on div "const [ text1 , text2 ] = texts ; const split1 = new SplitText ( text1 , { type…" at bounding box center [343, 175] width 367 height 236
click at [225, 215] on div "const [ text1 , text2 ] = texts ; const split1 = new SplitText ( text1 , { type…" at bounding box center [343, 175] width 367 height 236
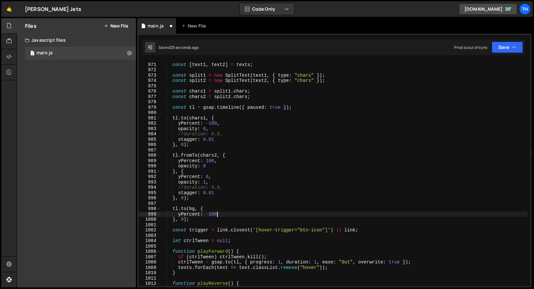
type textarea "yPercent: -100,"
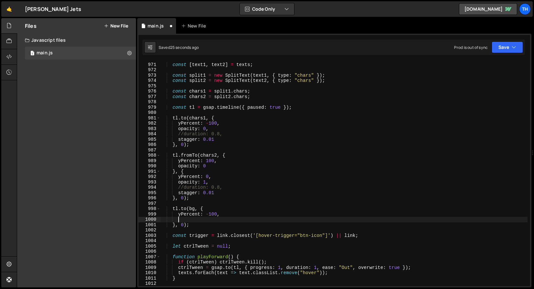
paste textarea "duration"
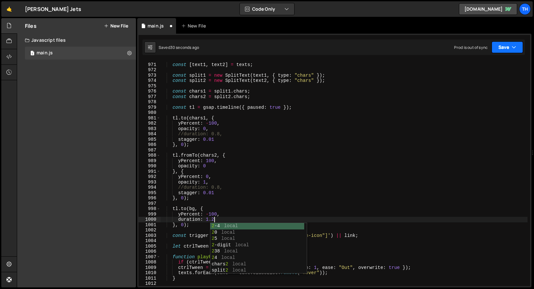
click at [502, 46] on button "Save" at bounding box center [506, 47] width 31 height 12
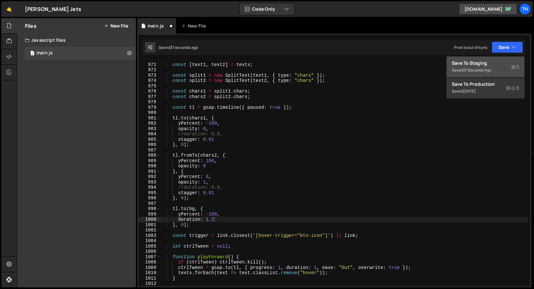
click at [494, 67] on div "Saved 31 seconds ago" at bounding box center [485, 70] width 67 height 8
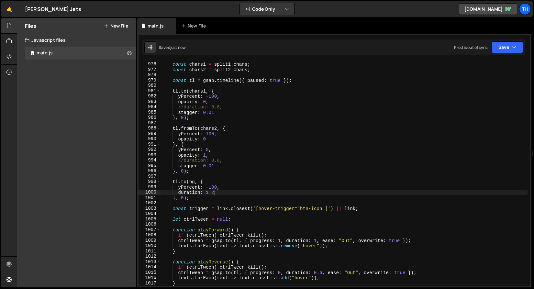
scroll to position [5209, 0]
click at [178, 192] on div "const chars1 = split1 . chars ; const chars2 = split2 . chars ; const tl = gsap…" at bounding box center [343, 174] width 367 height 236
click at [502, 45] on button "Save" at bounding box center [506, 47] width 31 height 12
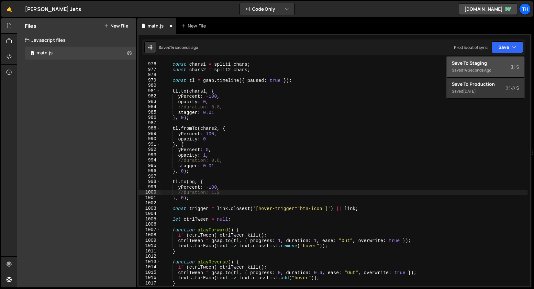
click at [493, 61] on div "Save to Staging S" at bounding box center [485, 63] width 67 height 6
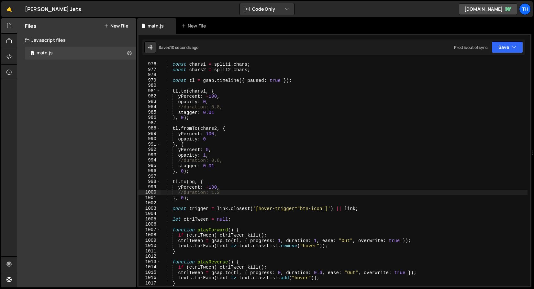
click at [184, 104] on div "const chars1 = split1 . chars ; const chars2 = split2 . chars ; const tl = gsap…" at bounding box center [343, 174] width 367 height 236
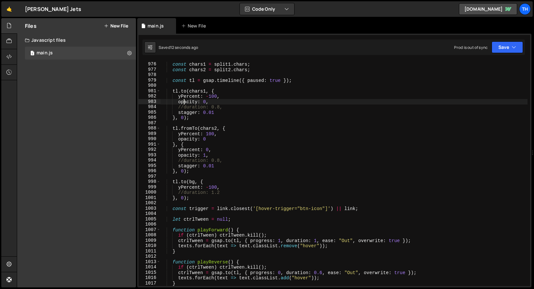
click at [182, 108] on div "const chars1 = split1 . chars ; const chars2 = split2 . chars ; const tl = gsap…" at bounding box center [343, 174] width 367 height 236
drag, startPoint x: 184, startPoint y: 159, endPoint x: 189, endPoint y: 161, distance: 5.2
click at [184, 159] on div "const chars1 = split1 . chars ; const chars2 = split2 . chars ; const tl = gsap…" at bounding box center [343, 174] width 367 height 236
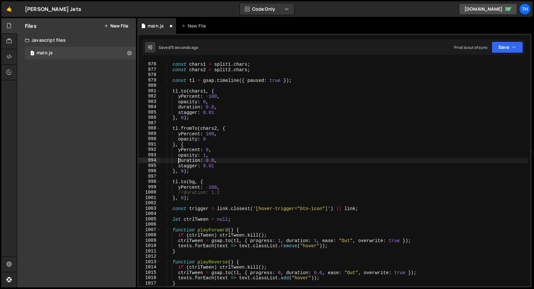
click at [518, 39] on div "Saved 15 seconds ago Prod is out of sync Upgrade to Edit Save Save to Staging S…" at bounding box center [333, 47] width 382 height 16
click at [510, 56] on div "duration: 0.8, 975 976 977 978 979 980 981 982 983 984 985 986 987 988 989 990 …" at bounding box center [334, 161] width 394 height 254
click at [510, 52] on button "Save" at bounding box center [506, 47] width 31 height 12
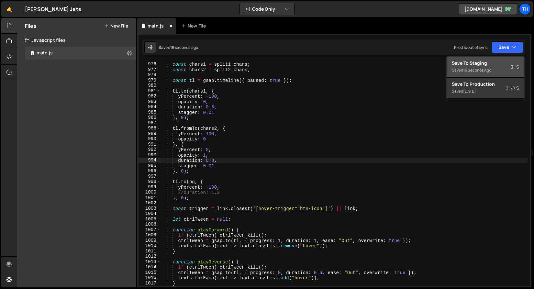
click at [505, 58] on button "Save to Staging S Saved 16 seconds ago" at bounding box center [485, 67] width 78 height 21
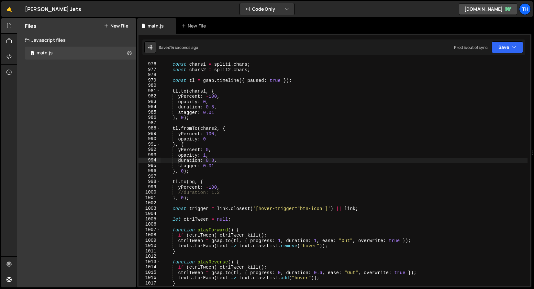
type textarea "//duration: 1.2"
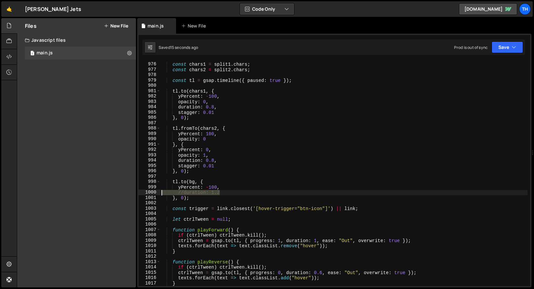
drag, startPoint x: 226, startPoint y: 191, endPoint x: 154, endPoint y: 193, distance: 72.2
click at [154, 193] on div "//duration: 1.2 975 976 977 978 979 980 981 982 983 984 985 986 987 988 989 990…" at bounding box center [333, 173] width 391 height 225
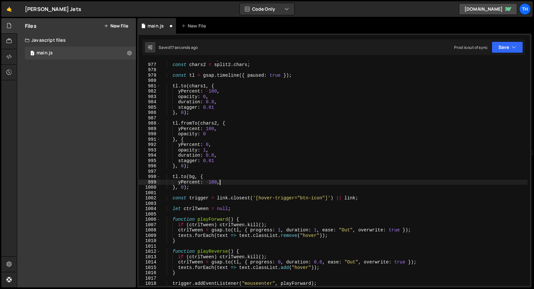
scroll to position [5214, 0]
click at [317, 229] on div "const chars1 = split1 . chars ; const chars2 = split2 . chars ; const tl = gsap…" at bounding box center [343, 175] width 367 height 236
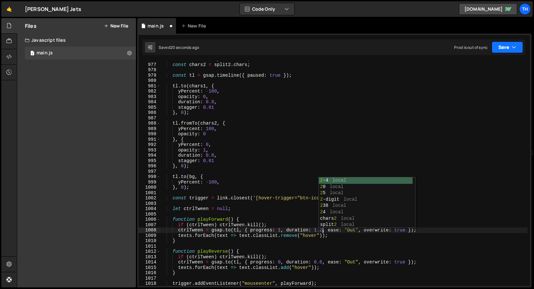
click at [499, 47] on button "Save" at bounding box center [506, 47] width 31 height 12
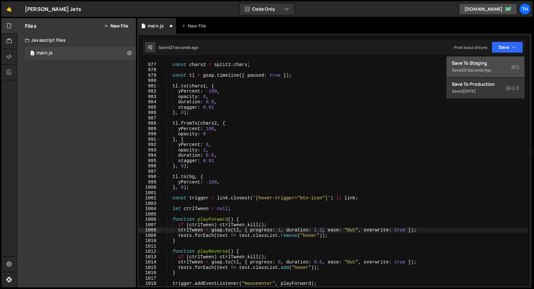
click at [495, 61] on div "Save to Staging S" at bounding box center [485, 63] width 67 height 6
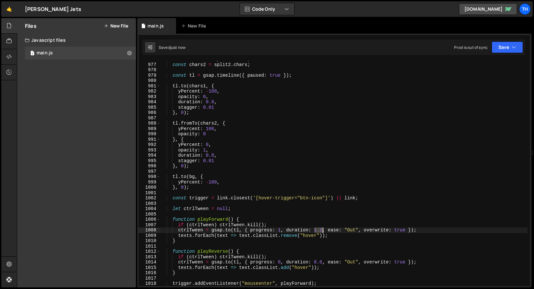
drag, startPoint x: 314, startPoint y: 228, endPoint x: 324, endPoint y: 229, distance: 9.7
click at [324, 229] on div "const chars1 = split1 . chars ; const chars2 = split2 . chars ; const tl = gsap…" at bounding box center [343, 175] width 367 height 236
click at [501, 48] on button "Save" at bounding box center [506, 47] width 31 height 12
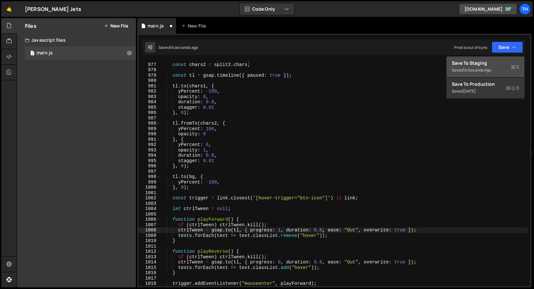
click at [501, 60] on div "Save to Staging S" at bounding box center [485, 63] width 67 height 6
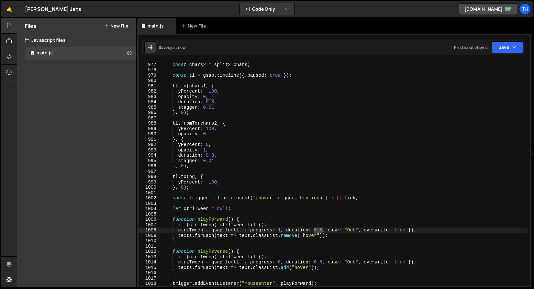
drag, startPoint x: 314, startPoint y: 233, endPoint x: 322, endPoint y: 231, distance: 8.2
click at [322, 231] on div "const chars1 = split1 . chars ; const chars2 = split2 . chars ; const tl = gsap…" at bounding box center [343, 175] width 367 height 236
click at [251, 234] on div "const chars1 = split1 . chars ; const chars2 = split2 . chars ; const tl = gsap…" at bounding box center [343, 175] width 367 height 236
click at [177, 156] on div "const chars1 = split1 . chars ; const chars2 = split2 . chars ; const tl = gsap…" at bounding box center [343, 175] width 367 height 236
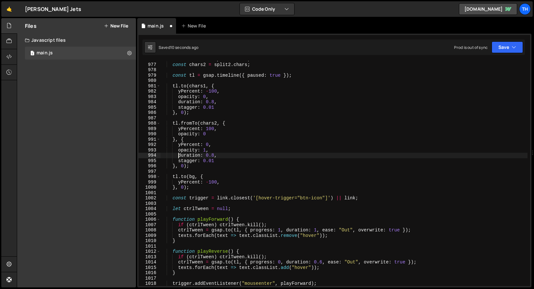
scroll to position [0, 1]
click at [178, 101] on div "const chars1 = split1 . chars ; const chars2 = split2 . chars ; const tl = gsap…" at bounding box center [343, 175] width 367 height 236
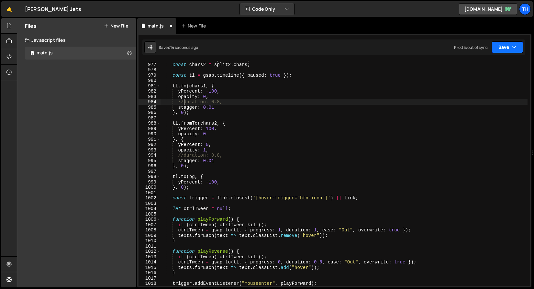
type textarea "//duration: 0.8,"
click at [504, 49] on button "Save" at bounding box center [506, 47] width 31 height 12
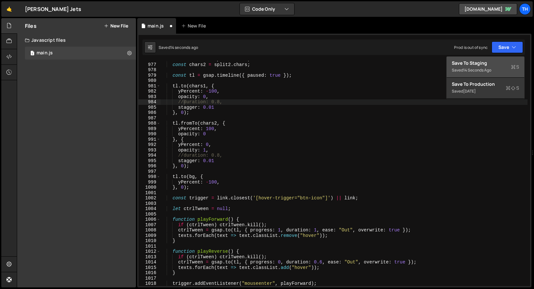
click at [498, 63] on div "Save to Staging S" at bounding box center [485, 63] width 67 height 6
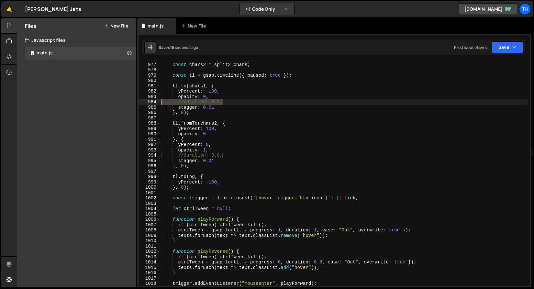
drag, startPoint x: 224, startPoint y: 103, endPoint x: 143, endPoint y: 102, distance: 80.9
click at [143, 102] on div "//duration: 0.8, 976 977 978 979 980 981 982 983 984 985 986 987 988 989 990 99…" at bounding box center [333, 173] width 391 height 225
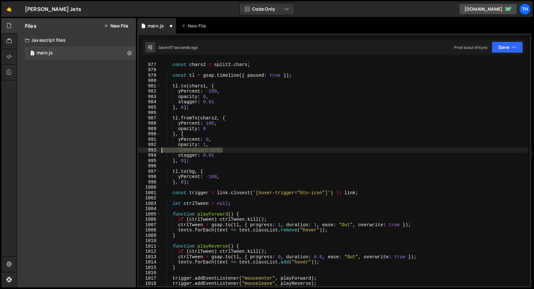
drag, startPoint x: 235, startPoint y: 148, endPoint x: 147, endPoint y: 149, distance: 88.3
click at [147, 149] on div "opacity: 0, 976 977 978 979 980 981 982 983 984 985 986 987 988 989 990 991 992…" at bounding box center [333, 173] width 391 height 225
type textarea "//duration: 0.8,"
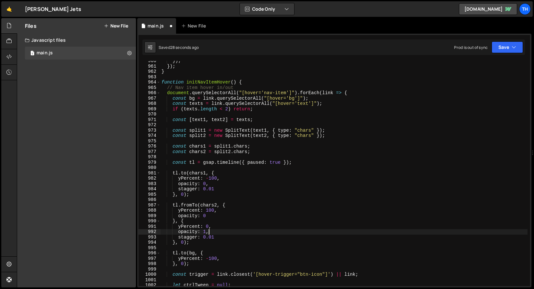
scroll to position [5107, 0]
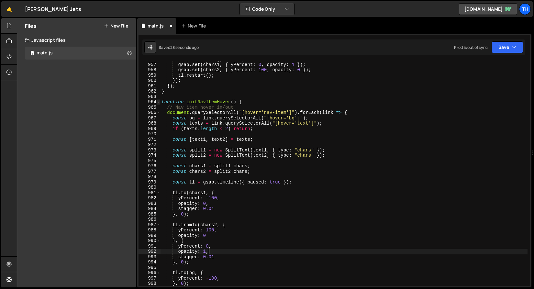
click at [157, 101] on span at bounding box center [159, 101] width 4 height 5
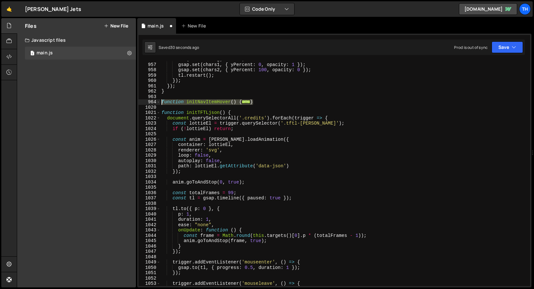
drag, startPoint x: 260, startPoint y: 104, endPoint x: 112, endPoint y: 104, distance: 148.2
click at [112, 104] on div "Files New File Javascript files 1 main.js 0 CSS files Copy share link Edit File…" at bounding box center [275, 152] width 517 height 269
click at [158, 101] on span at bounding box center [159, 101] width 4 height 5
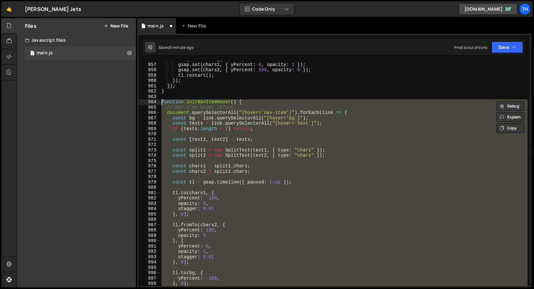
click at [271, 122] on div "if ( isAnimating ) return ; gsap . set ( chars1 , { yPercent : 0 , opacity : 1 …" at bounding box center [343, 173] width 367 height 225
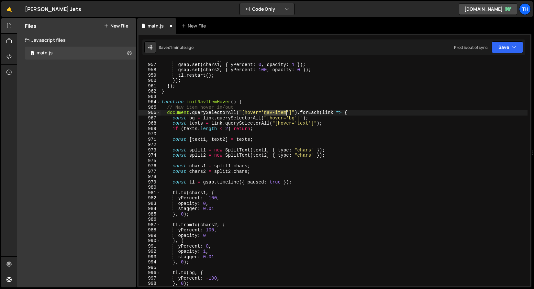
drag, startPoint x: 264, startPoint y: 113, endPoint x: 287, endPoint y: 113, distance: 22.3
click at [287, 113] on div "if ( isAnimating ) return ; gsap . set ( chars1 , { yPercent : 0 , opacity : 1 …" at bounding box center [343, 175] width 367 height 236
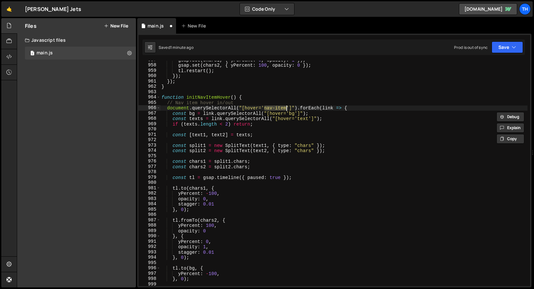
scroll to position [5190, 0]
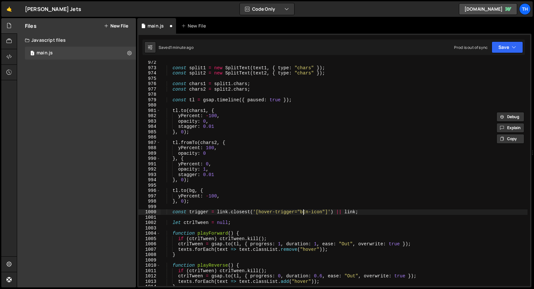
drag, startPoint x: 302, startPoint y: 212, endPoint x: 325, endPoint y: 211, distance: 22.7
click at [312, 211] on div "const split1 = new SplitText ( text1 , { type : "chars" }) ; const split2 = new…" at bounding box center [343, 178] width 367 height 236
drag, startPoint x: 324, startPoint y: 212, endPoint x: 300, endPoint y: 210, distance: 24.0
click at [300, 210] on div "const split1 = new SplitText ( text1 , { type : "chars" }) ; const split2 = new…" at bounding box center [343, 178] width 367 height 236
paste textarea "nav-item"
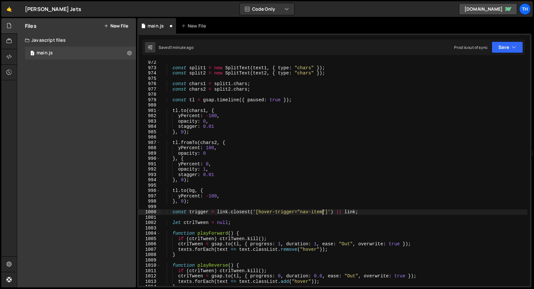
click at [368, 188] on div "const split1 = new SplitText ( text1 , { type : "chars" }) ; const split2 = new…" at bounding box center [343, 178] width 367 height 236
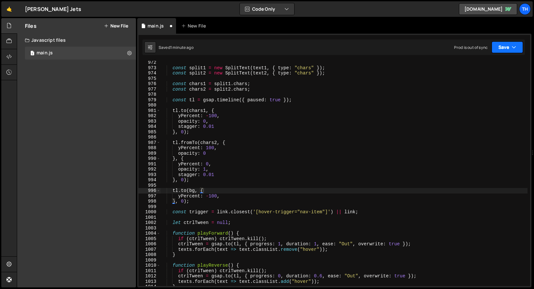
click at [511, 52] on button "Save" at bounding box center [506, 47] width 31 height 12
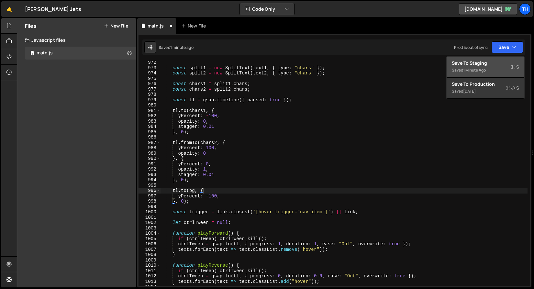
click at [499, 69] on div "Saved 1 minute ago" at bounding box center [485, 70] width 67 height 8
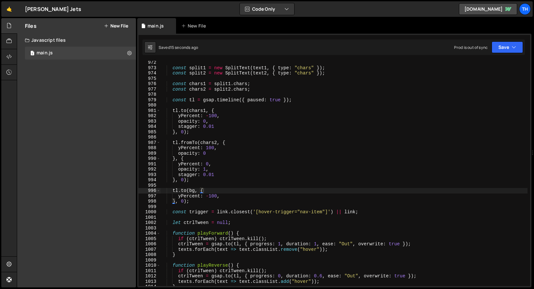
scroll to position [5050, 0]
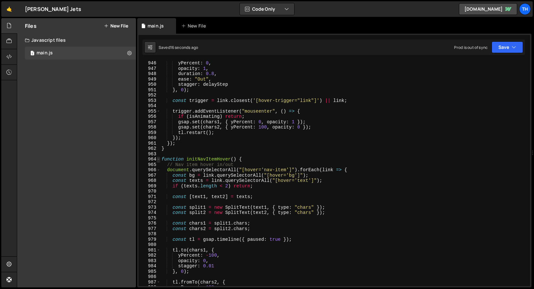
click at [158, 160] on span at bounding box center [159, 159] width 4 height 5
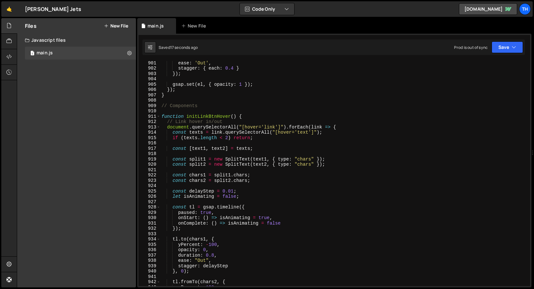
scroll to position [4830, 0]
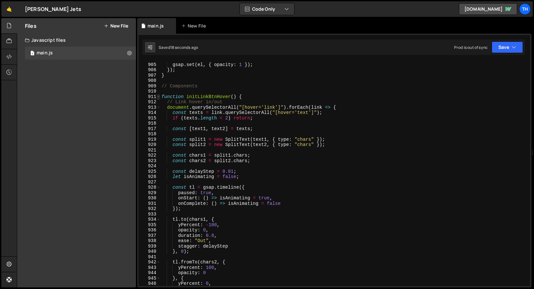
click at [159, 98] on span at bounding box center [159, 96] width 4 height 5
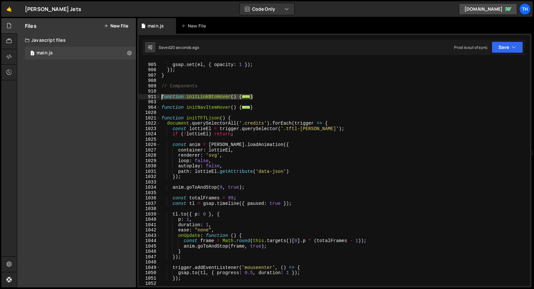
drag, startPoint x: 262, startPoint y: 96, endPoint x: 137, endPoint y: 94, distance: 125.2
click at [137, 94] on div "Files New File Javascript files 1 main.js 0 CSS files Copy share link Edit File…" at bounding box center [275, 152] width 517 height 269
type textarea "function initLinkBtnHover() {"
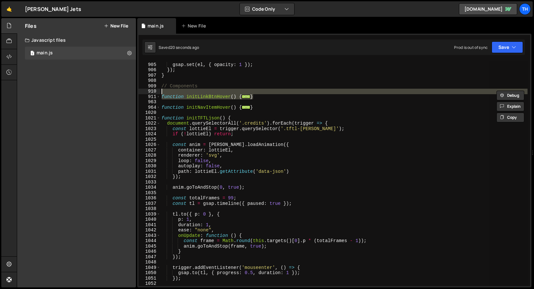
click at [236, 92] on div "gsap . set ( el , { opacity : 1 }) ; }) ; } // Components function initLinkBtnH…" at bounding box center [343, 173] width 367 height 225
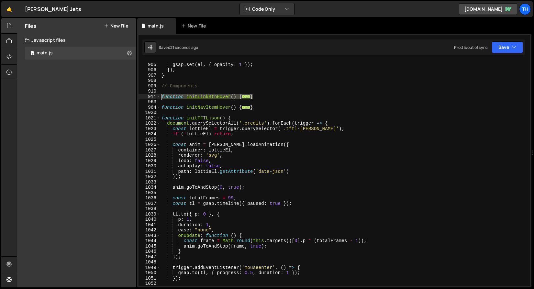
drag, startPoint x: 254, startPoint y: 96, endPoint x: 142, endPoint y: 94, distance: 111.6
click at [142, 94] on div "904 905 906 907 908 909 910 911 963 964 1020 1021 1022 1023 1024 1025 1026 1027…" at bounding box center [333, 173] width 391 height 225
paste textarea "}"
type textarea "}"
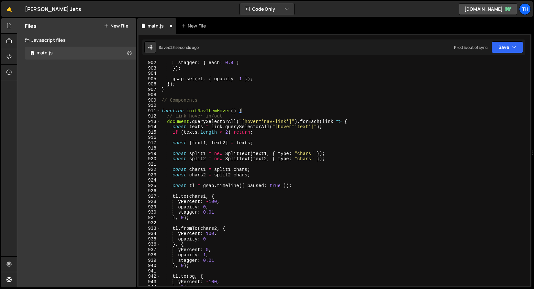
scroll to position [4713, 0]
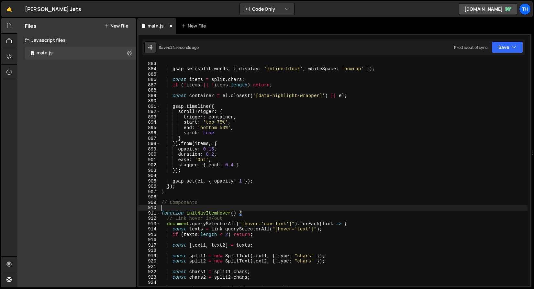
click at [222, 210] on div "}) ; gsap . set ( split . words , { display : 'inline-block' , whiteSpace : 'no…" at bounding box center [343, 174] width 367 height 236
click at [223, 213] on div "}) ; gsap . set ( split . words , { display : 'inline-block' , whiteSpace : 'no…" at bounding box center [343, 174] width 367 height 236
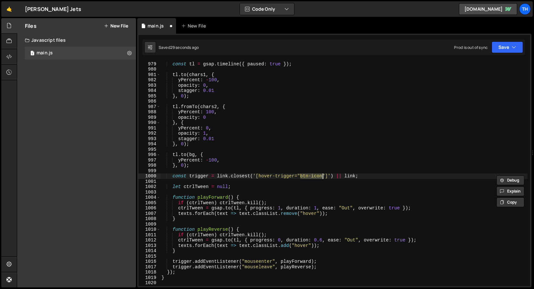
scroll to position [5225, 0]
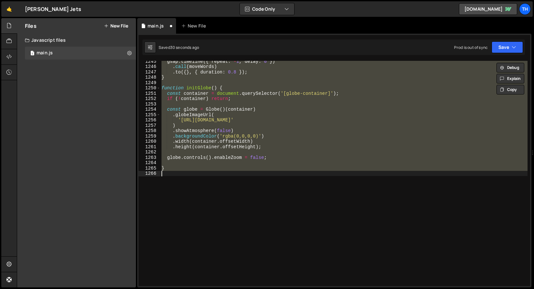
type textarea "}); }"
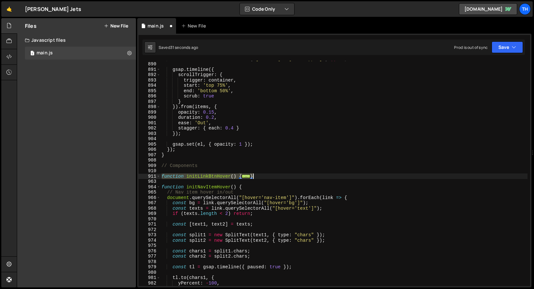
scroll to position [4750, 0]
click at [224, 179] on div "const container = el . closest ( '[data-highlight-wrapper]' ) || el ; gsap . ti…" at bounding box center [343, 174] width 367 height 236
click at [224, 178] on div "const container = el . closest ( '[data-highlight-wrapper]' ) || el ; gsap . ti…" at bounding box center [343, 174] width 367 height 236
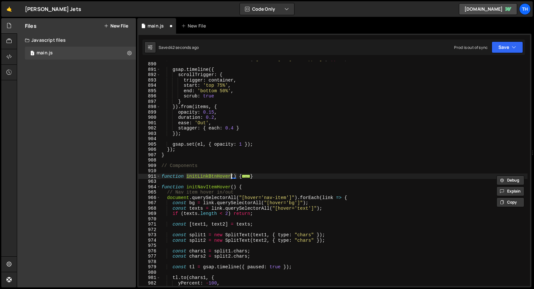
click at [259, 167] on div "const container = el . closest ( '[data-highlight-wrapper]' ) || el ; gsap . ti…" at bounding box center [343, 174] width 367 height 236
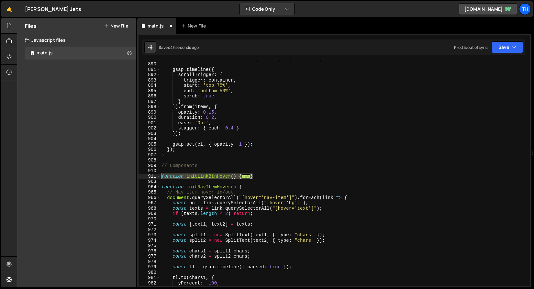
drag, startPoint x: 264, startPoint y: 177, endPoint x: 143, endPoint y: 177, distance: 120.7
click at [143, 177] on div "// Components 889 890 891 892 893 894 895 896 897 898 899 900 901 902 903 904 9…" at bounding box center [333, 173] width 391 height 225
paste textarea "}"
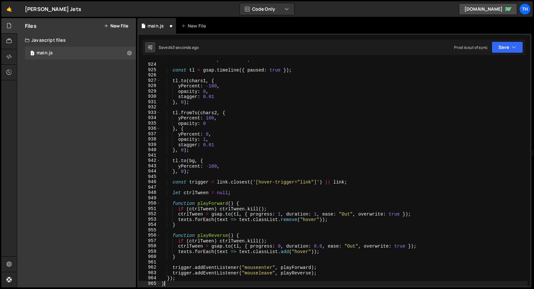
scroll to position [4931, 0]
click at [508, 48] on button "Save" at bounding box center [506, 47] width 31 height 12
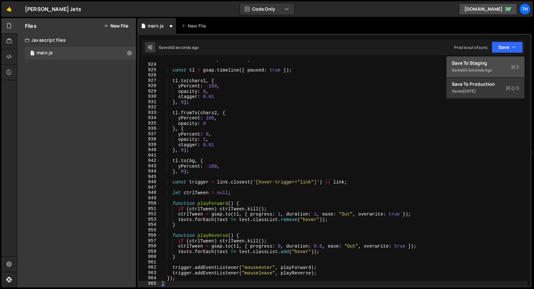
click at [465, 70] on div "45 seconds ago" at bounding box center [477, 69] width 29 height 5
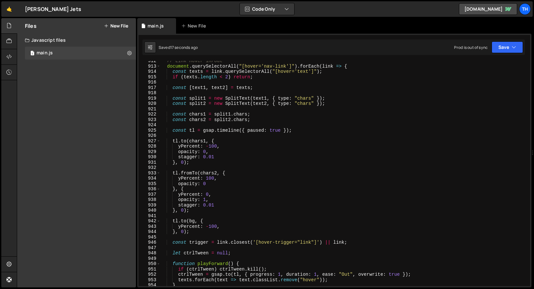
scroll to position [4851, 0]
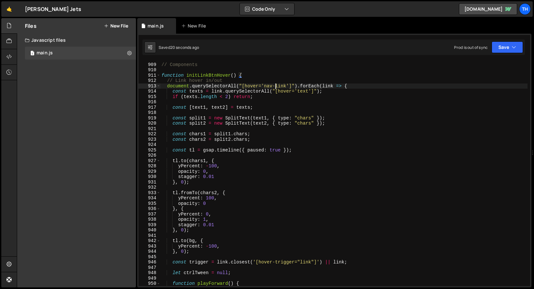
click at [275, 87] on div "// Components function initLinkBtnHover ( ) { // Link hover in/out document . q…" at bounding box center [343, 175] width 367 height 236
click at [510, 43] on button "Save" at bounding box center [506, 47] width 31 height 12
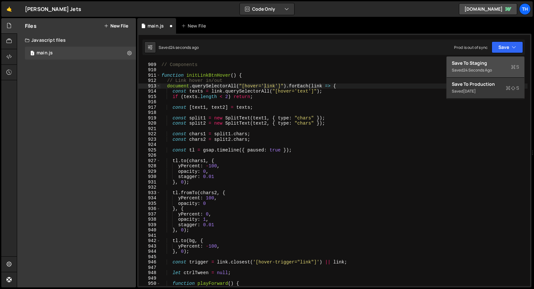
click at [503, 58] on button "Save to Staging S Saved 24 seconds ago" at bounding box center [485, 67] width 78 height 21
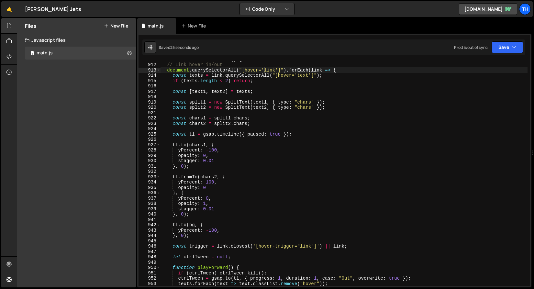
scroll to position [4905, 0]
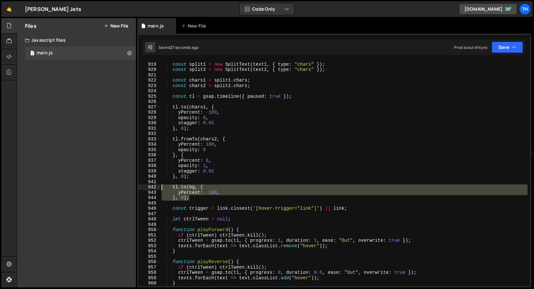
drag, startPoint x: 210, startPoint y: 199, endPoint x: 131, endPoint y: 187, distance: 79.9
click at [131, 187] on div "Files New File Javascript files 1 main.js 0 CSS files Copy share link Edit File…" at bounding box center [275, 152] width 517 height 269
type textarea "tl.to(bg, { yPercent: -100,"
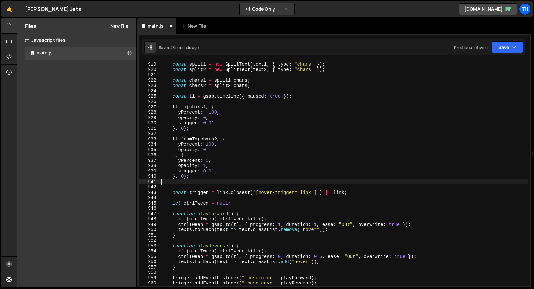
type textarea "\"
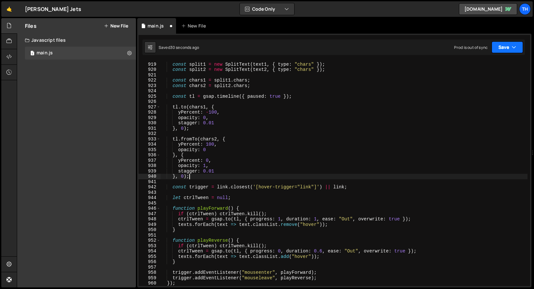
click at [511, 46] on button "Save" at bounding box center [506, 47] width 31 height 12
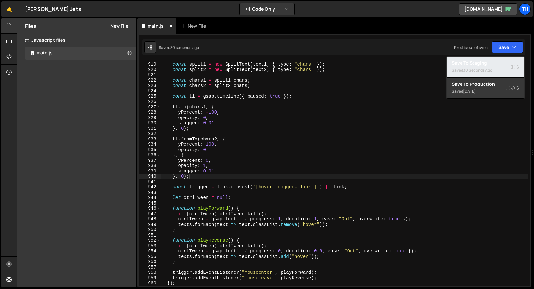
click at [499, 64] on div "Save to Staging S" at bounding box center [485, 63] width 67 height 6
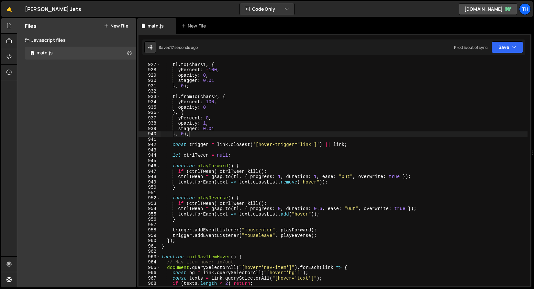
scroll to position [4947, 0]
click at [285, 237] on div "tl . to ( chars1 , { yPercent : - 100 , opacity : 0 , stagger : 0.01 } , 0 ) ; …" at bounding box center [343, 175] width 367 height 236
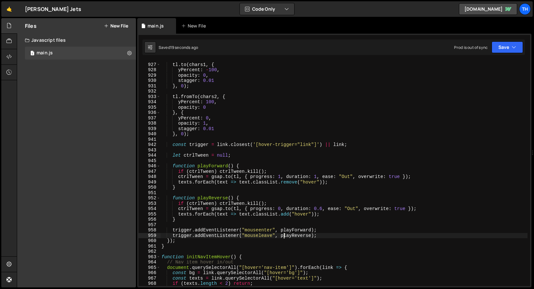
click at [285, 237] on div "tl . to ( chars1 , { yPercent : - 100 , opacity : 0 , stagger : 0.01 } , 0 ) ; …" at bounding box center [343, 175] width 367 height 236
click at [512, 42] on button "Save" at bounding box center [506, 47] width 31 height 12
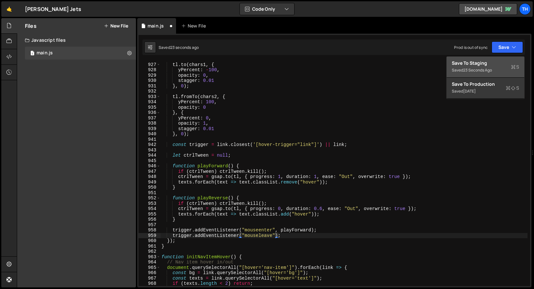
click at [508, 59] on button "Save to Staging S Saved 23 seconds ago" at bounding box center [485, 67] width 78 height 21
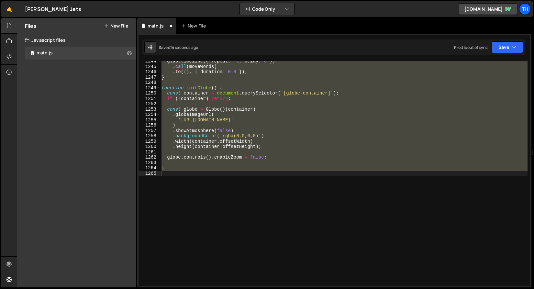
scroll to position [5006, 0]
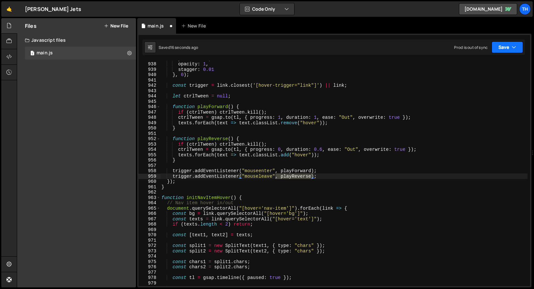
click at [503, 52] on button "Save" at bounding box center [506, 47] width 31 height 12
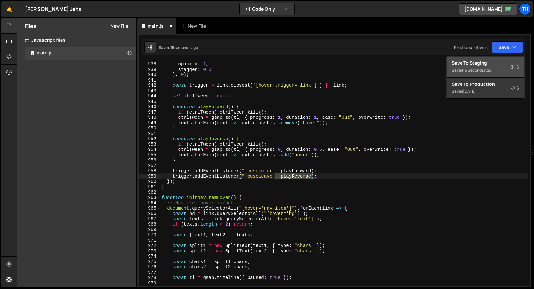
click at [490, 63] on div "Save to Staging S" at bounding box center [485, 63] width 67 height 6
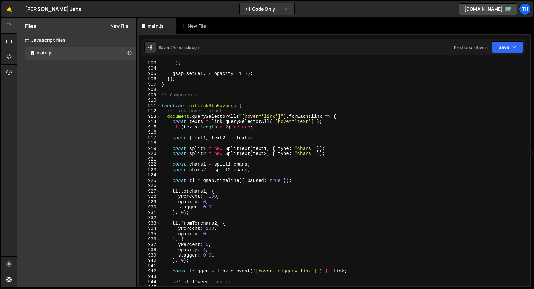
scroll to position [4821, 0]
drag, startPoint x: 210, startPoint y: 106, endPoint x: 218, endPoint y: 106, distance: 7.4
click at [218, 106] on div "}) ; gsap . set ( el , { opacity : 1 }) ; }) ; } // Components function initLin…" at bounding box center [343, 178] width 367 height 236
click at [208, 103] on div "}) ; gsap . set ( el , { opacity : 1 }) ; }) ; } // Components function initLin…" at bounding box center [343, 178] width 367 height 236
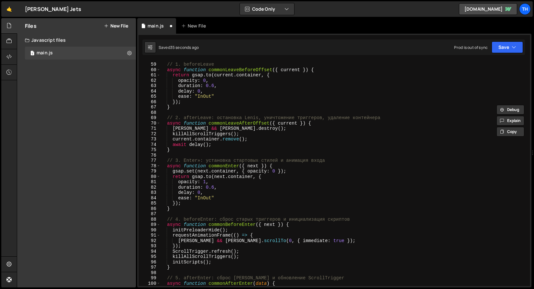
scroll to position [0, 0]
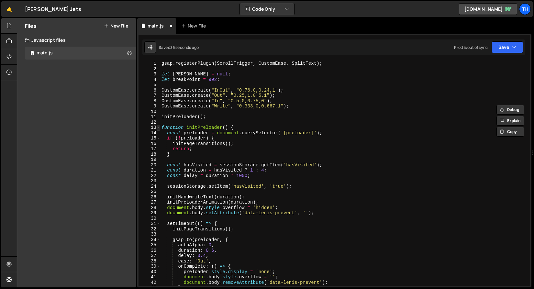
click at [159, 127] on span at bounding box center [159, 127] width 4 height 5
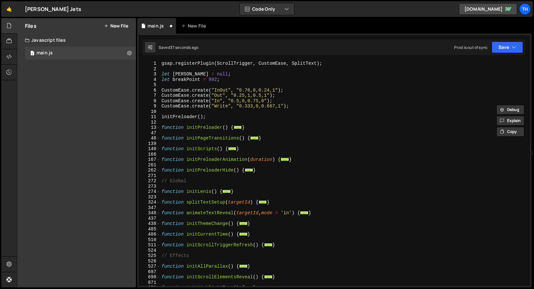
click at [163, 148] on div "gsap . registerPlugin ( ScrollTrigger , CustomEase , SplitText ) ; let lenis = …" at bounding box center [343, 179] width 367 height 236
click at [159, 148] on span at bounding box center [159, 148] width 4 height 5
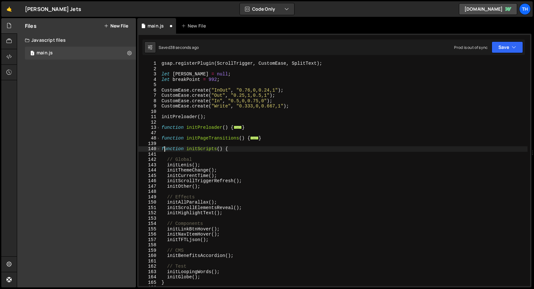
scroll to position [45, 0]
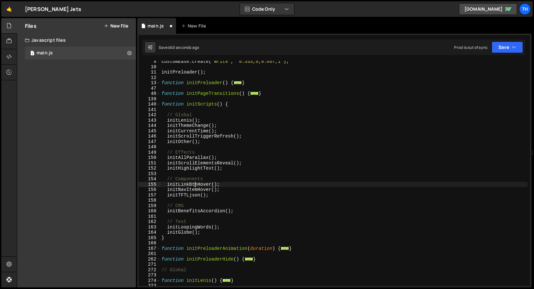
click at [196, 183] on div "CustomEase . create ( "Write" , "0.333,0,0.667,1" ) ; initPreloader ( ) ; funct…" at bounding box center [343, 177] width 367 height 236
paste textarea
type textarea "initLinkHover();"
drag, startPoint x: 173, startPoint y: 184, endPoint x: 167, endPoint y: 184, distance: 5.5
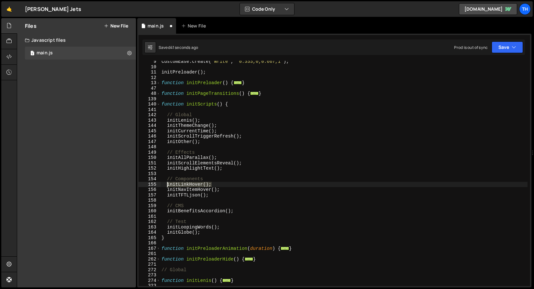
click at [167, 184] on div "CustomEase . create ( "Write" , "0.333,0,0.667,1" ) ; initPreloader ( ) ; funct…" at bounding box center [343, 177] width 367 height 236
click at [231, 187] on div "CustomEase . create ( "Write" , "0.333,0,0.667,1" ) ; initPreloader ( ) ; funct…" at bounding box center [343, 177] width 367 height 236
type textarea "initNavItemHover();"
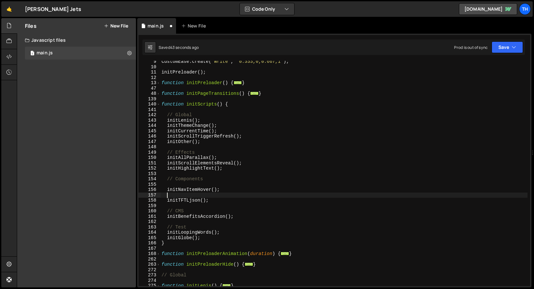
paste textarea "initLinkHover();"
type textarea "initLinkHover();"
click at [227, 186] on div "CustomEase . create ( "Write" , "0.333,0,0.667,1" ) ; initPreloader ( ) ; funct…" at bounding box center [343, 177] width 367 height 236
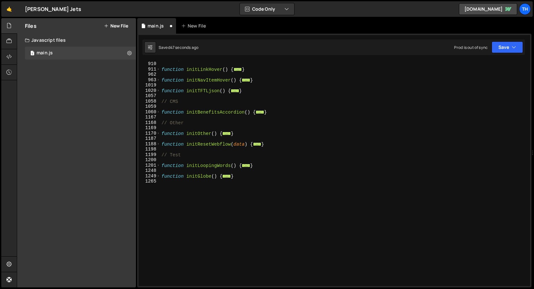
scroll to position [293, 0]
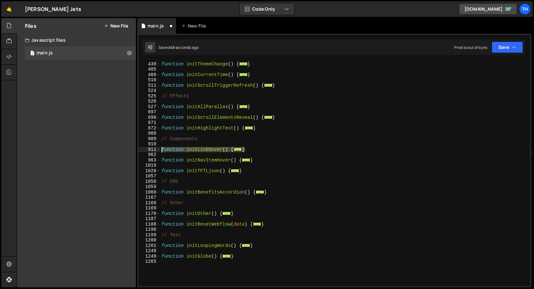
drag, startPoint x: 246, startPoint y: 150, endPoint x: 149, endPoint y: 149, distance: 96.1
click at [149, 149] on div "// Components 437 438 485 486 510 511 524 525 526 527 697 698 871 872 908 909 9…" at bounding box center [333, 173] width 391 height 225
type textarea "function initLinkHover() { // Link hover in/out"
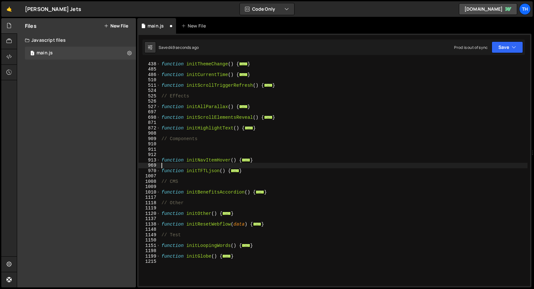
click at [221, 164] on div "function initThemeChange ( ) { ... } function initCurrentTime ( ) { ... } funct…" at bounding box center [343, 174] width 367 height 236
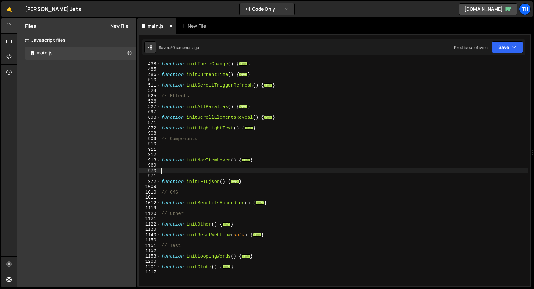
paste textarea "}"
type textarea "}"
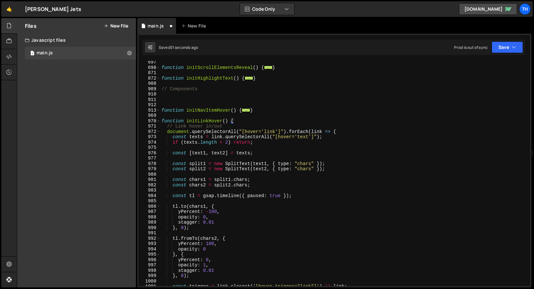
scroll to position [343, 0]
click at [180, 104] on div "function initScrollElementsReveal ( ) { ... } function initHighlightText ( ) { …" at bounding box center [343, 178] width 367 height 236
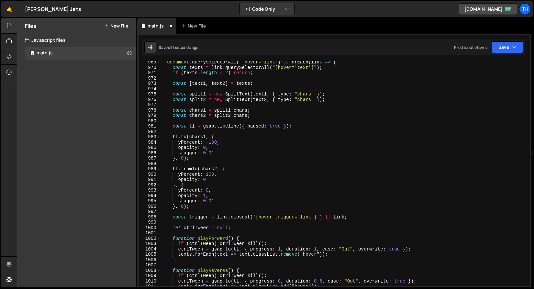
scroll to position [404, 0]
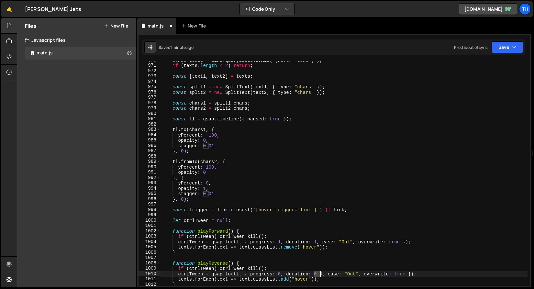
drag, startPoint x: 314, startPoint y: 273, endPoint x: 323, endPoint y: 273, distance: 9.1
click at [323, 273] on div "const texts = link . querySelectorAll ( "[hover='text']" ) ; if ( texts . lengt…" at bounding box center [343, 176] width 367 height 236
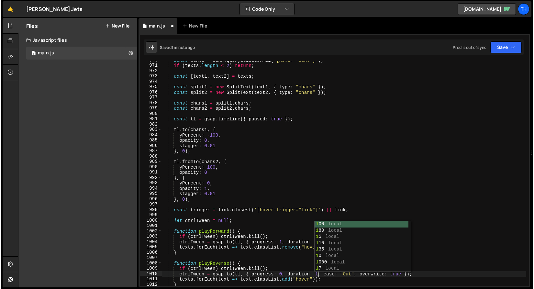
scroll to position [0, 11]
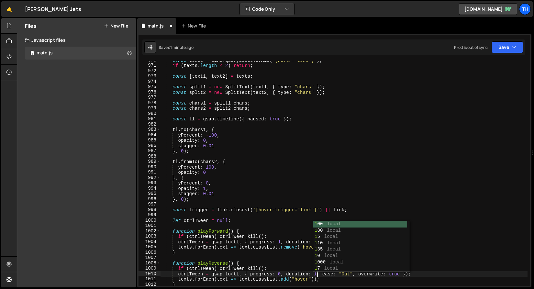
click at [504, 54] on div "Saved 1 minute ago Prod is out of sync Upgrade to Edit Save Save to Staging S S…" at bounding box center [333, 47] width 382 height 16
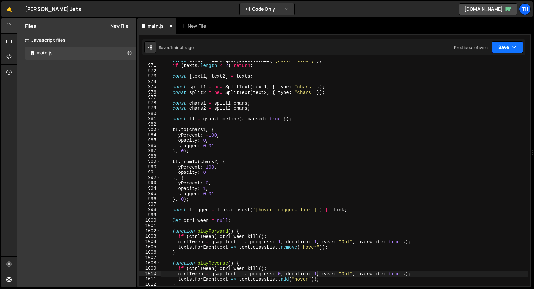
click at [504, 50] on button "Save" at bounding box center [506, 47] width 31 height 12
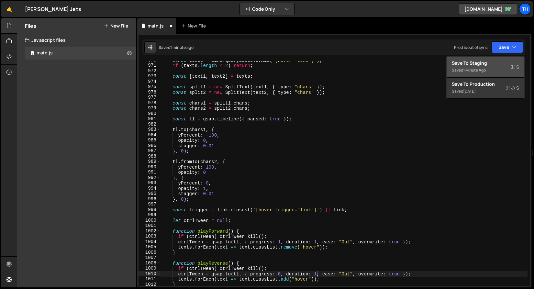
click at [494, 62] on div "Save to Staging S" at bounding box center [485, 63] width 67 height 6
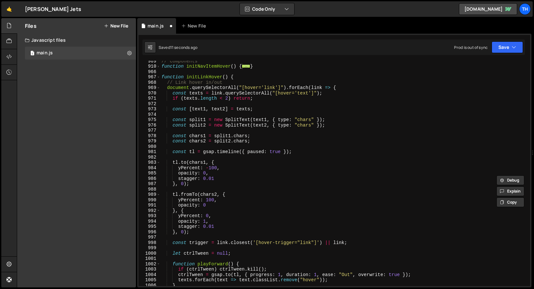
scroll to position [313, 0]
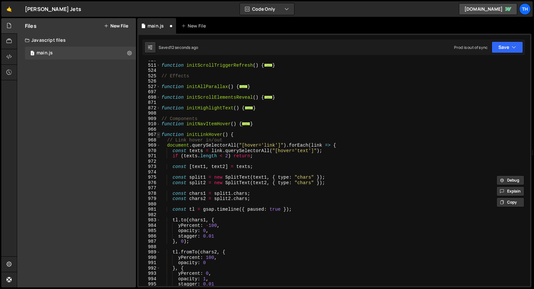
click at [159, 136] on span at bounding box center [159, 134] width 4 height 5
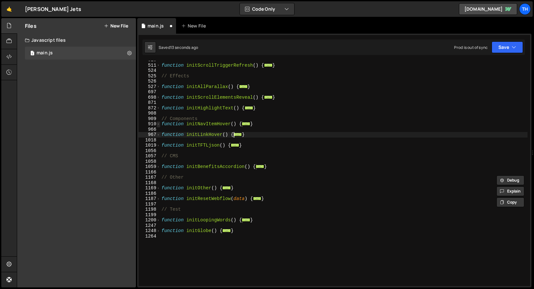
click at [160, 126] on span at bounding box center [159, 123] width 4 height 5
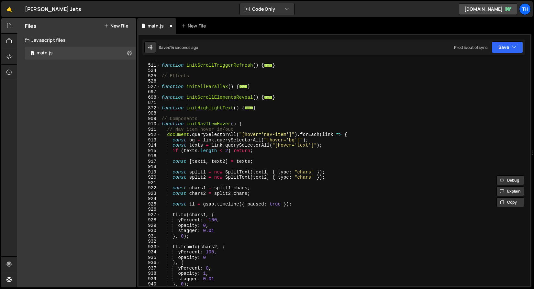
click at [200, 121] on div "function initScrollTriggerRefresh ( ) { ... } // Effects function initAllParall…" at bounding box center [343, 175] width 367 height 236
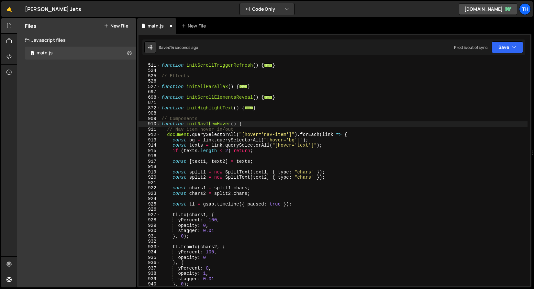
click at [209, 122] on div "function initScrollTriggerRefresh ( ) { ... } // Effects function initAllParall…" at bounding box center [343, 175] width 367 height 236
type textarea "// Components"
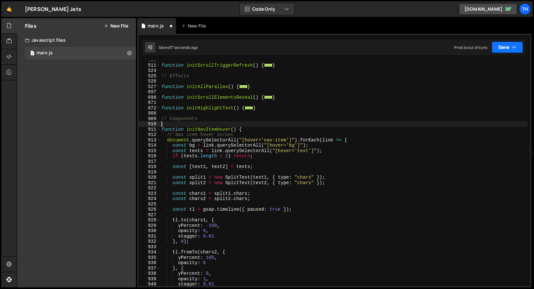
click at [498, 47] on button "Save" at bounding box center [506, 47] width 31 height 12
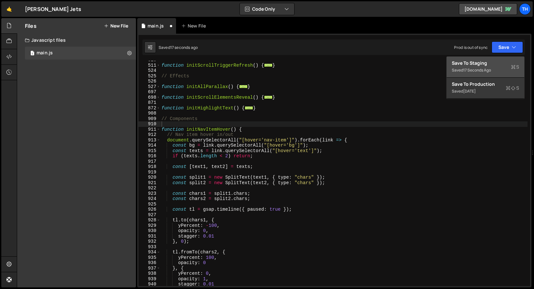
click at [496, 61] on div "Save to Staging S" at bounding box center [485, 63] width 67 height 6
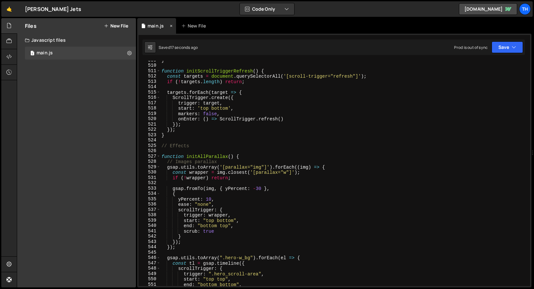
scroll to position [2720, 0]
click at [158, 157] on span at bounding box center [159, 156] width 4 height 5
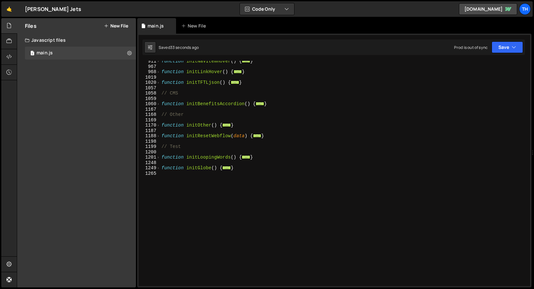
scroll to position [126, 0]
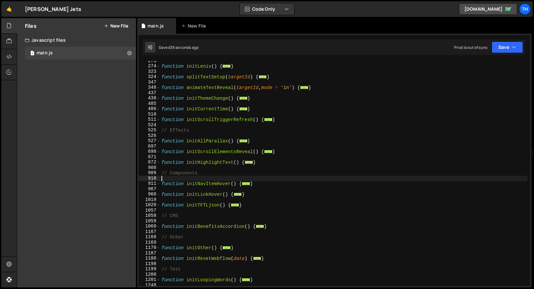
click at [171, 188] on div "function initLenis ( ) { ... } function splitTextSetup ( targetId ) { ... } fun…" at bounding box center [343, 176] width 367 height 236
click at [157, 183] on span at bounding box center [159, 183] width 4 height 5
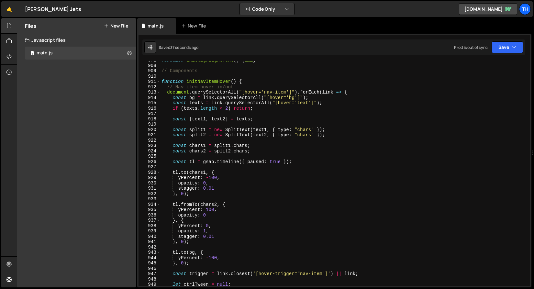
scroll to position [227, 0]
drag, startPoint x: 206, startPoint y: 177, endPoint x: 217, endPoint y: 177, distance: 11.0
click at [217, 177] on div "function initHighlightText ( ) { ... } // Components function initNavItemHover …" at bounding box center [343, 176] width 367 height 236
click at [145, 158] on div "925" at bounding box center [149, 156] width 22 height 5
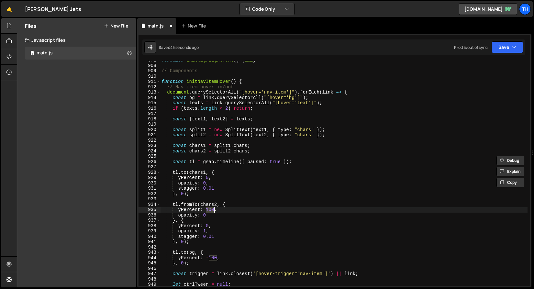
drag, startPoint x: 207, startPoint y: 208, endPoint x: 214, endPoint y: 209, distance: 7.3
click at [214, 209] on div "function initHighlightText ( ) { ... } // Components function initNavItemHover …" at bounding box center [343, 176] width 367 height 236
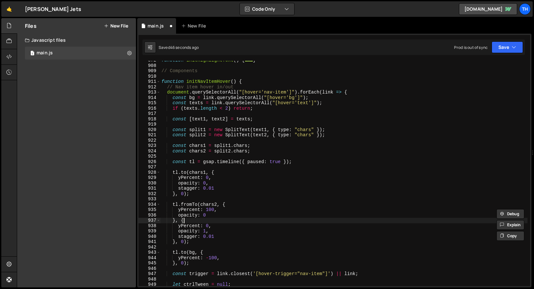
click at [200, 222] on div "function initHighlightText ( ) { ... } // Components function initNavItemHover …" at bounding box center [343, 176] width 367 height 236
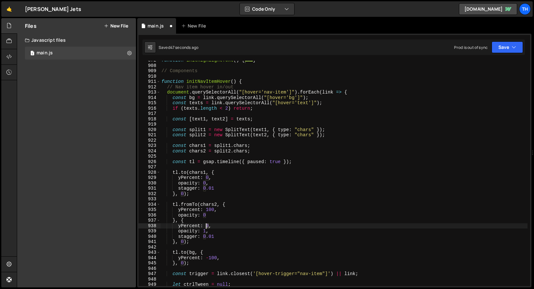
click at [206, 224] on div "function initHighlightText ( ) { ... } // Components function initNavItemHover …" at bounding box center [343, 176] width 367 height 236
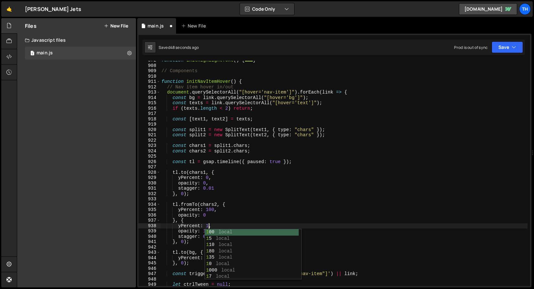
scroll to position [0, 4]
click at [504, 49] on button "Save" at bounding box center [506, 47] width 31 height 12
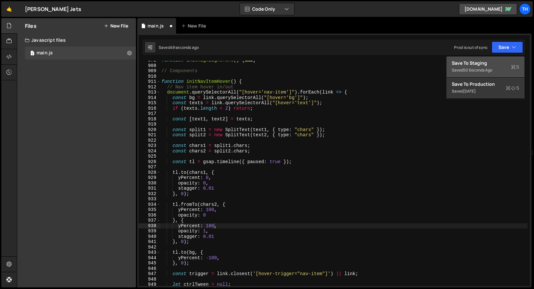
click at [500, 60] on button "Save to Staging S Saved 50 seconds ago" at bounding box center [485, 67] width 78 height 21
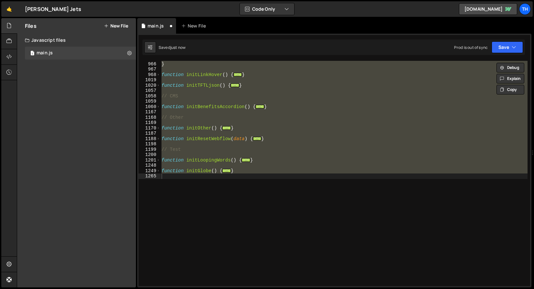
scroll to position [277, 0]
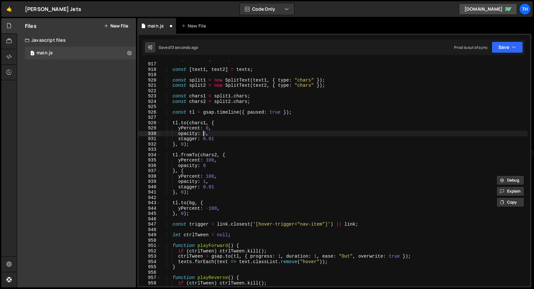
click at [205, 135] on div "if ( texts . length < 2 ) return ; const [ text1 , text2 ] = texts ; const spli…" at bounding box center [343, 174] width 367 height 236
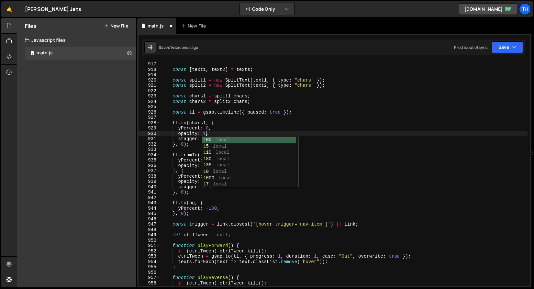
click at [502, 53] on div "Saved 14 seconds ago Prod is out of sync Upgrade to Edit Save Save to Staging S…" at bounding box center [333, 47] width 382 height 16
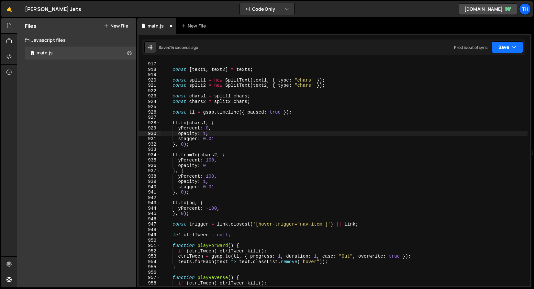
click at [505, 47] on button "Save" at bounding box center [506, 47] width 31 height 12
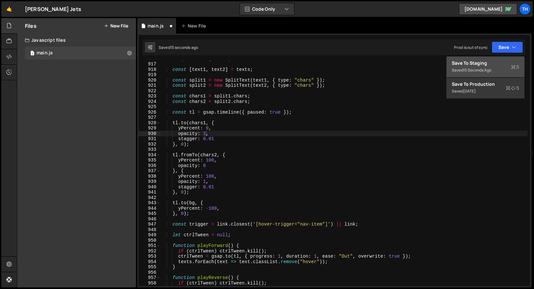
click at [496, 59] on button "Save to Staging S Saved 15 seconds ago" at bounding box center [485, 67] width 78 height 21
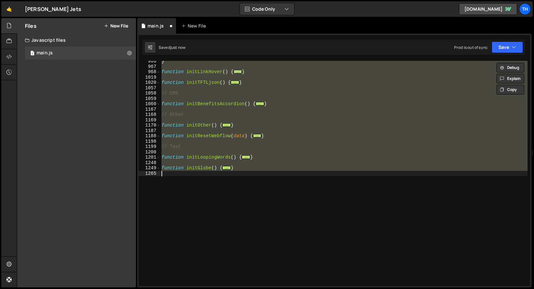
scroll to position [256, 0]
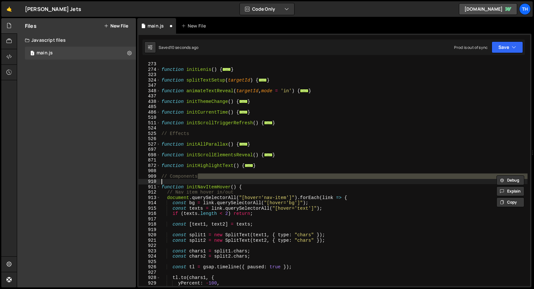
type textarea "// Components"
click at [516, 38] on div "// Components 272 273 274 323 324 347 348 437 438 485 486 510 511 524 525 526 5…" at bounding box center [334, 161] width 394 height 254
click at [502, 53] on div "Saved 10 seconds ago Prod is out of sync Upgrade to Edit Save Save to Staging S…" at bounding box center [333, 47] width 382 height 16
click at [504, 49] on button "Save" at bounding box center [506, 47] width 31 height 12
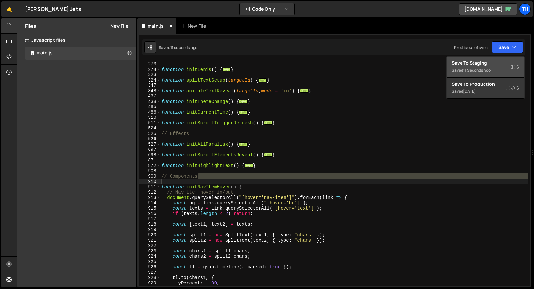
click at [493, 60] on button "Save to Staging S Saved 11 seconds ago" at bounding box center [485, 67] width 78 height 21
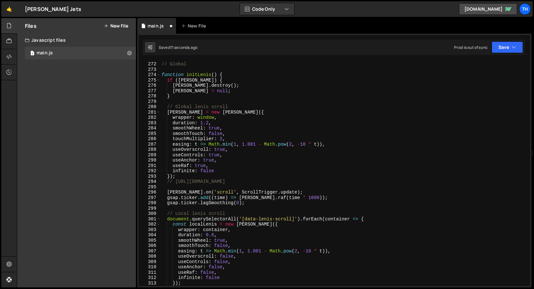
scroll to position [1451, 0]
click at [159, 76] on span at bounding box center [159, 74] width 4 height 5
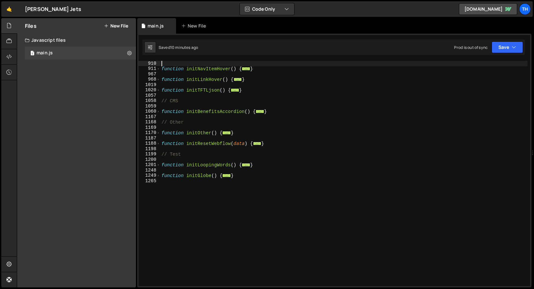
scroll to position [164, 0]
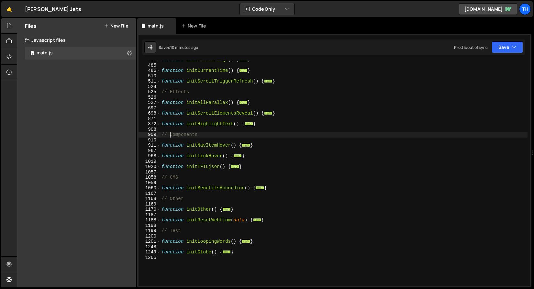
click at [169, 137] on div "function initThemeChange ( ) { ... } function initCurrentTime ( ) { ... } funct…" at bounding box center [343, 175] width 367 height 236
drag, startPoint x: 157, startPoint y: 147, endPoint x: 169, endPoint y: 144, distance: 12.6
click at [157, 146] on span at bounding box center [159, 145] width 4 height 5
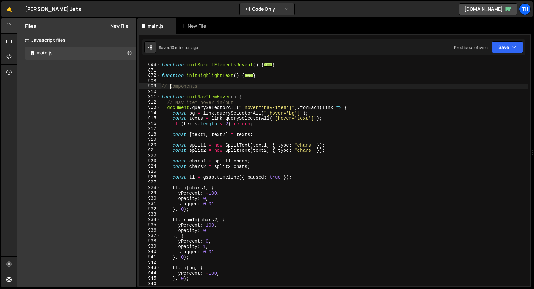
scroll to position [212, 0]
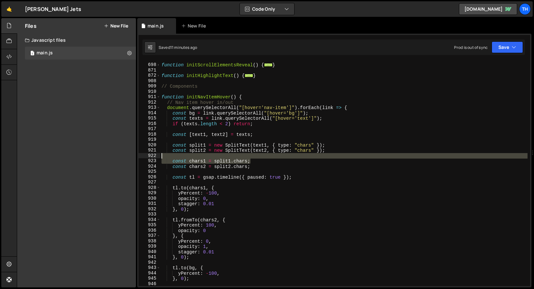
drag, startPoint x: 270, startPoint y: 159, endPoint x: 168, endPoint y: 152, distance: 102.5
click at [168, 152] on div "function initScrollElementsReveal ( ) { ... } function initHighlightText ( ) { …" at bounding box center [343, 175] width 367 height 236
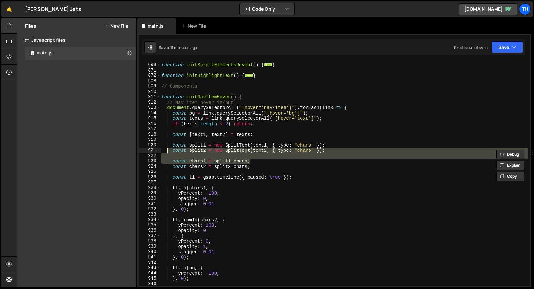
click at [234, 150] on div "function initScrollElementsReveal ( ) { ... } function initHighlightText ( ) { …" at bounding box center [343, 173] width 367 height 225
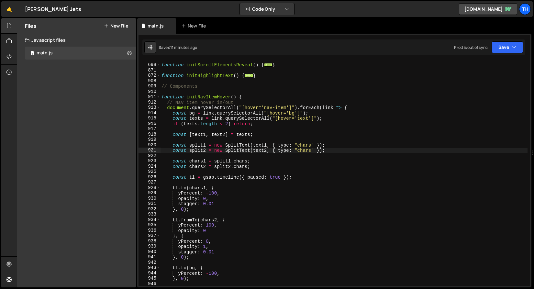
scroll to position [217, 0]
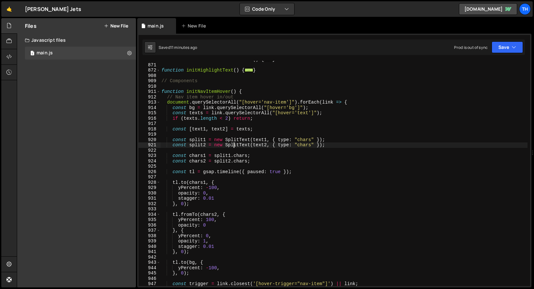
click at [198, 130] on div "function initScrollElementsReveal ( ) { ... } function initHighlightText ( ) { …" at bounding box center [343, 175] width 367 height 236
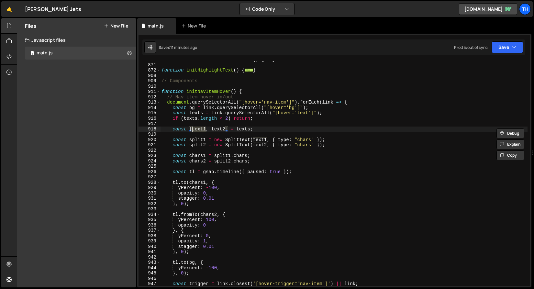
click at [197, 182] on div "function initScrollElementsReveal ( ) { ... } function initHighlightText ( ) { …" at bounding box center [343, 175] width 367 height 236
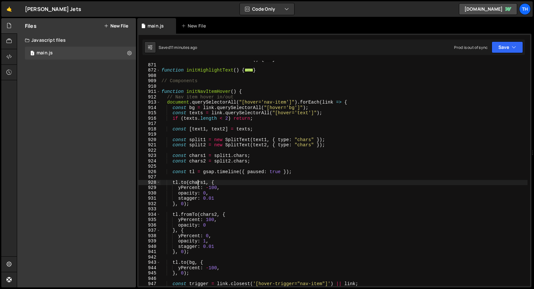
click at [197, 182] on div "function initScrollElementsReveal ( ) { ... } function initHighlightText ( ) { …" at bounding box center [343, 175] width 367 height 236
paste textarea "text"
type textarea "tl.to(text1, {"
click at [221, 132] on div "function initScrollElementsReveal ( ) { ... } function initHighlightText ( ) { …" at bounding box center [343, 175] width 367 height 236
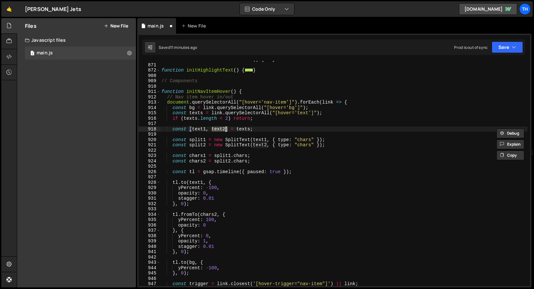
click at [210, 213] on div "function initScrollElementsReveal ( ) { ... } function initHighlightText ( ) { …" at bounding box center [343, 175] width 367 height 236
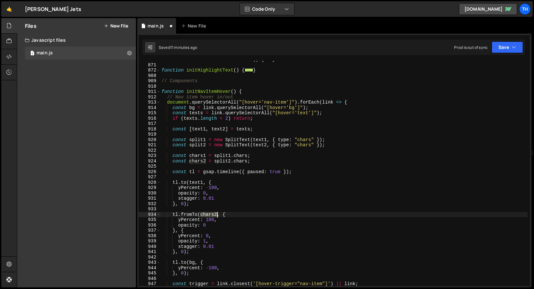
click at [210, 213] on div "function initScrollElementsReveal ( ) { ... } function initHighlightText ( ) { …" at bounding box center [343, 175] width 367 height 236
paste textarea "text"
type textarea "tl.fromTo(text2, {"
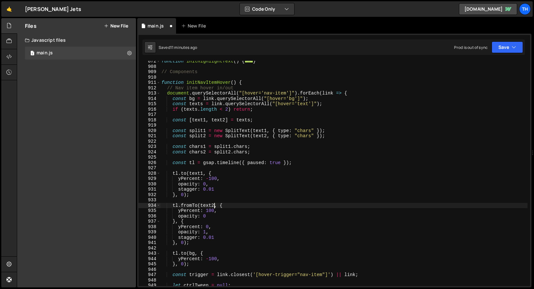
scroll to position [226, 0]
click at [501, 46] on button "Save" at bounding box center [506, 47] width 31 height 12
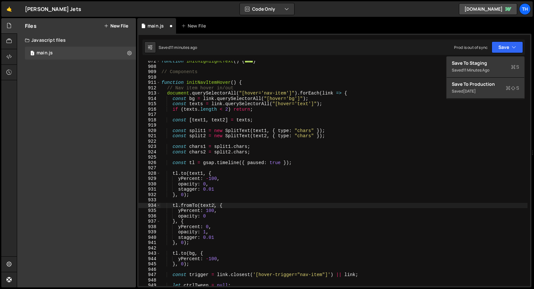
click at [274, 168] on div "function initHighlightText ( ) { ... } // Components function initNavItemHover …" at bounding box center [343, 177] width 367 height 236
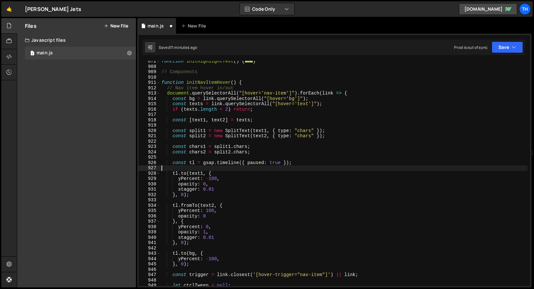
click at [178, 190] on div "function initHighlightText ( ) { ... } // Components function initNavItemHover …" at bounding box center [343, 177] width 367 height 236
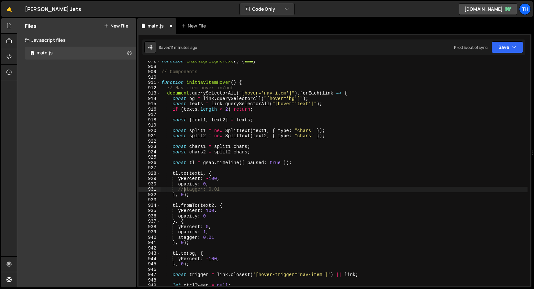
scroll to position [0, 1]
click at [180, 238] on div "function initHighlightText ( ) { ... } // Components function initNavItemHover …" at bounding box center [343, 177] width 367 height 236
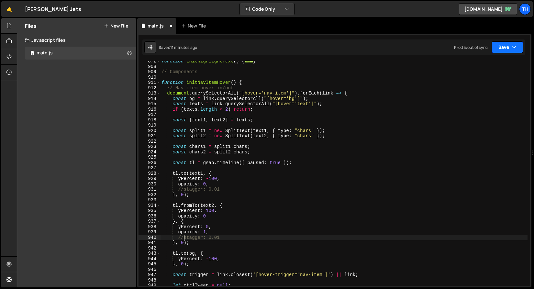
click at [500, 45] on button "Save" at bounding box center [506, 47] width 31 height 12
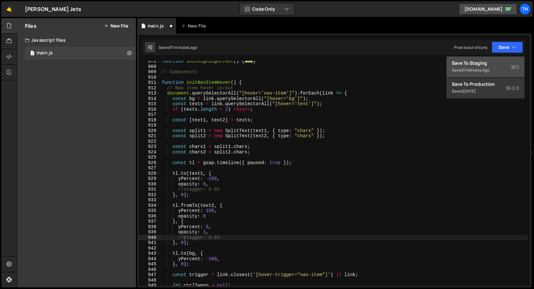
click at [498, 62] on div "Save to Staging S" at bounding box center [485, 63] width 67 height 6
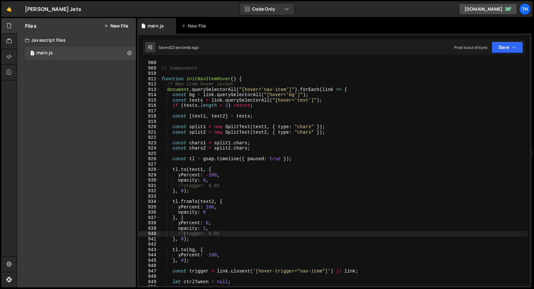
scroll to position [4847, 0]
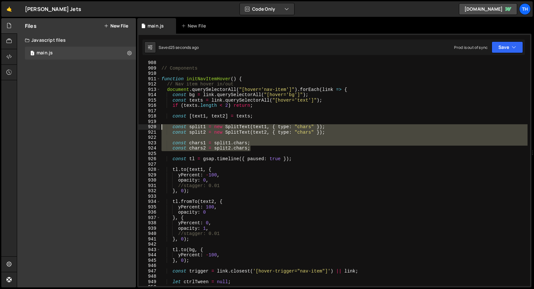
drag, startPoint x: 225, startPoint y: 148, endPoint x: 128, endPoint y: 128, distance: 99.4
click at [128, 128] on div "Files New File Javascript files 1 main.js 0 CSS files Copy share link Edit File…" at bounding box center [275, 152] width 517 height 269
type textarea "const split1 = new SplitText(text1, { type: "chars" }); const split2 = new Spli…"
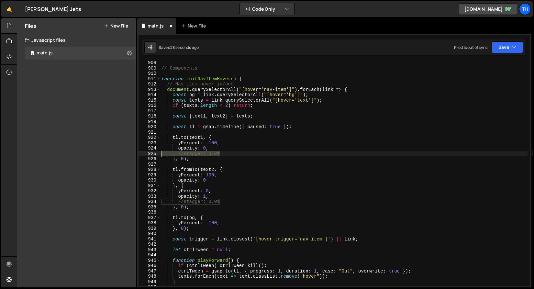
drag, startPoint x: 232, startPoint y: 151, endPoint x: 145, endPoint y: 153, distance: 87.4
click at [145, 153] on div "const [text1, text2] = texts; 908 909 910 911 912 913 914 915 916 917 918 919 9…" at bounding box center [333, 173] width 391 height 225
type textarea "//stagger: 0.01"
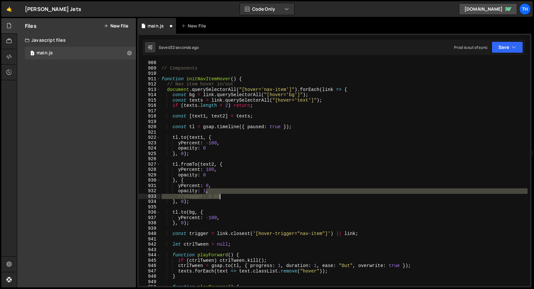
drag, startPoint x: 206, startPoint y: 192, endPoint x: 248, endPoint y: 195, distance: 41.9
click at [248, 195] on div "// Components function initNavItemHover ( ) { // Nav item hover in/out document…" at bounding box center [343, 178] width 367 height 236
type textarea "opacity: 1"
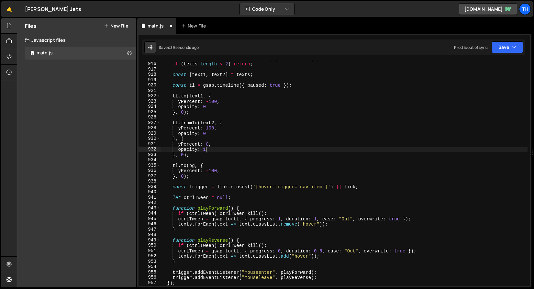
scroll to position [4912, 0]
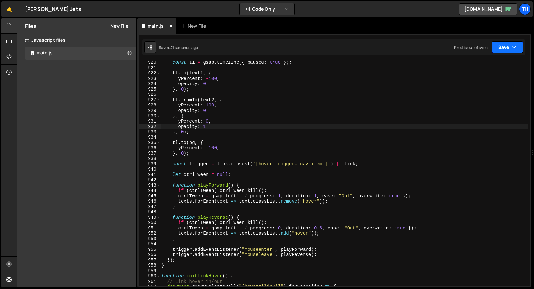
click at [513, 48] on icon "button" at bounding box center [513, 47] width 5 height 6
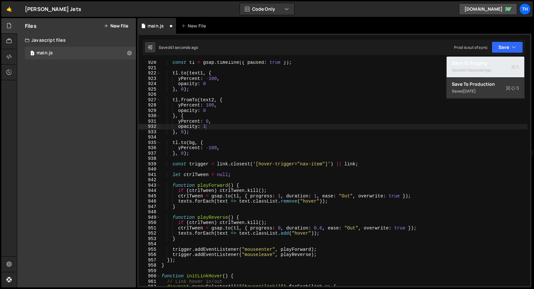
click at [500, 70] on div "Saved 41 seconds ago" at bounding box center [485, 70] width 67 height 8
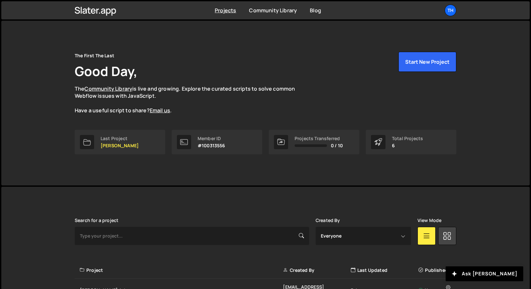
scroll to position [115, 0]
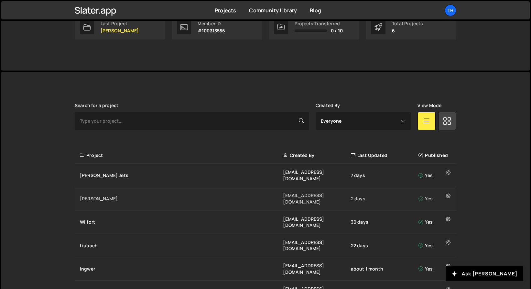
click at [102, 195] on div "[PERSON_NAME]" at bounding box center [181, 198] width 203 height 6
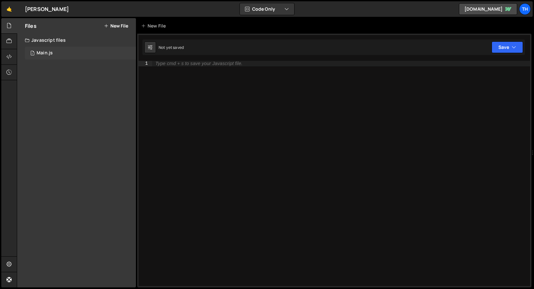
click at [76, 51] on div "1 Main.js 0" at bounding box center [80, 53] width 111 height 13
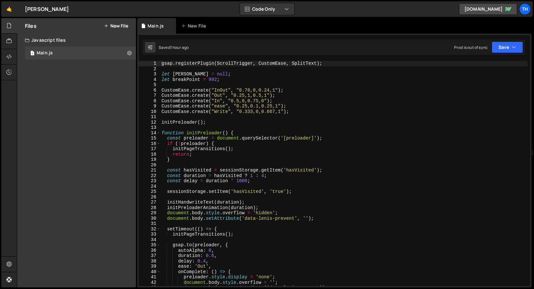
click at [159, 129] on div "13" at bounding box center [149, 127] width 22 height 5
click at [158, 132] on span at bounding box center [159, 132] width 4 height 5
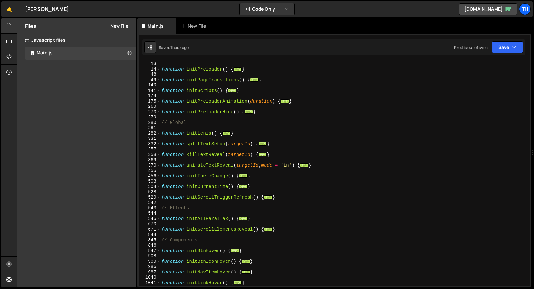
scroll to position [112, 0]
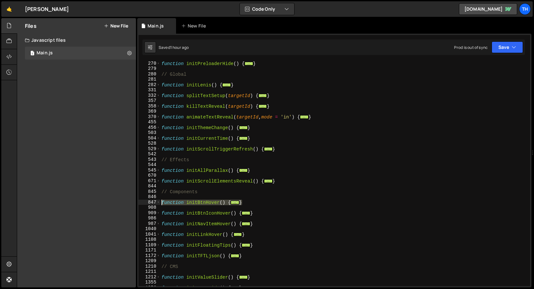
drag, startPoint x: 252, startPoint y: 201, endPoint x: 136, endPoint y: 201, distance: 116.5
click at [136, 201] on div "Files New File Javascript files 1 Main.js 0 CSS files Copy share link Edit File…" at bounding box center [275, 152] width 517 height 269
type textarea "function initBtnHover() { // Button Primary hover in/out"
